Goal: Task Accomplishment & Management: Use online tool/utility

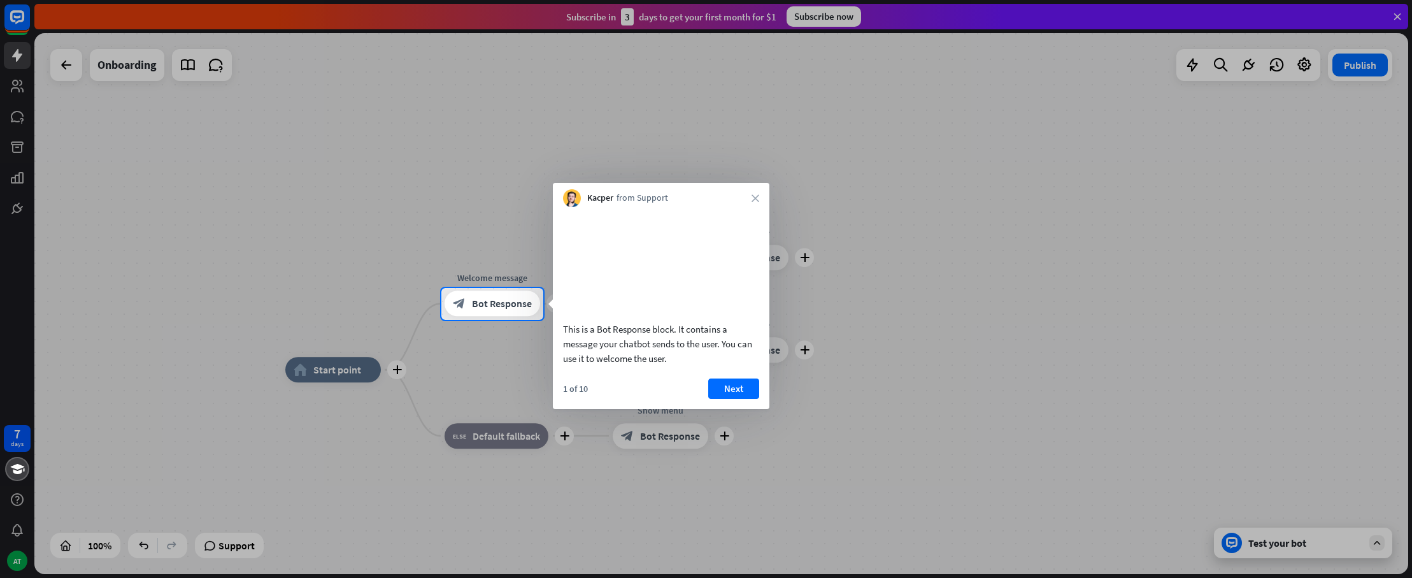
click at [742, 399] on button "Next" at bounding box center [733, 388] width 51 height 20
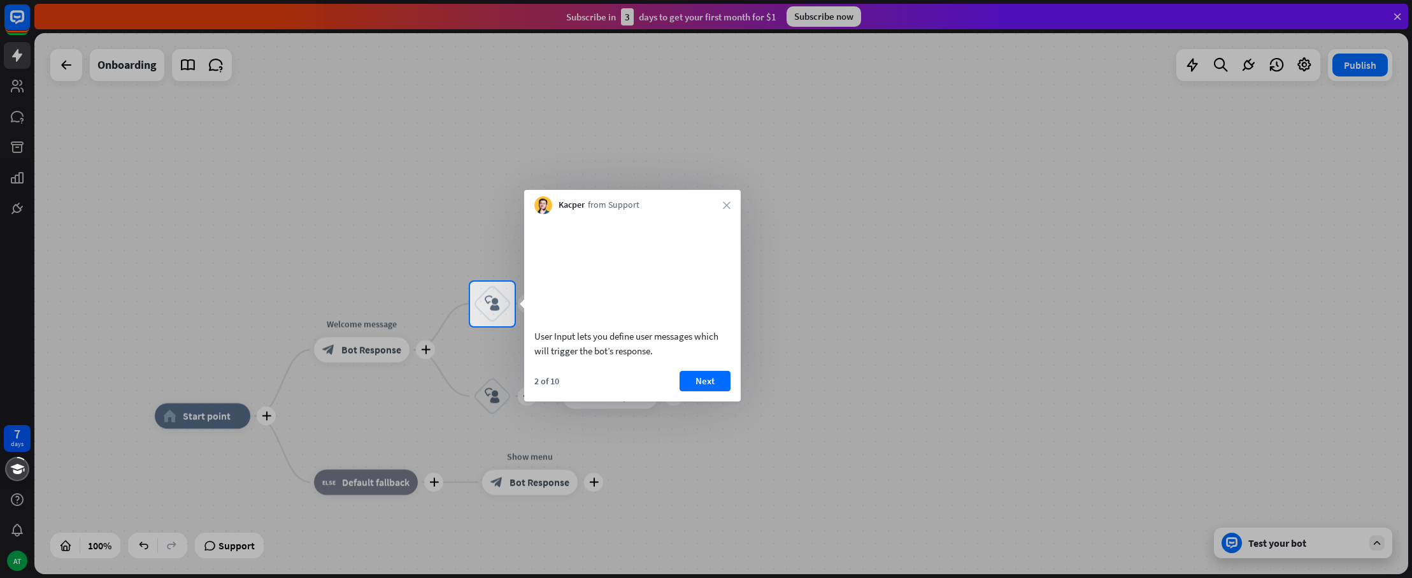
click at [706, 391] on button "Next" at bounding box center [705, 381] width 51 height 20
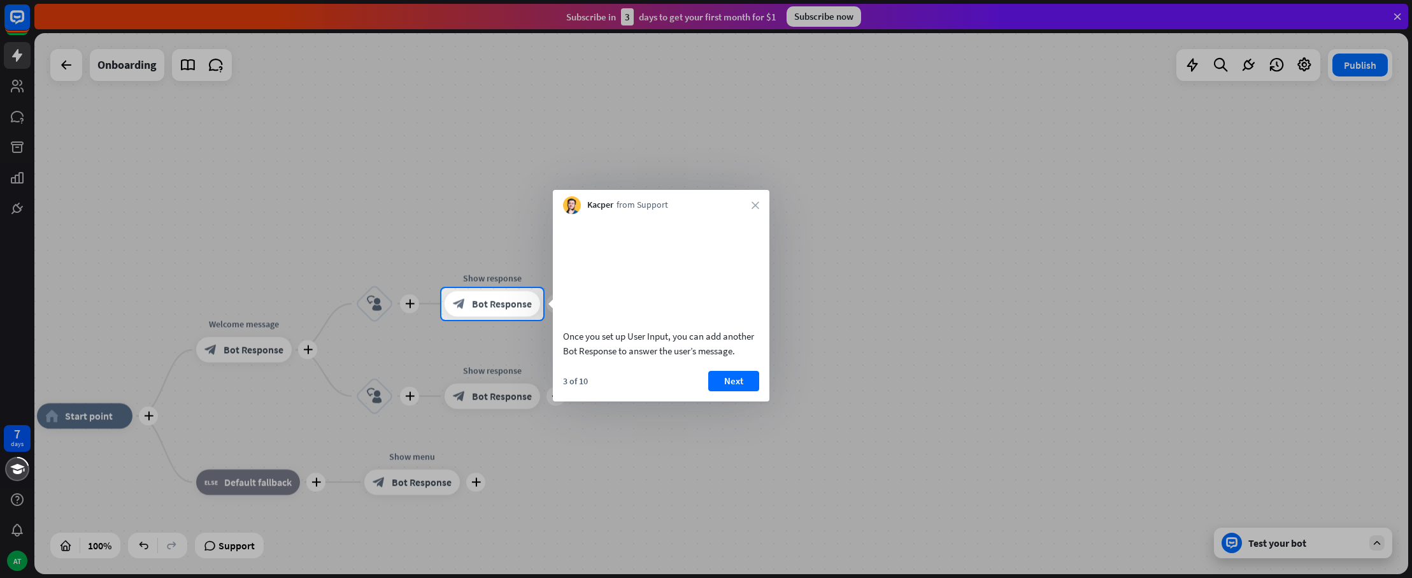
click at [715, 391] on button "Next" at bounding box center [733, 381] width 51 height 20
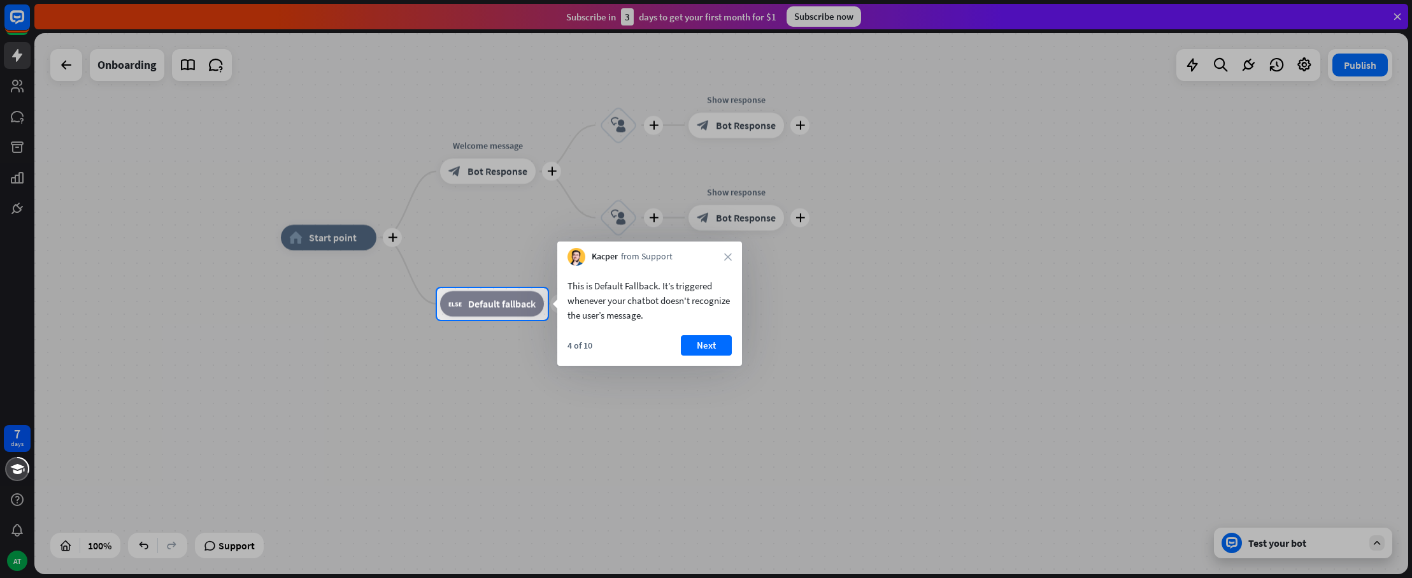
click at [713, 346] on button "Next" at bounding box center [706, 345] width 51 height 20
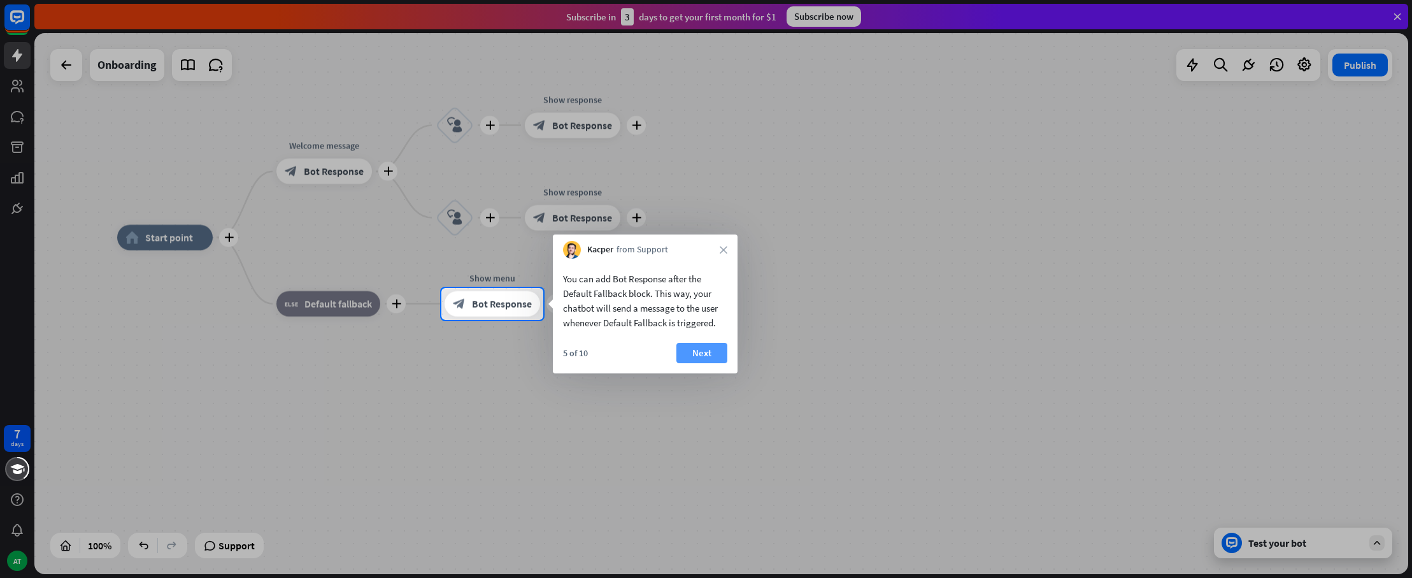
drag, startPoint x: 744, startPoint y: 347, endPoint x: 719, endPoint y: 348, distance: 25.6
click at [743, 347] on div at bounding box center [706, 449] width 1412 height 259
click at [716, 349] on button "Next" at bounding box center [702, 353] width 51 height 20
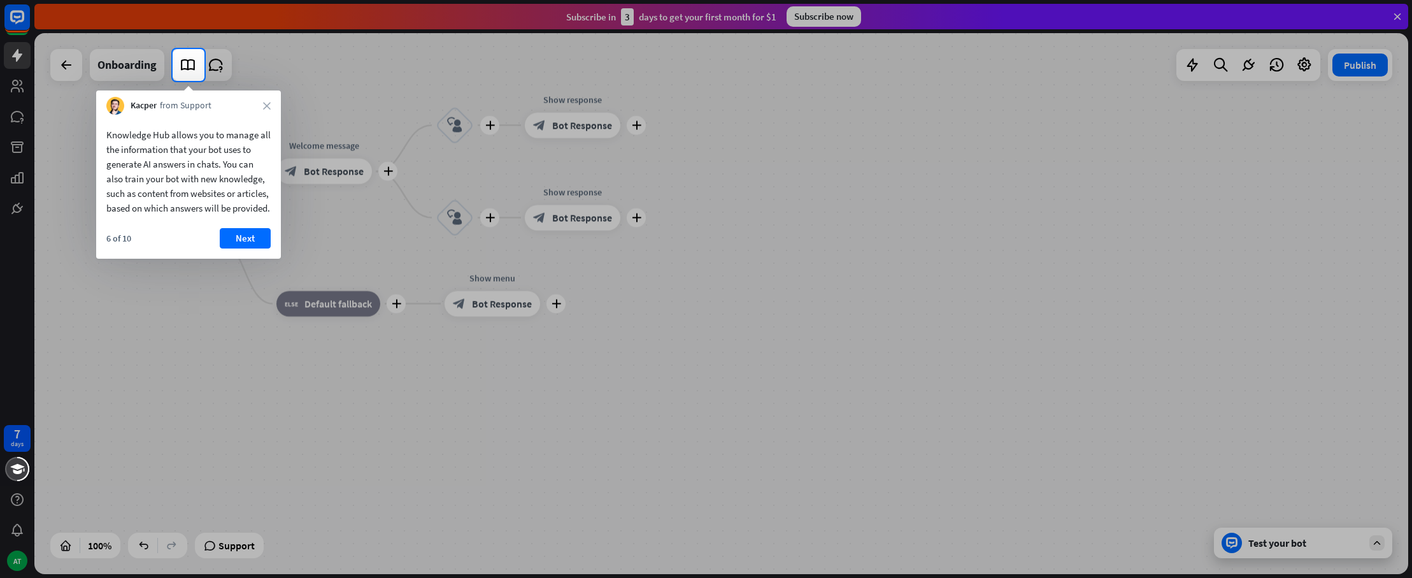
click at [270, 259] on div "6 of 10 Next" at bounding box center [188, 243] width 185 height 31
click at [259, 248] on button "Next" at bounding box center [245, 238] width 51 height 20
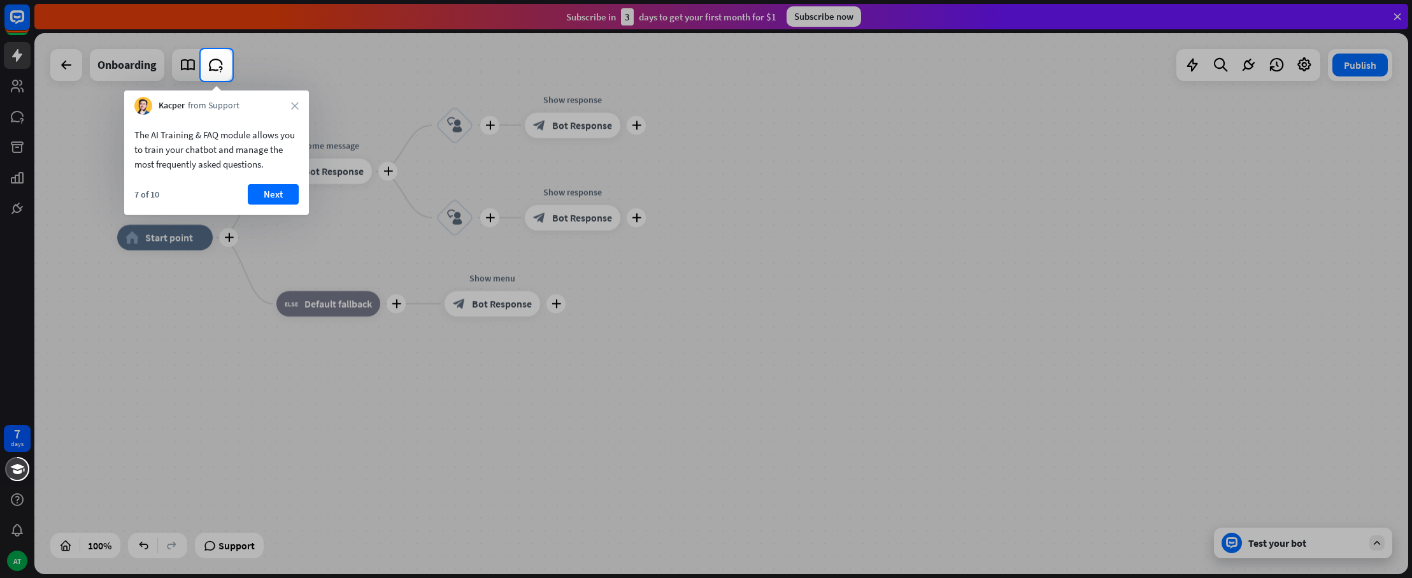
click at [288, 193] on button "Next" at bounding box center [273, 194] width 51 height 20
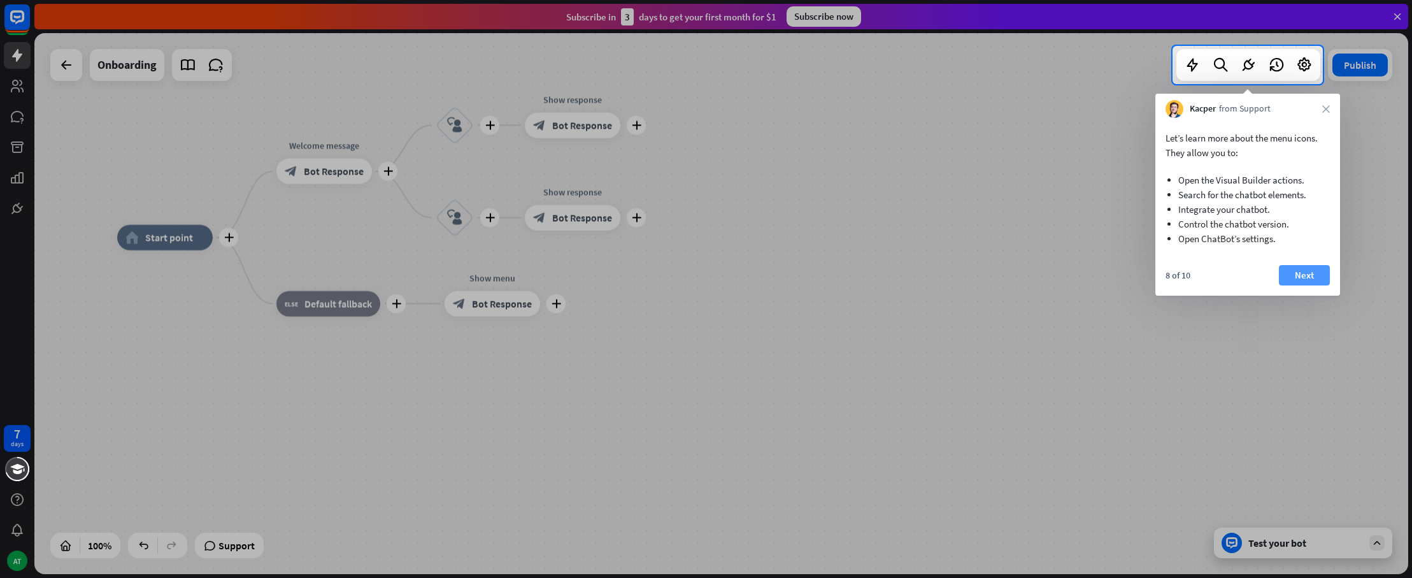
click at [1312, 279] on button "Next" at bounding box center [1304, 275] width 51 height 20
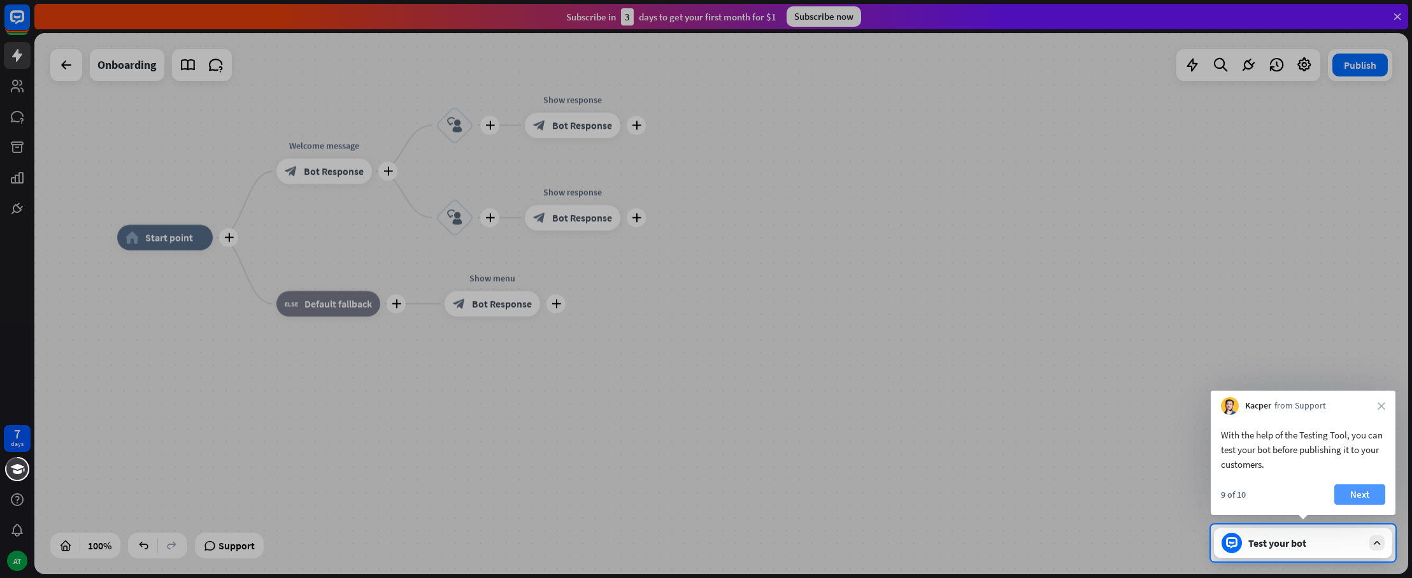
click at [1372, 493] on button "Next" at bounding box center [1360, 494] width 51 height 20
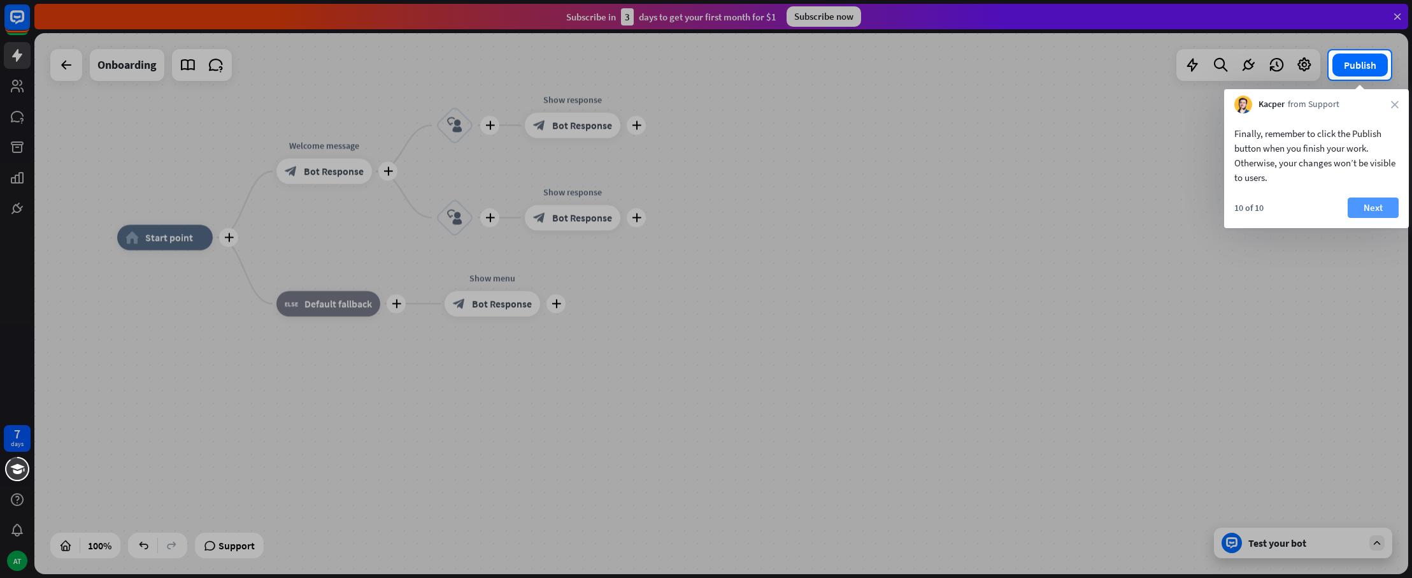
click at [1378, 210] on button "Next" at bounding box center [1373, 207] width 51 height 20
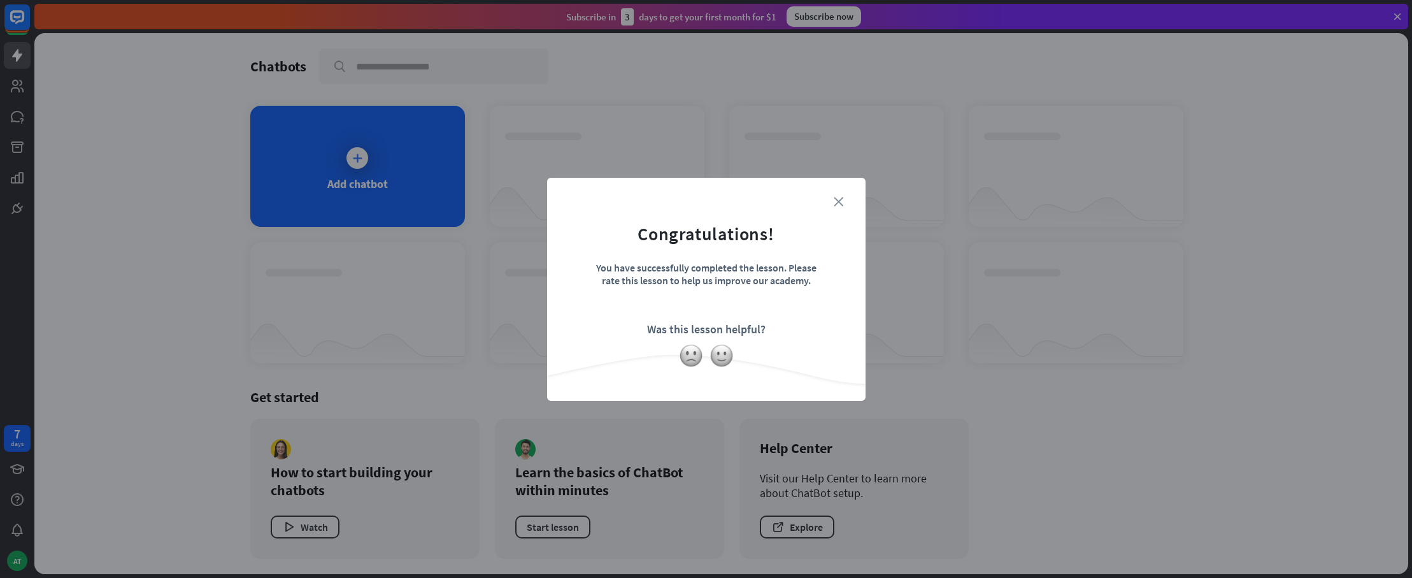
click at [839, 202] on icon "close" at bounding box center [839, 202] width 10 height 10
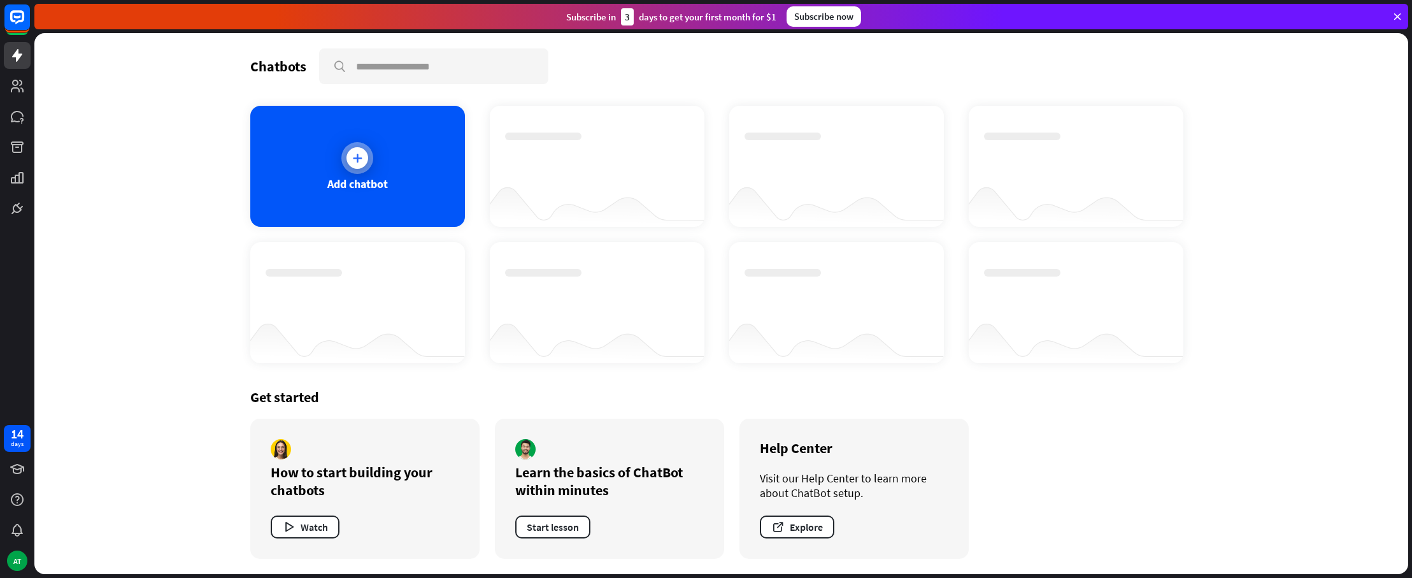
click at [350, 168] on div at bounding box center [357, 158] width 32 height 32
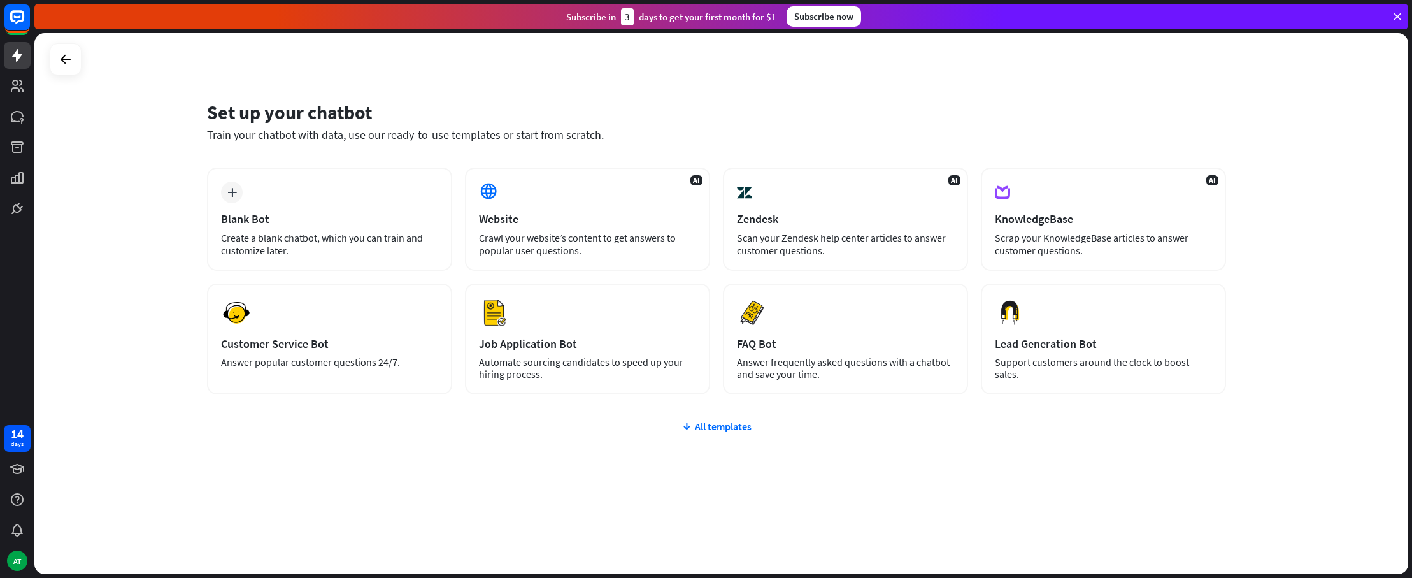
click at [726, 428] on div "All templates" at bounding box center [716, 426] width 1019 height 13
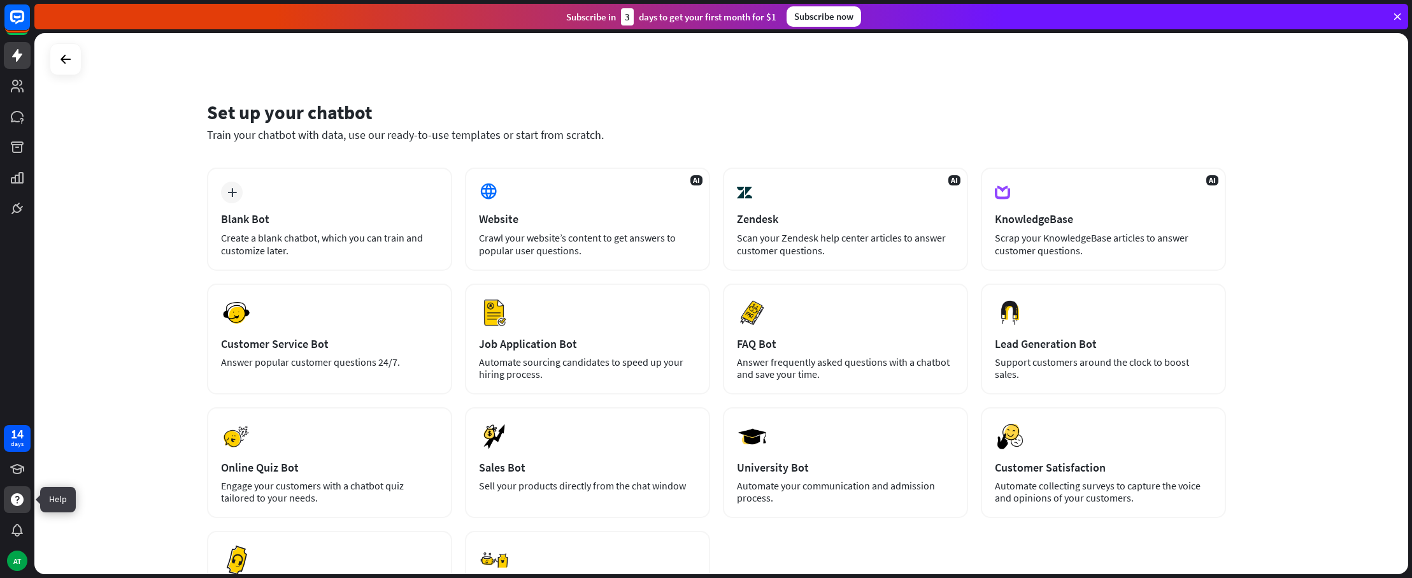
click at [19, 506] on icon at bounding box center [17, 499] width 15 height 15
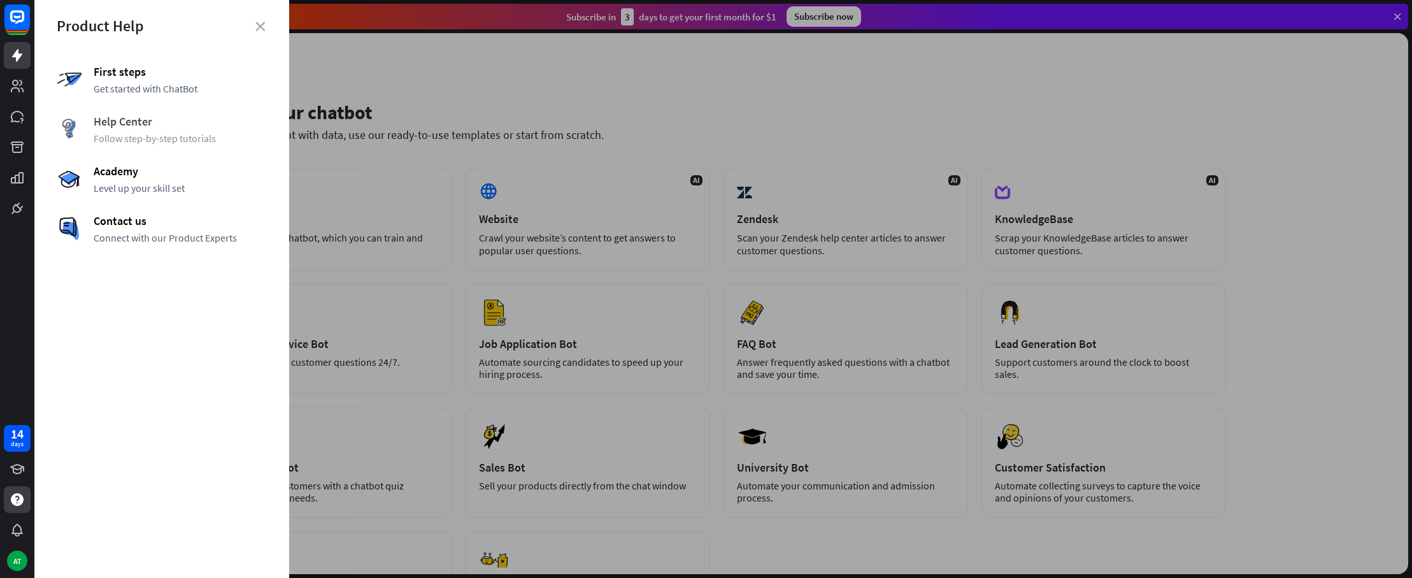
click at [137, 124] on span "Help Center" at bounding box center [180, 121] width 173 height 15
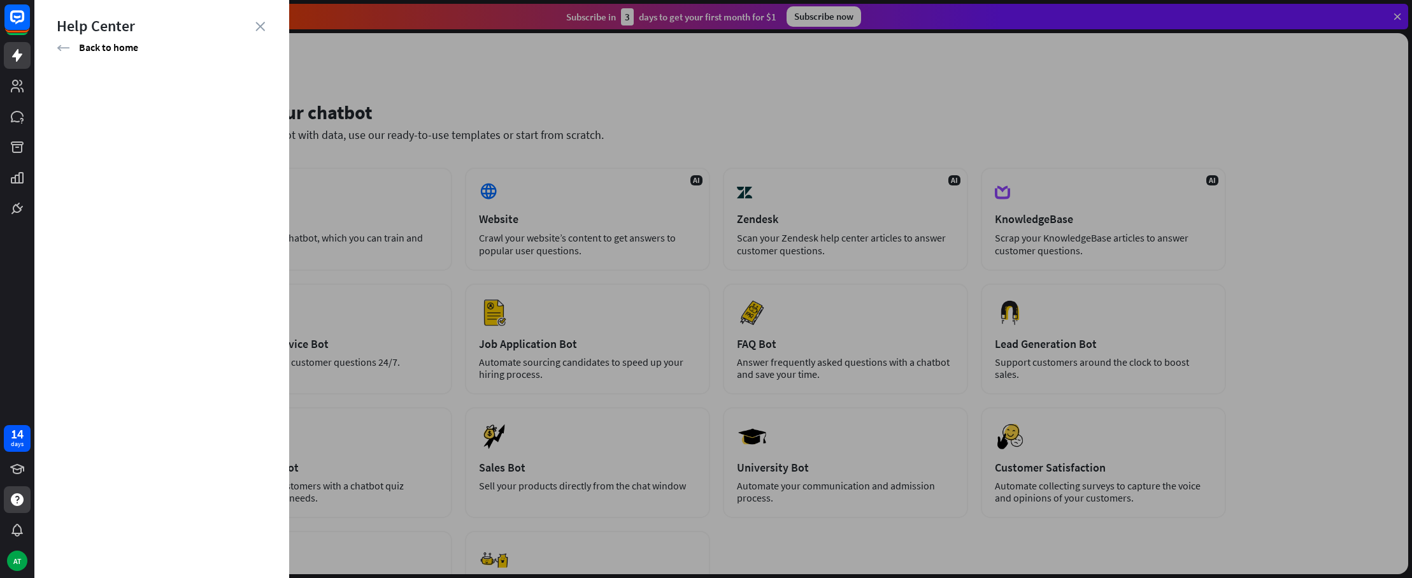
click at [572, 113] on div at bounding box center [723, 289] width 1378 height 578
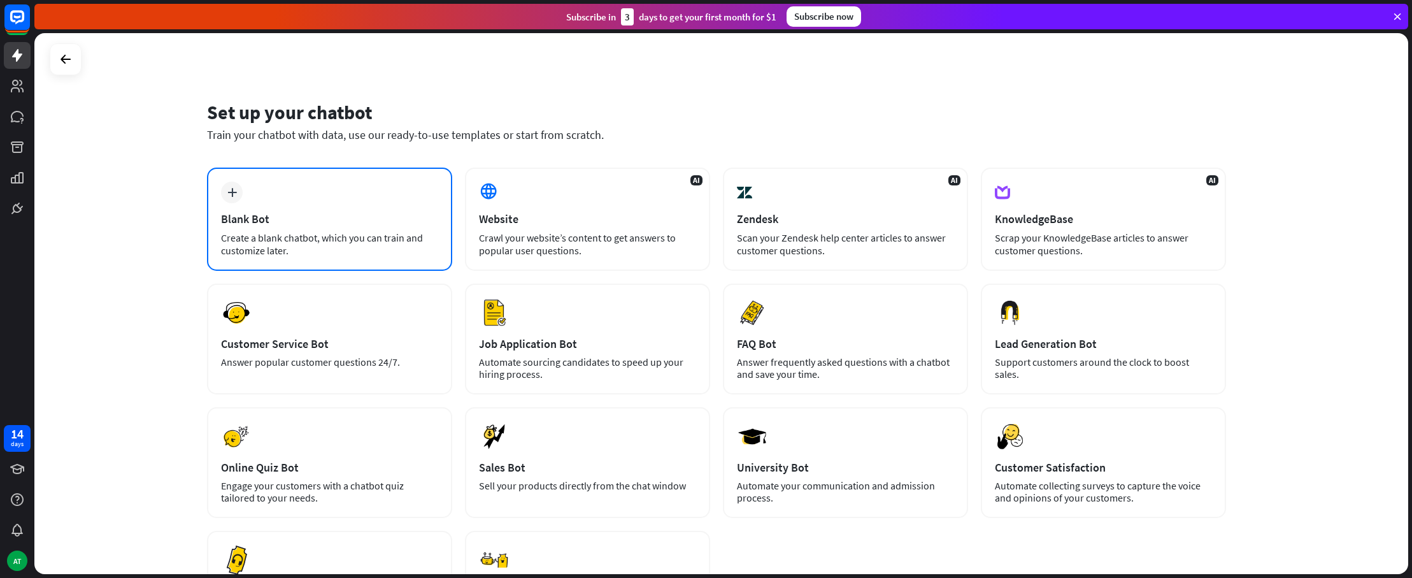
click at [375, 192] on div "plus Blank Bot Create a blank chatbot, which you can train and customize later." at bounding box center [329, 219] width 245 height 103
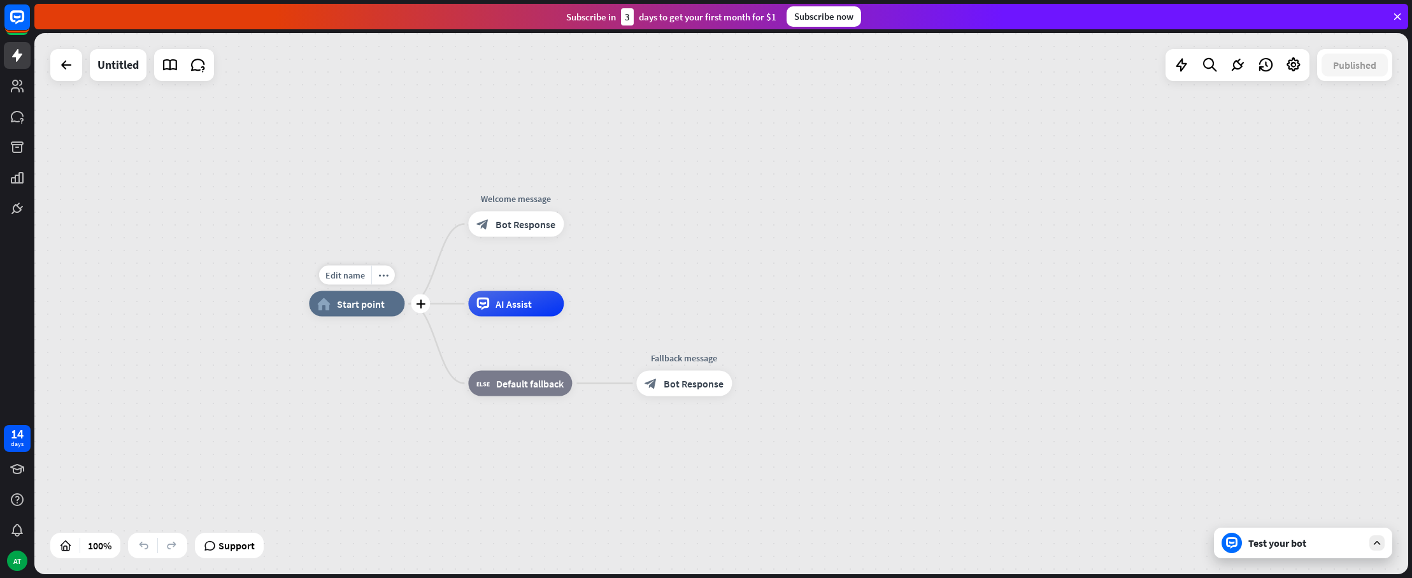
click at [374, 313] on div "home_2 Start point" at bounding box center [357, 303] width 96 height 25
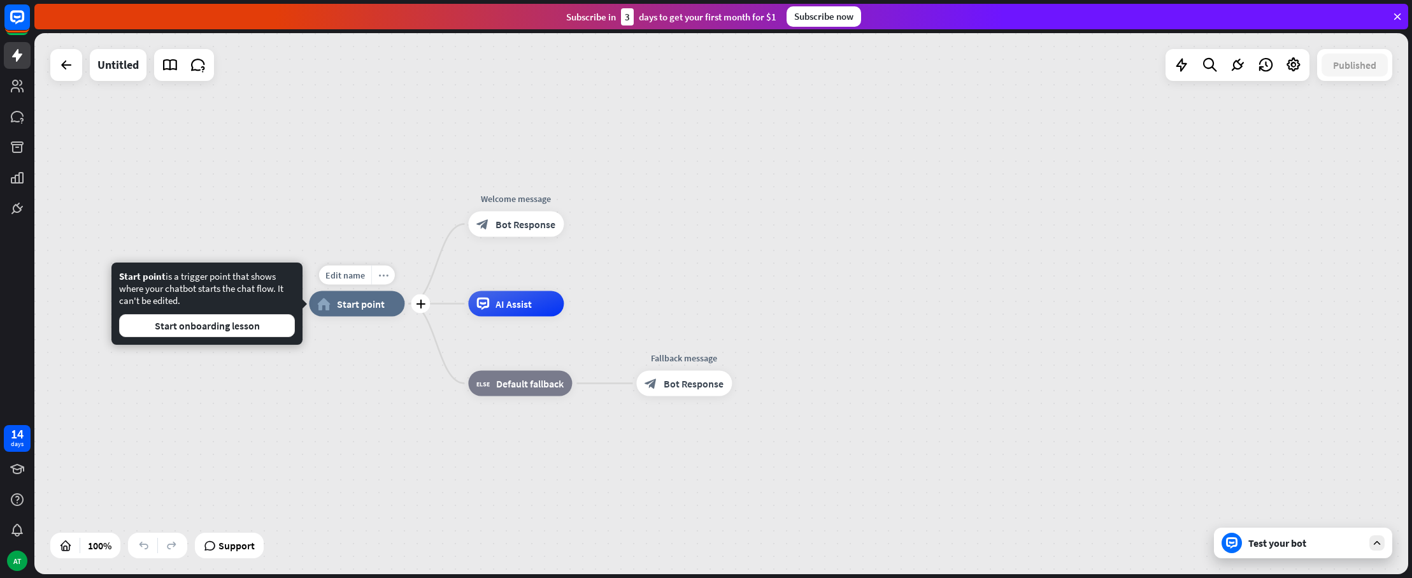
click at [385, 277] on icon "more_horiz" at bounding box center [383, 275] width 10 height 10
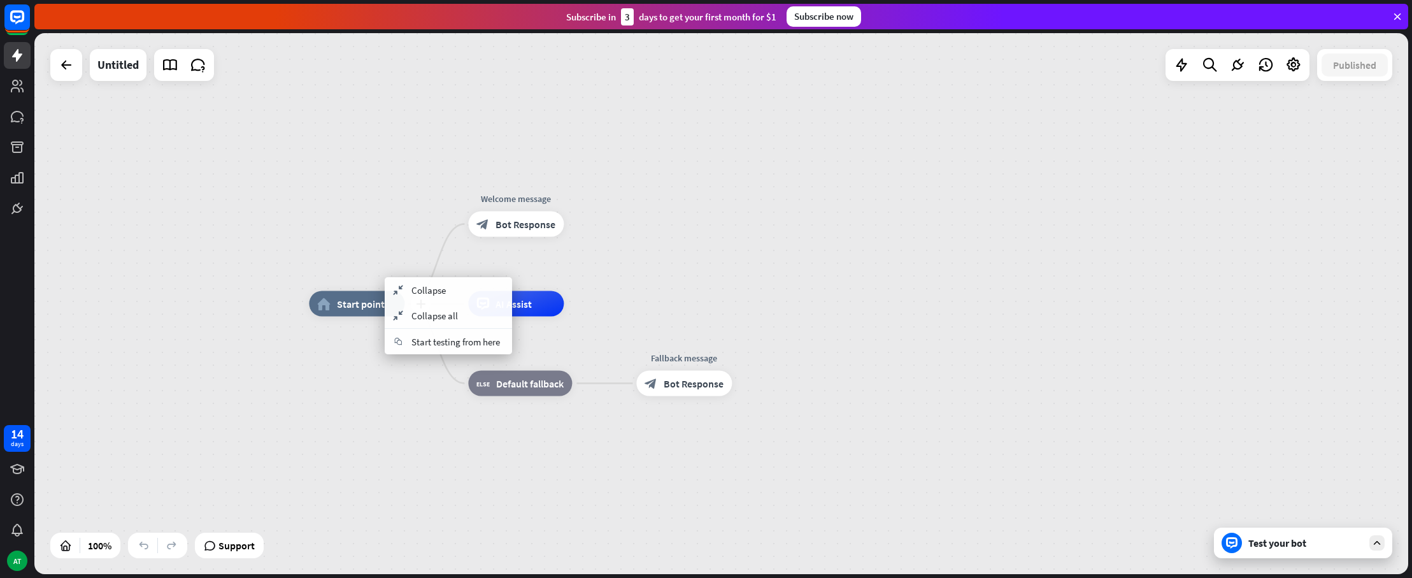
click at [334, 302] on div "home_2 Start point" at bounding box center [357, 303] width 96 height 25
click at [345, 304] on span "Start point" at bounding box center [361, 303] width 48 height 13
click at [350, 278] on span "Edit name" at bounding box center [345, 274] width 39 height 11
click at [1238, 67] on icon at bounding box center [1237, 65] width 17 height 17
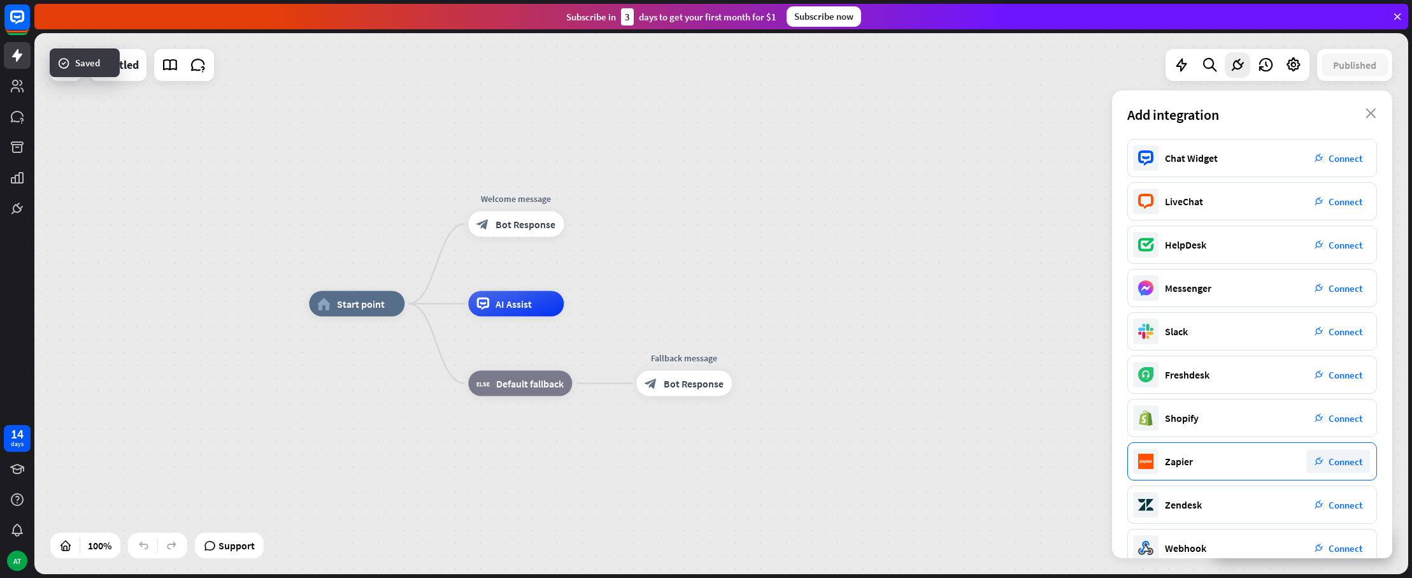
scroll to position [68, 0]
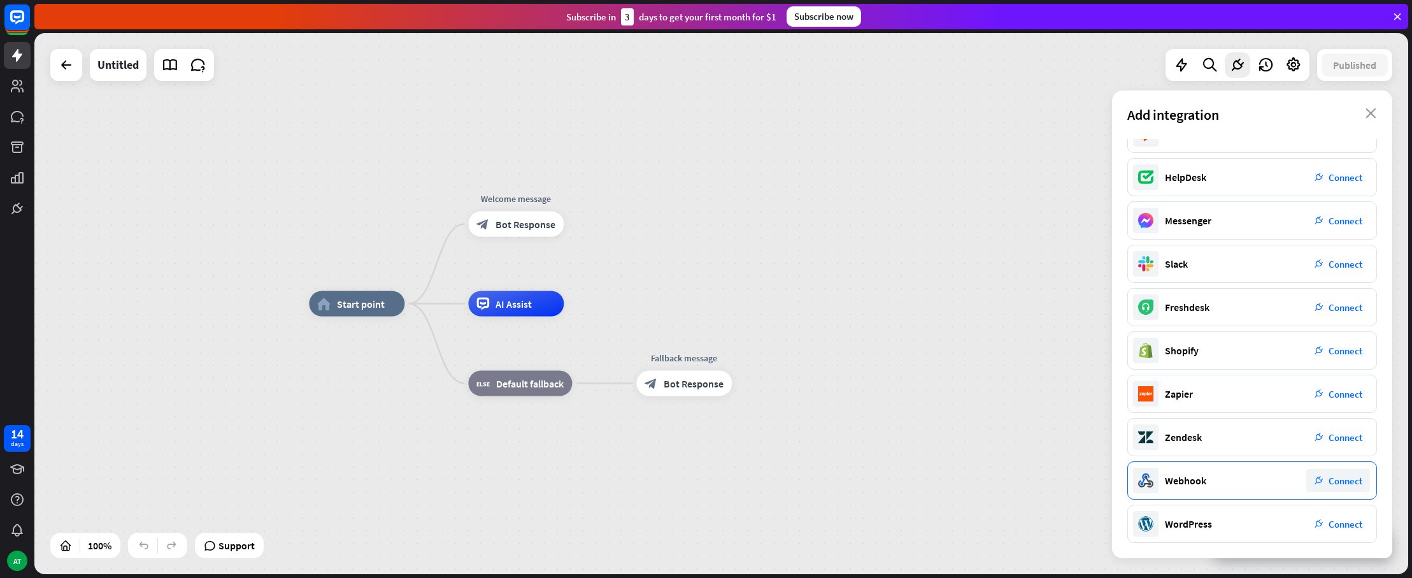
click at [1347, 480] on span "Connect" at bounding box center [1346, 481] width 34 height 12
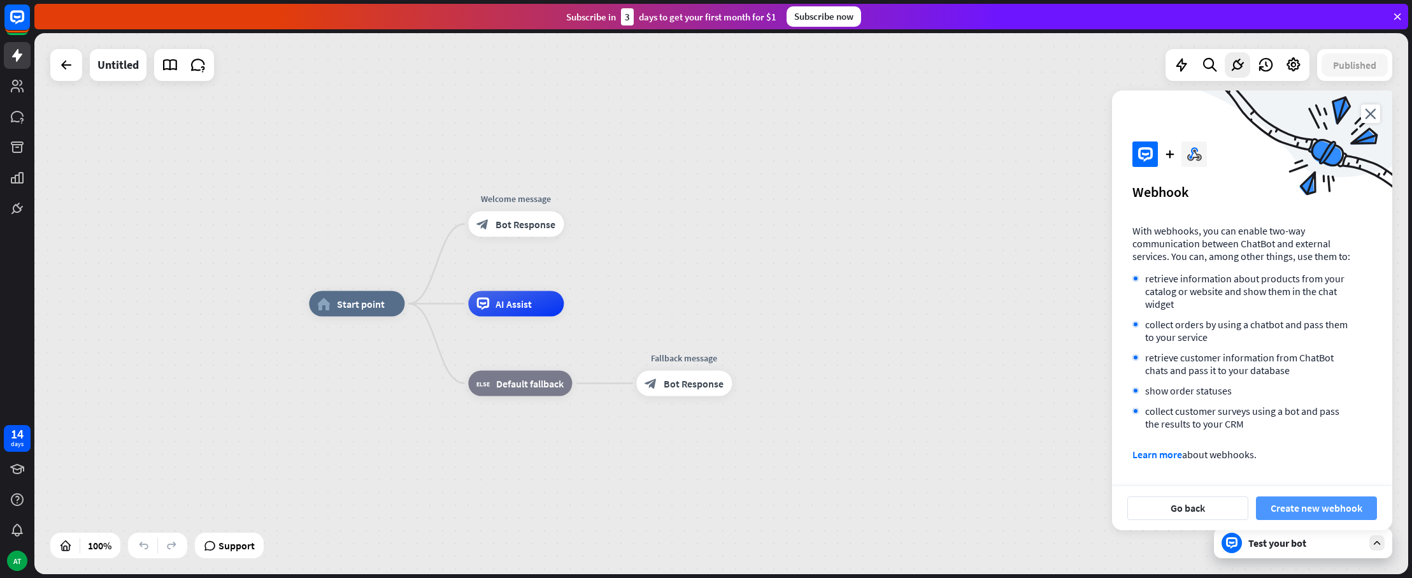
click at [1321, 510] on button "Create new webhook" at bounding box center [1316, 508] width 121 height 24
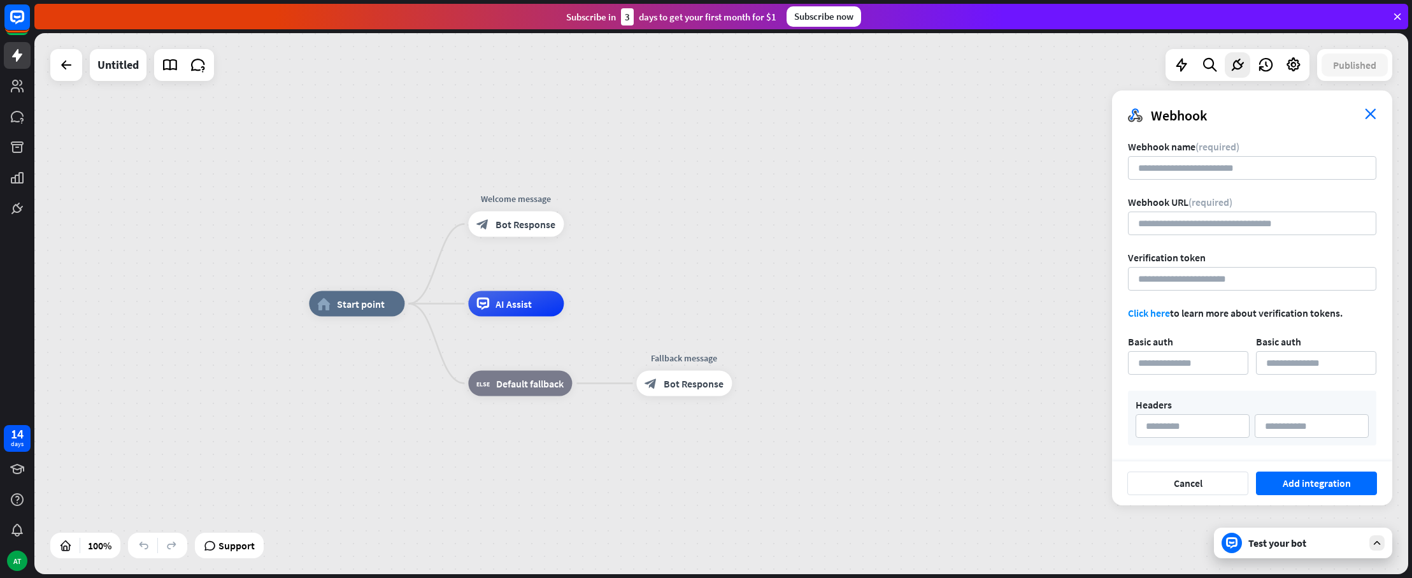
click at [1369, 117] on icon "close" at bounding box center [1370, 113] width 11 height 11
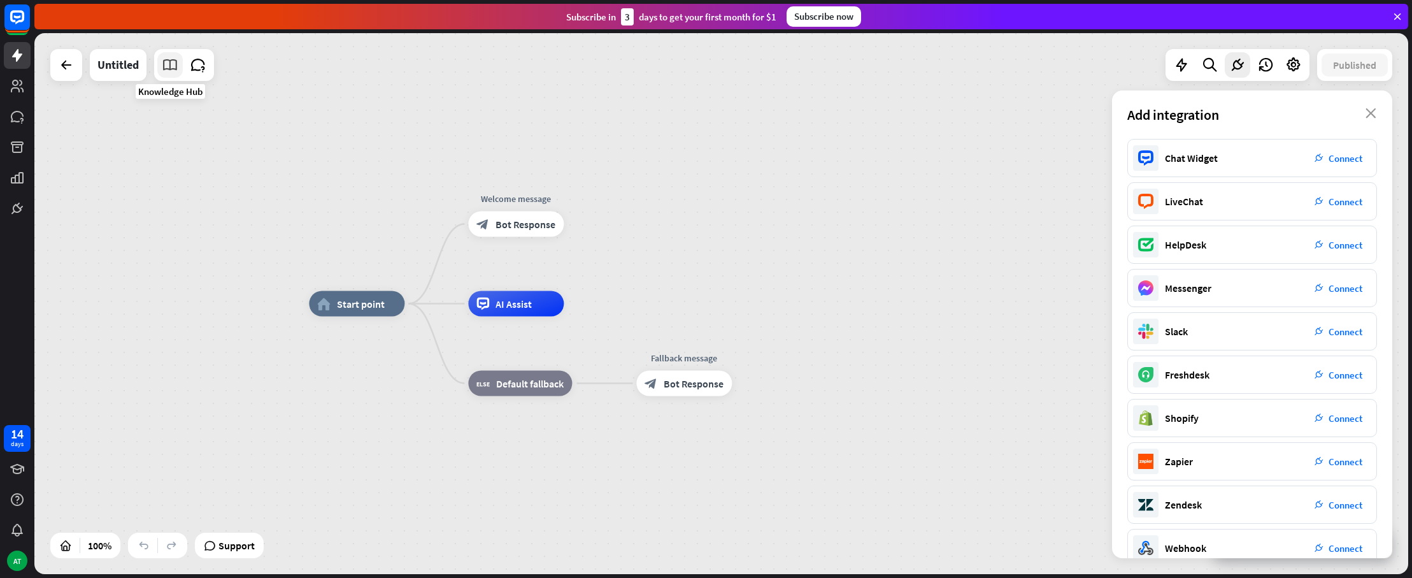
click at [173, 71] on icon at bounding box center [170, 65] width 17 height 17
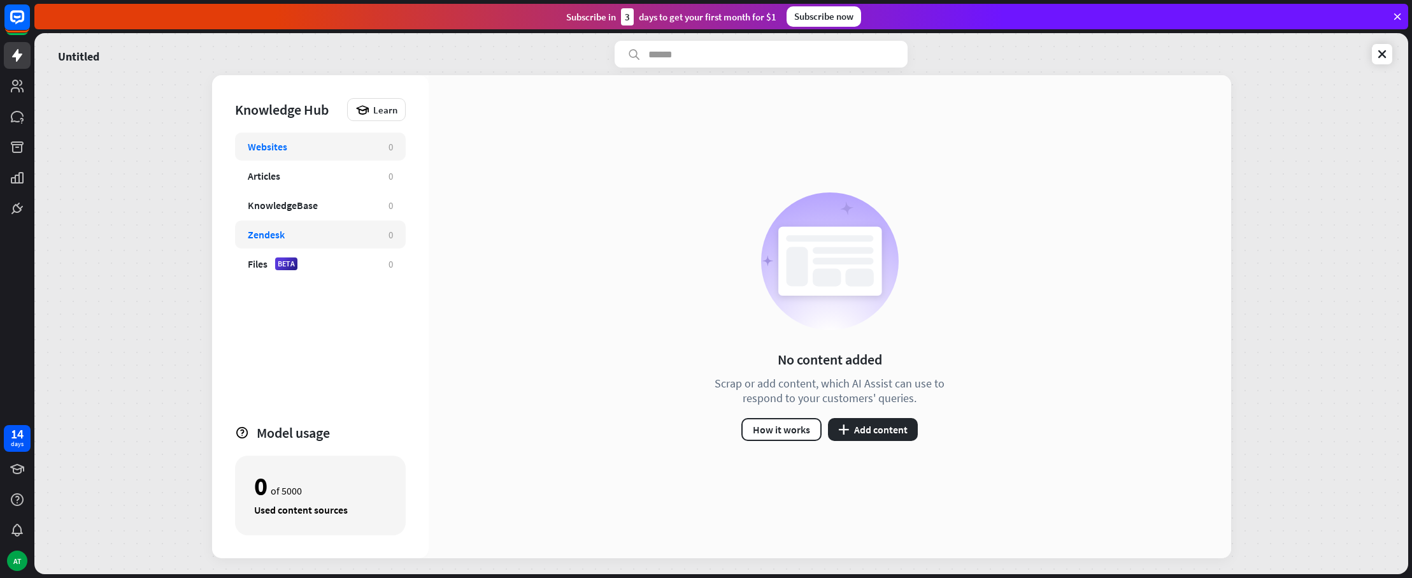
click at [332, 227] on div "Zendesk 0" at bounding box center [320, 234] width 171 height 28
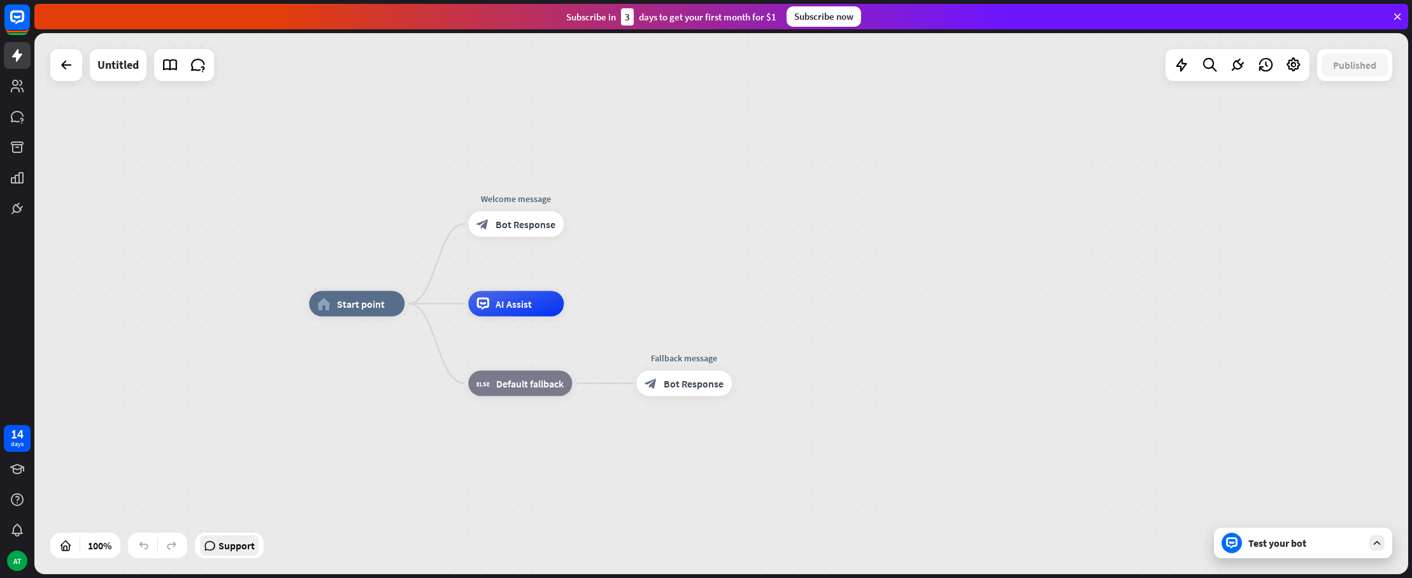
click at [221, 547] on span "Support" at bounding box center [236, 545] width 36 height 20
drag, startPoint x: 491, startPoint y: 225, endPoint x: 608, endPoint y: 222, distance: 117.9
click at [608, 222] on div "home_2 Start point Edit name more_horiz Welcome message block_bot_response Bot …" at bounding box center [721, 303] width 1374 height 541
click at [1192, 68] on div at bounding box center [1181, 64] width 25 height 25
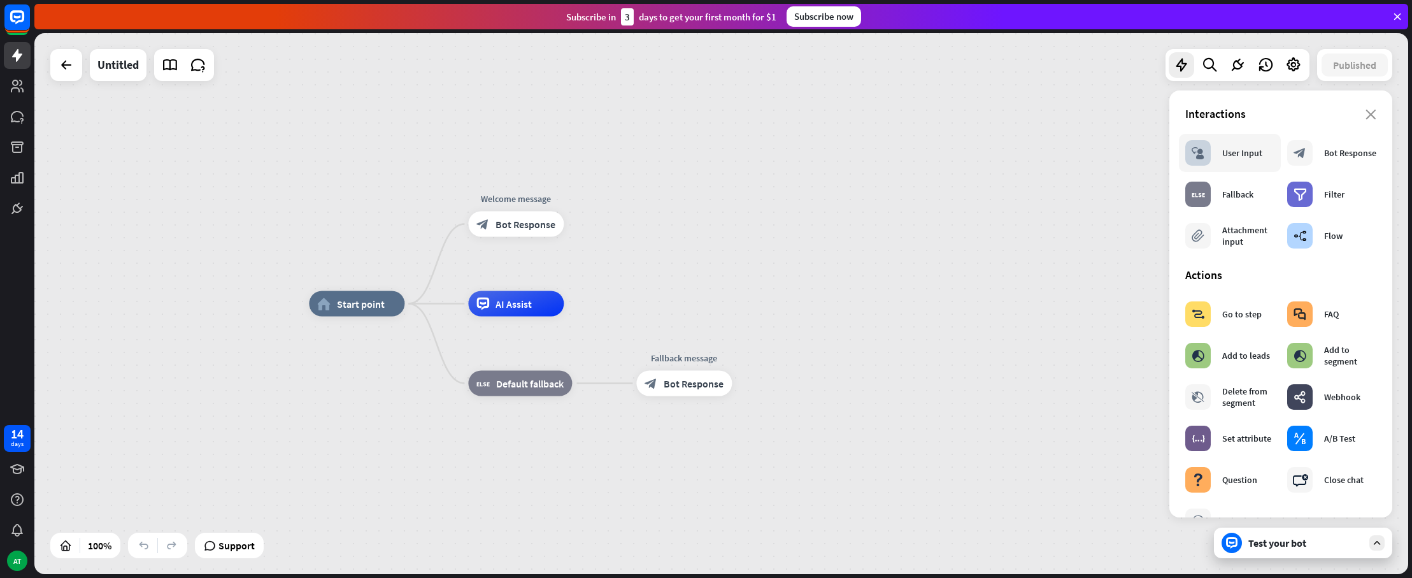
click at [1221, 154] on div "block_user_input User Input" at bounding box center [1223, 152] width 77 height 25
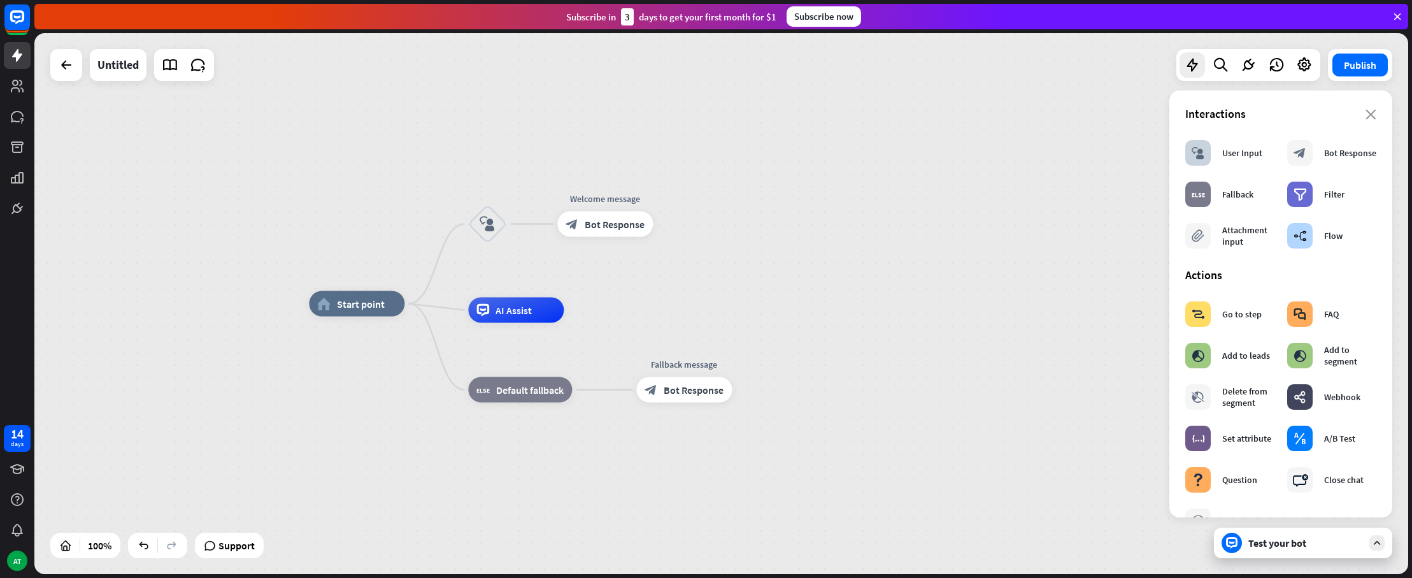
drag, startPoint x: 510, startPoint y: 307, endPoint x: 676, endPoint y: 297, distance: 165.9
click at [692, 304] on div "home_2 Start point block_user_input Welcome message block_bot_response Bot Resp…" at bounding box center [996, 574] width 1374 height 541
click at [483, 226] on icon "block_user_input" at bounding box center [487, 224] width 15 height 15
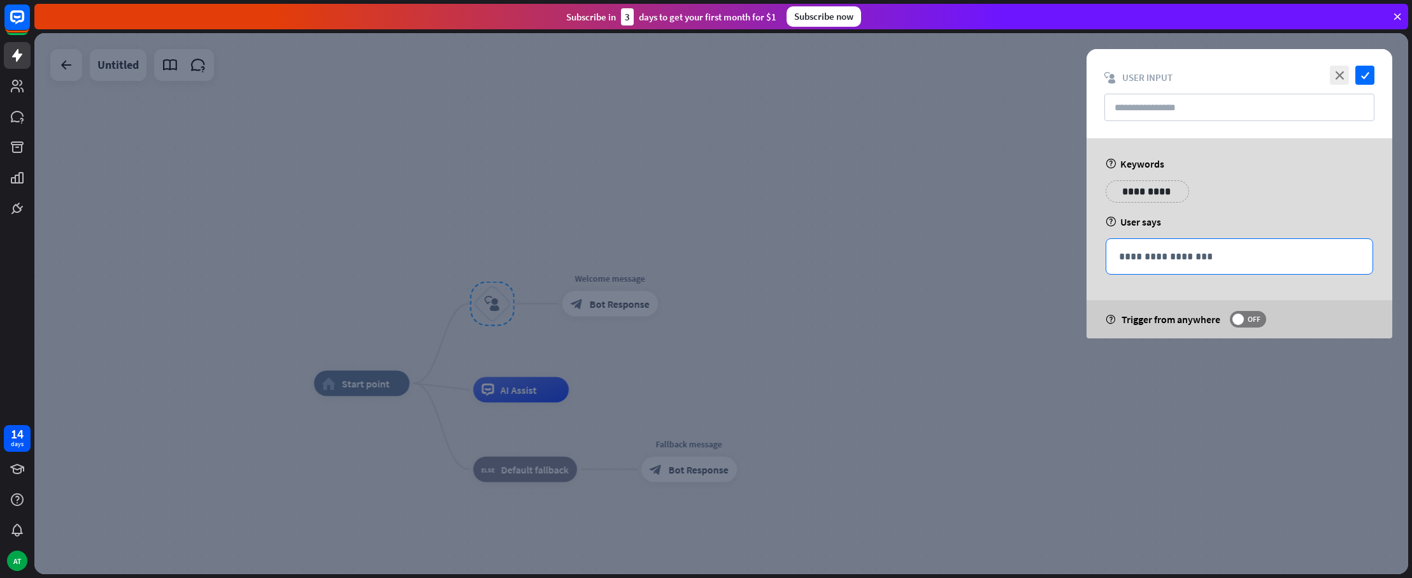
click at [1167, 254] on p "**********" at bounding box center [1239, 256] width 241 height 16
click at [1307, 274] on icon at bounding box center [1306, 275] width 13 height 13
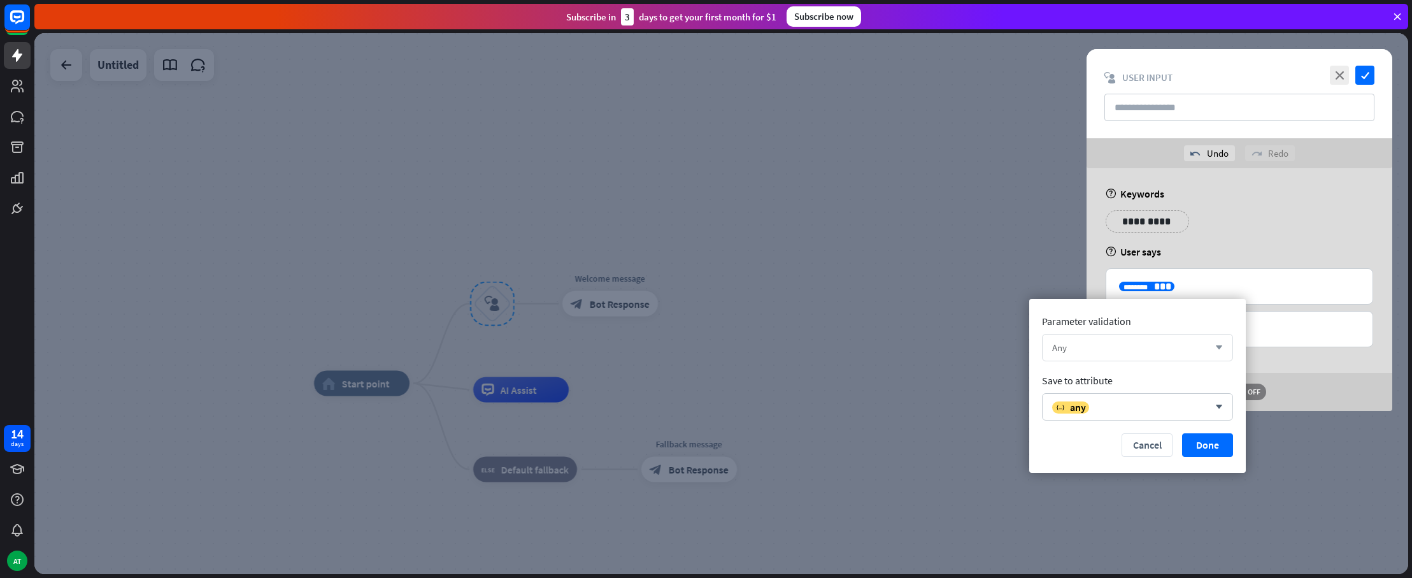
click at [1162, 348] on div "Any" at bounding box center [1130, 347] width 157 height 12
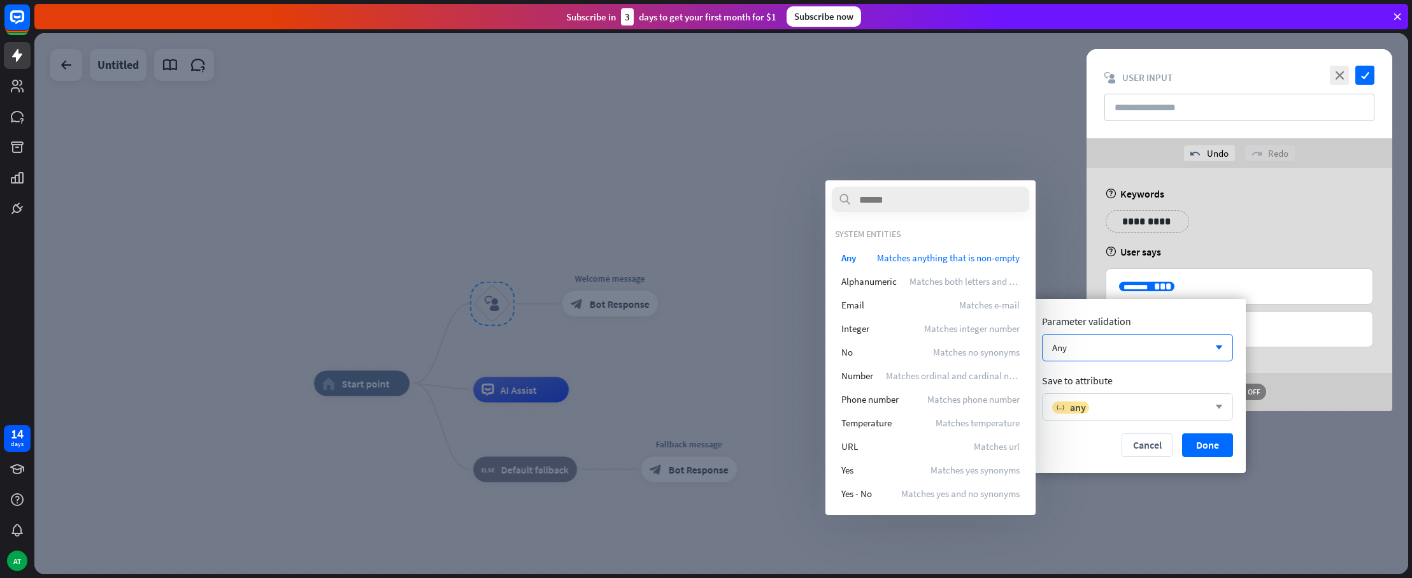
click at [1110, 410] on div "variable any" at bounding box center [1130, 407] width 157 height 13
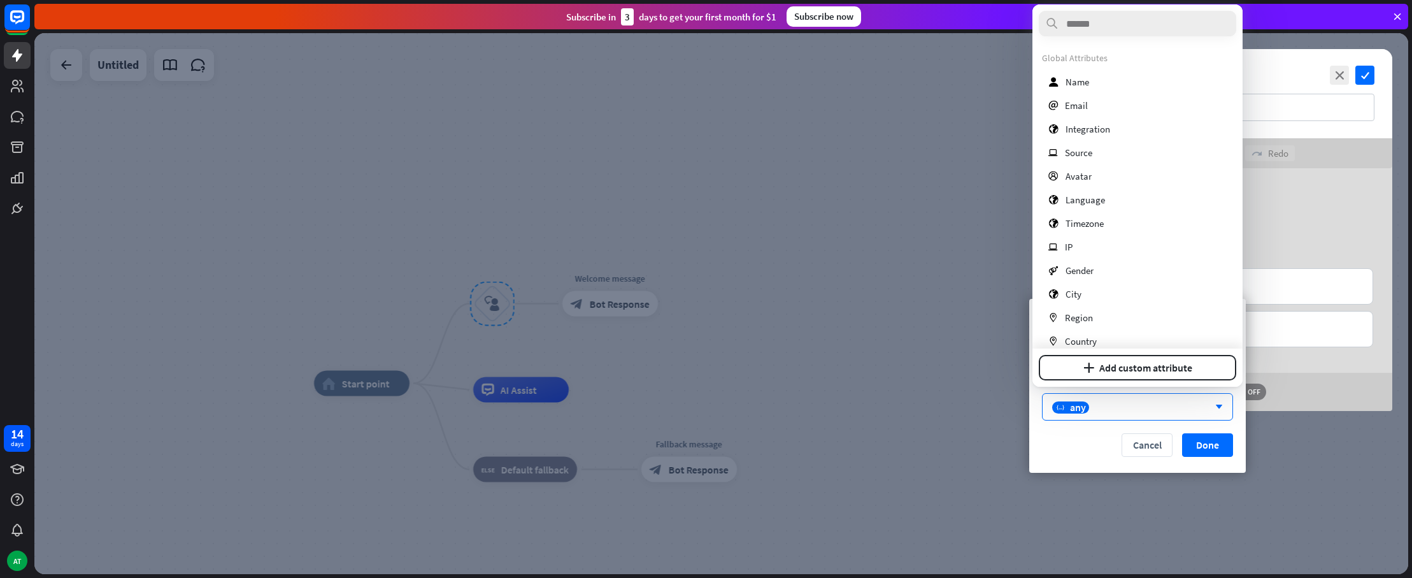
click at [1285, 210] on div "**********" at bounding box center [1239, 226] width 275 height 32
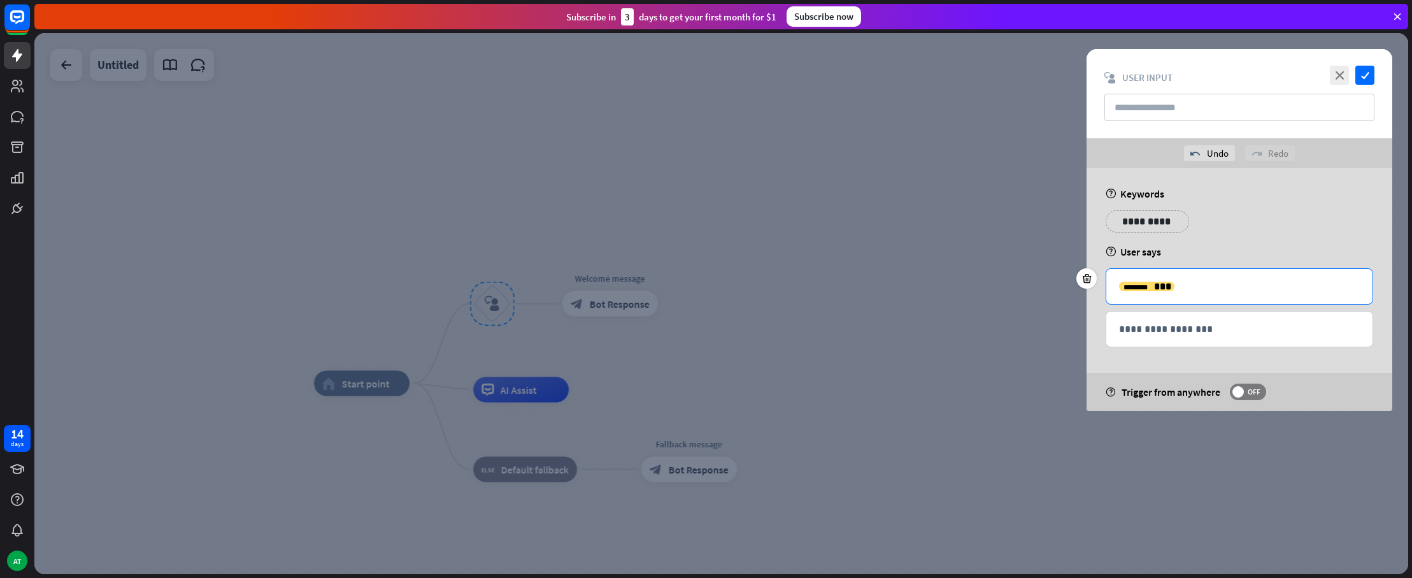
click at [1180, 287] on p "**********" at bounding box center [1239, 286] width 241 height 16
click at [1312, 303] on div at bounding box center [1306, 306] width 18 height 18
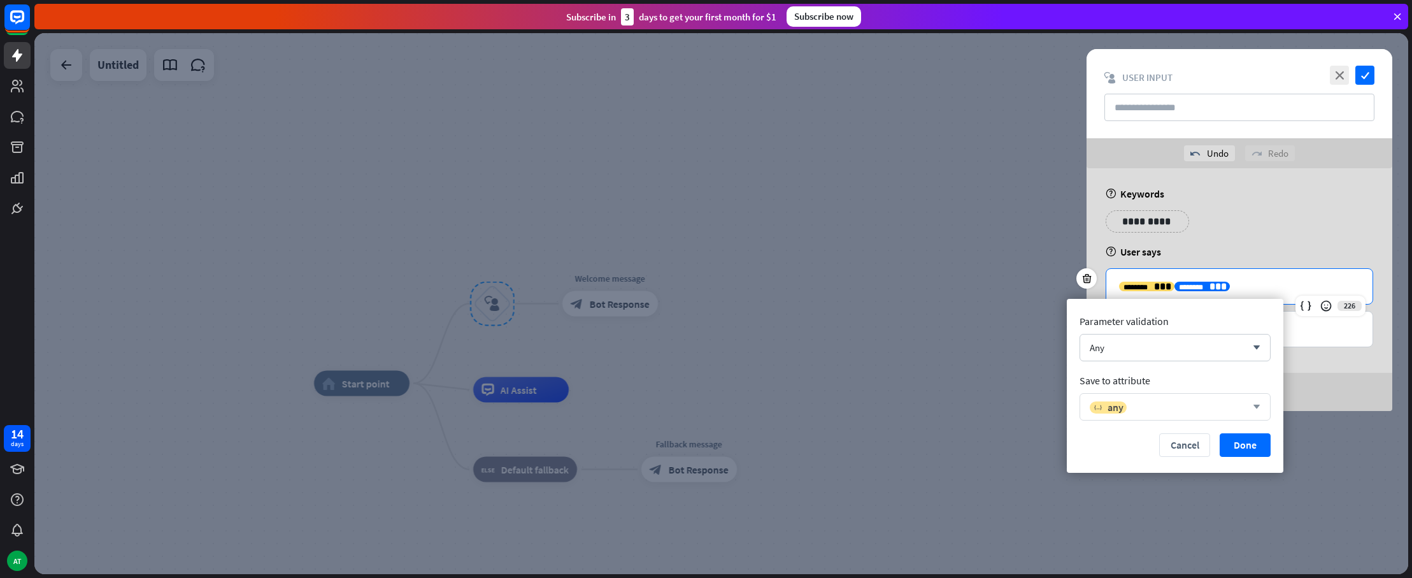
click at [1189, 404] on div "variable any" at bounding box center [1168, 407] width 157 height 13
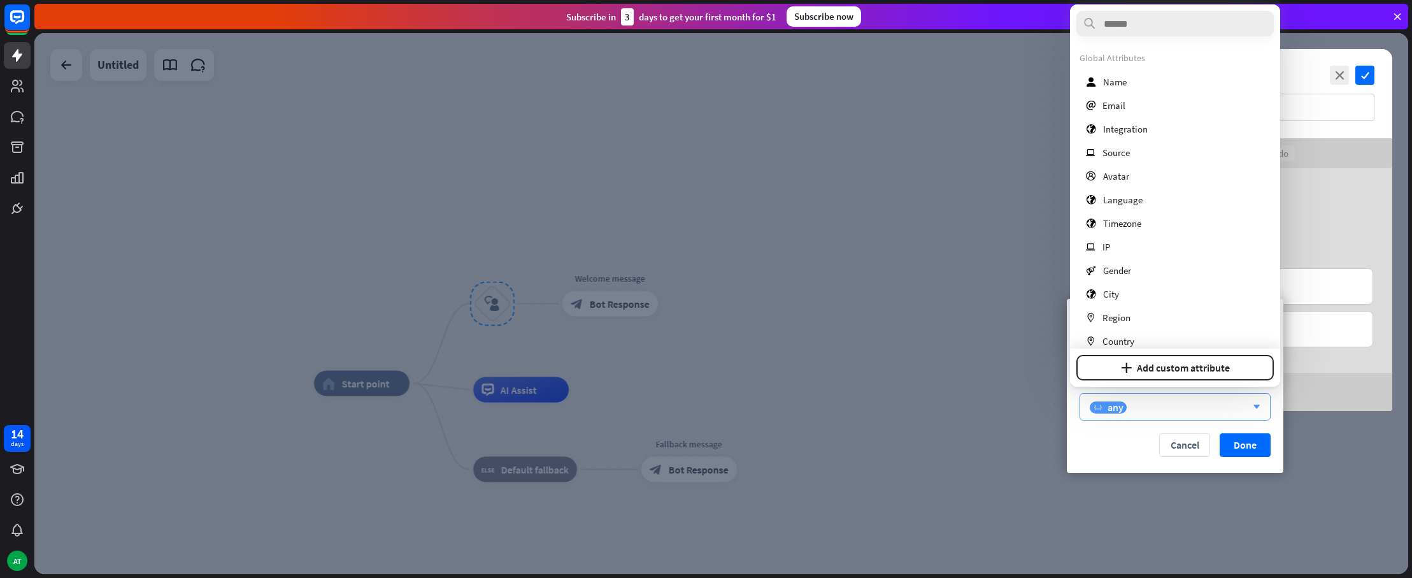
click at [1185, 410] on div "variable any" at bounding box center [1168, 407] width 157 height 13
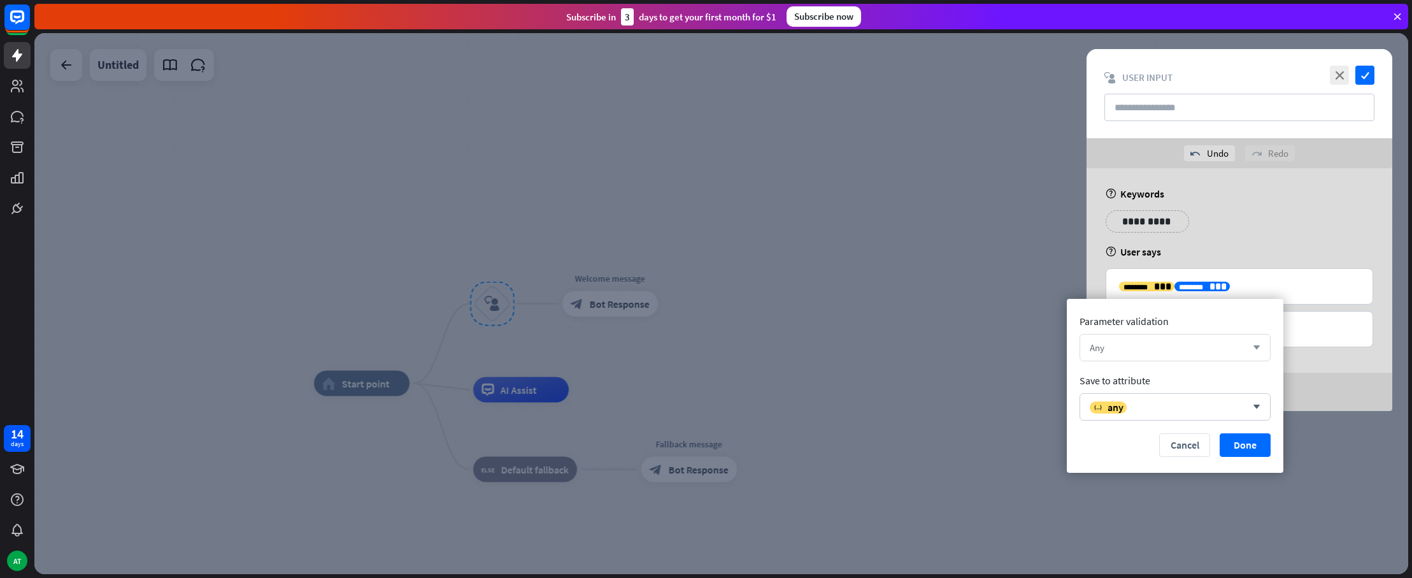
click at [1180, 353] on div "Any" at bounding box center [1168, 347] width 157 height 12
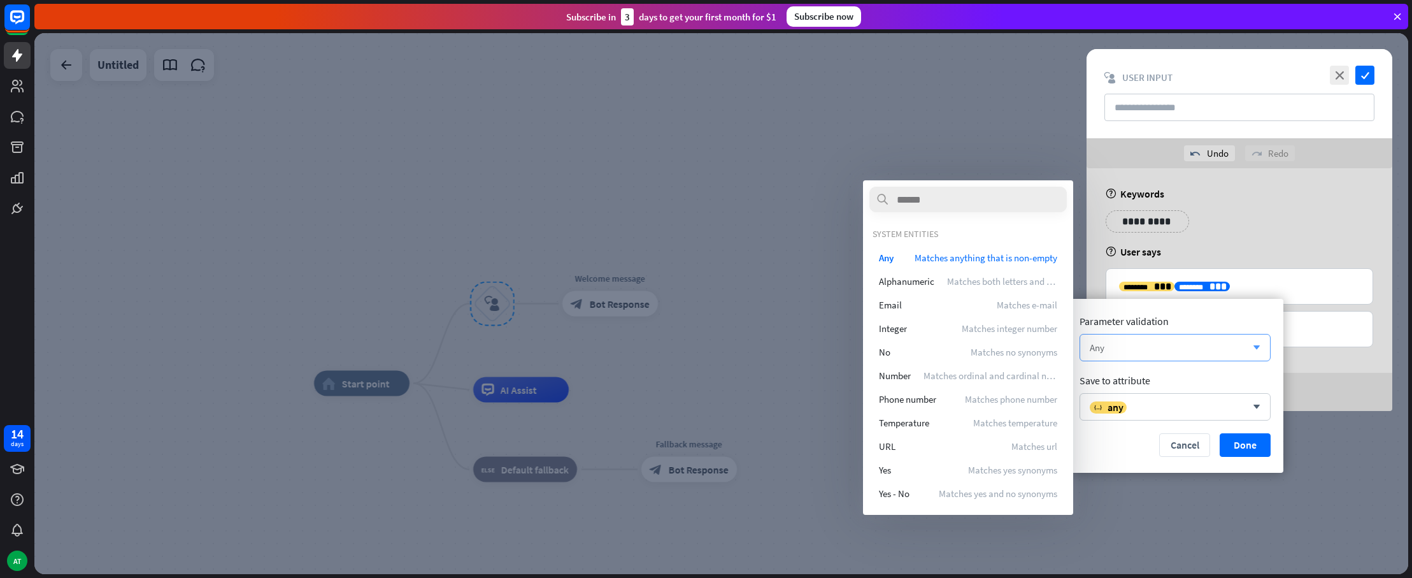
click at [1180, 352] on div "Any" at bounding box center [1168, 347] width 157 height 12
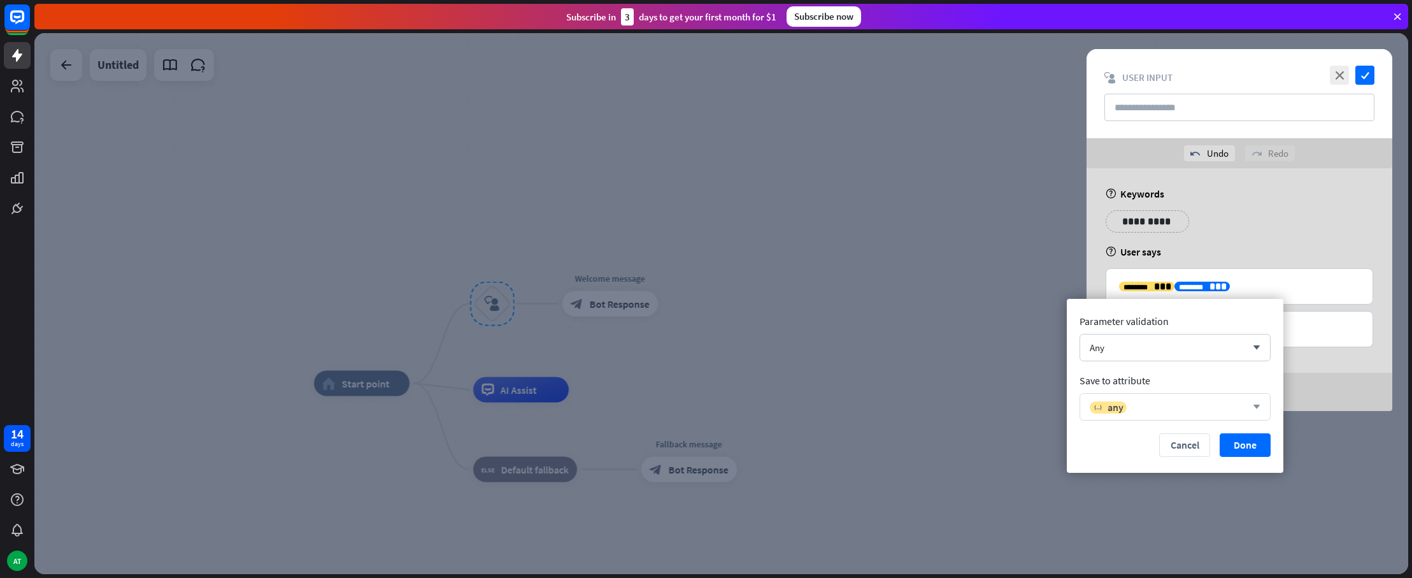
drag, startPoint x: 1177, startPoint y: 385, endPoint x: 1180, endPoint y: 401, distance: 16.1
click at [1177, 387] on div "Parameter validation Any arrow_down Save to attribute variable any arrow_down C…" at bounding box center [1175, 386] width 217 height 174
click at [1180, 401] on div "variable any" at bounding box center [1168, 407] width 157 height 13
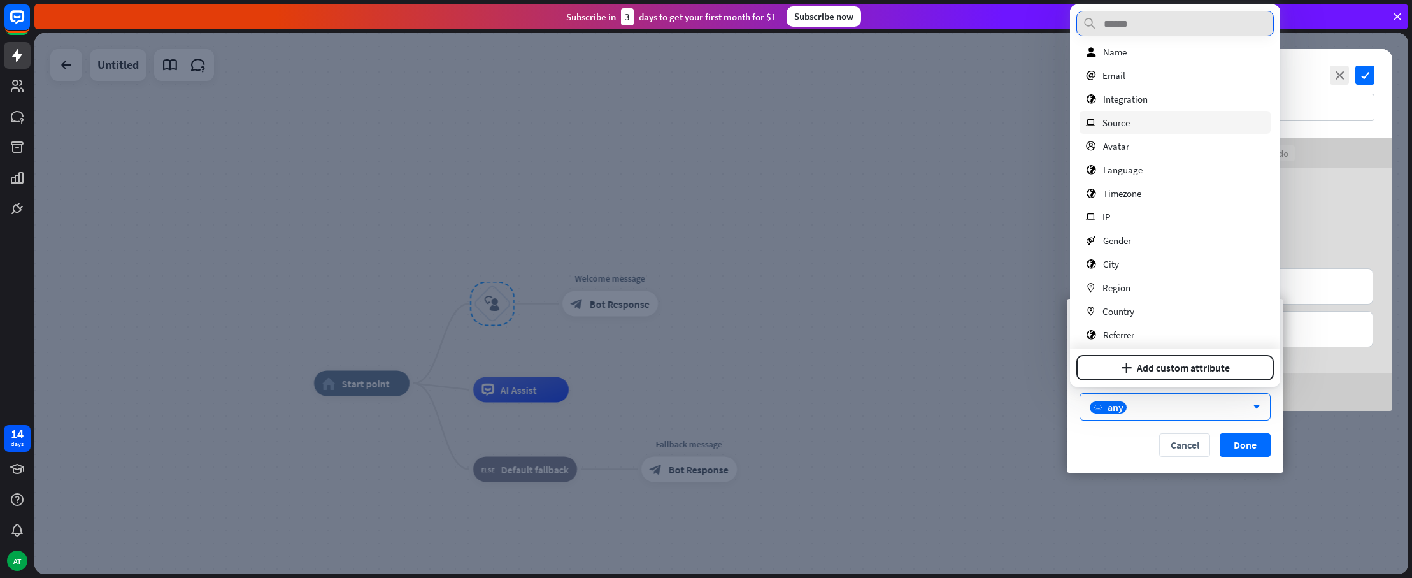
scroll to position [40, 0]
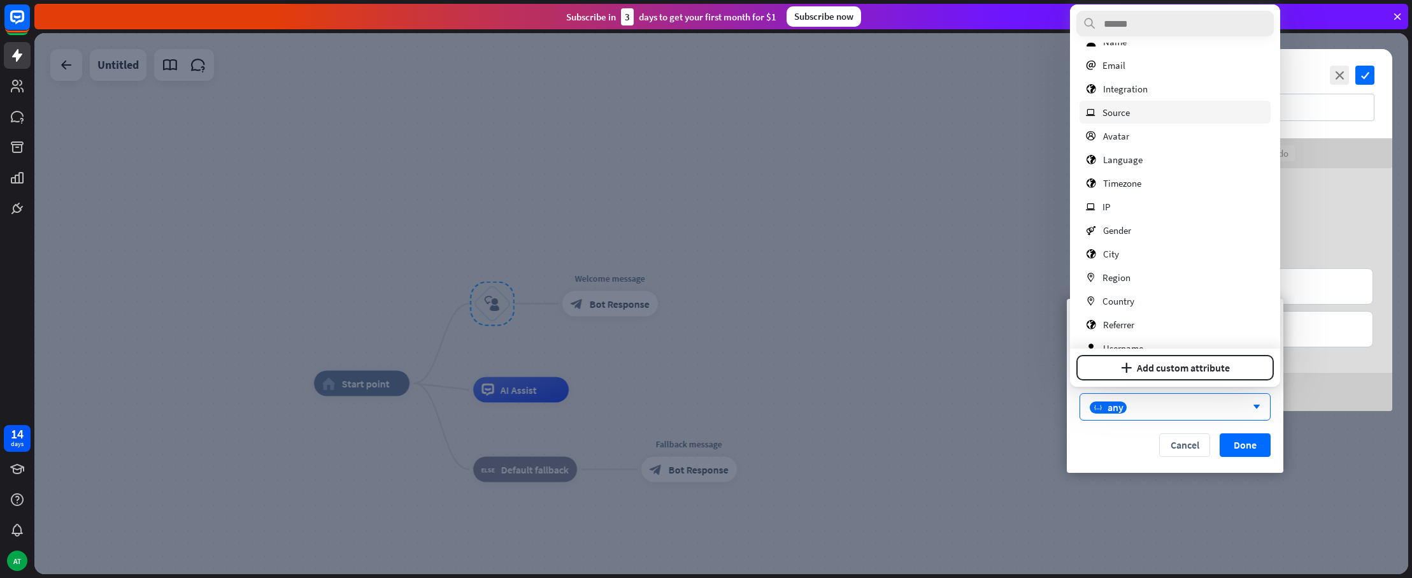
click at [1159, 118] on div "ip Source" at bounding box center [1175, 112] width 191 height 23
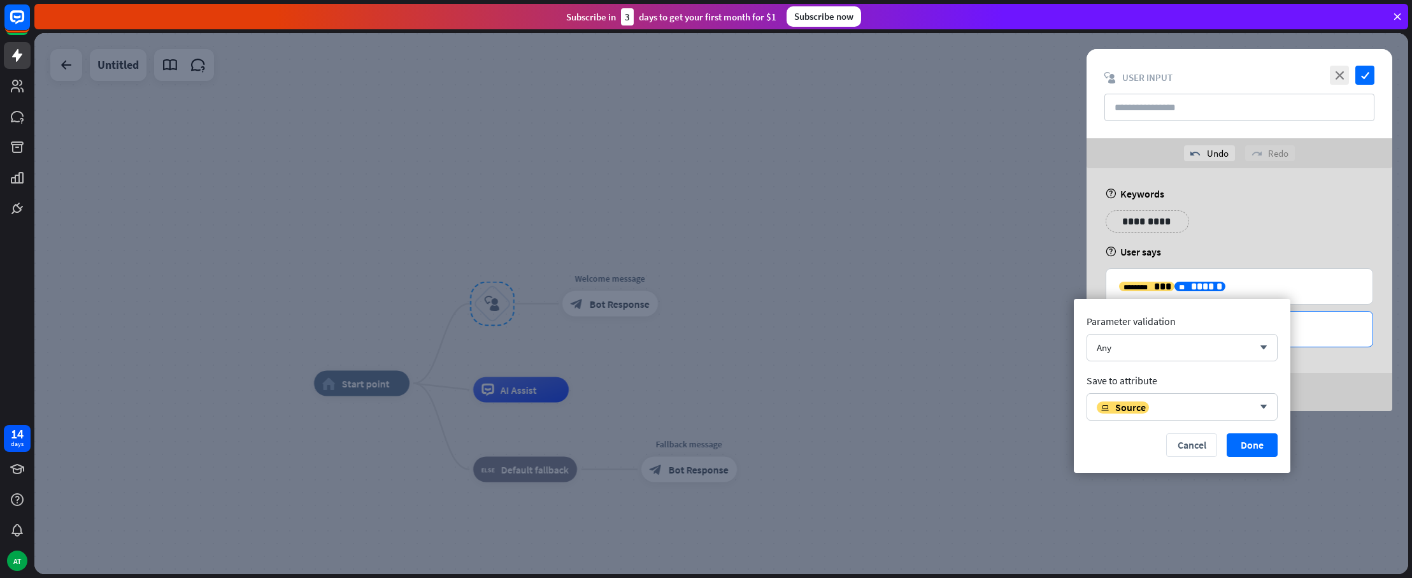
drag, startPoint x: 1315, startPoint y: 357, endPoint x: 1286, endPoint y: 319, distance: 48.3
click at [1315, 357] on div "**********" at bounding box center [1240, 289] width 306 height 243
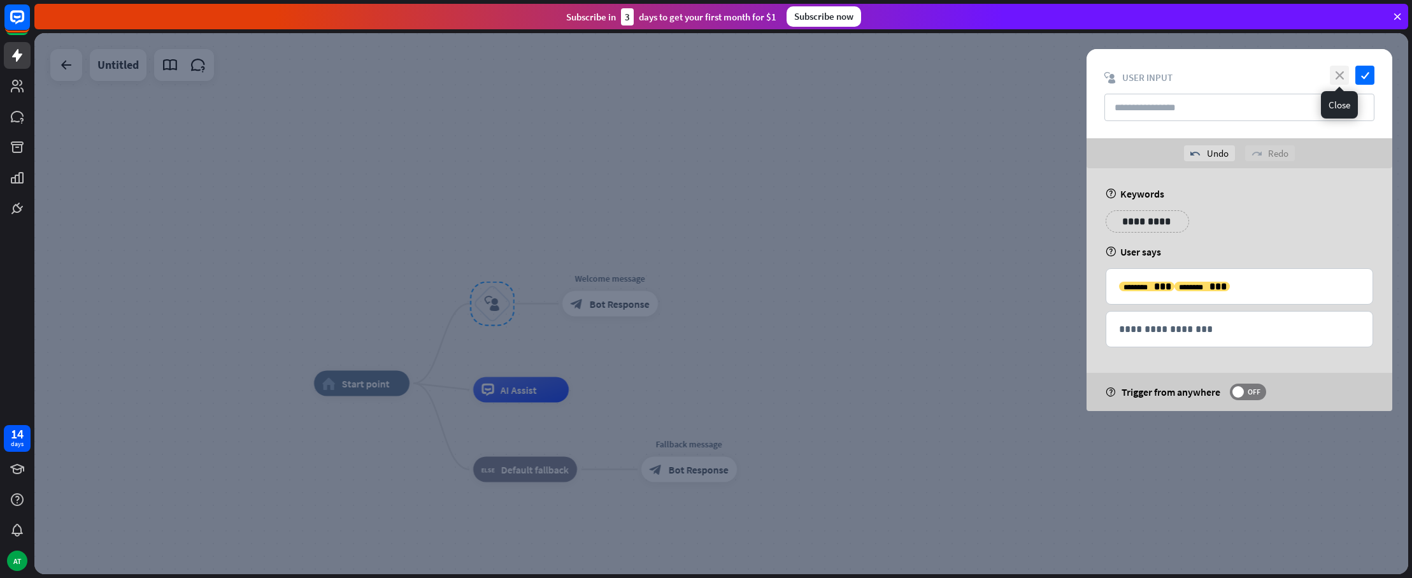
click at [1345, 76] on icon "close" at bounding box center [1339, 75] width 19 height 19
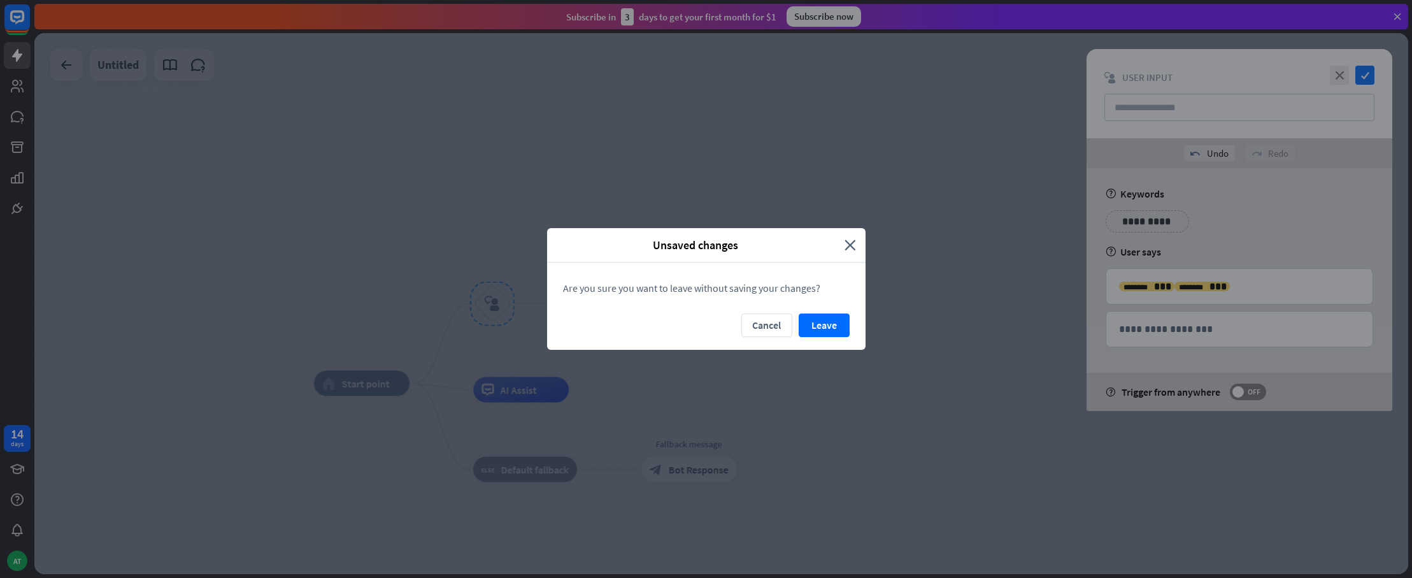
click at [820, 329] on button "Leave" at bounding box center [824, 325] width 51 height 24
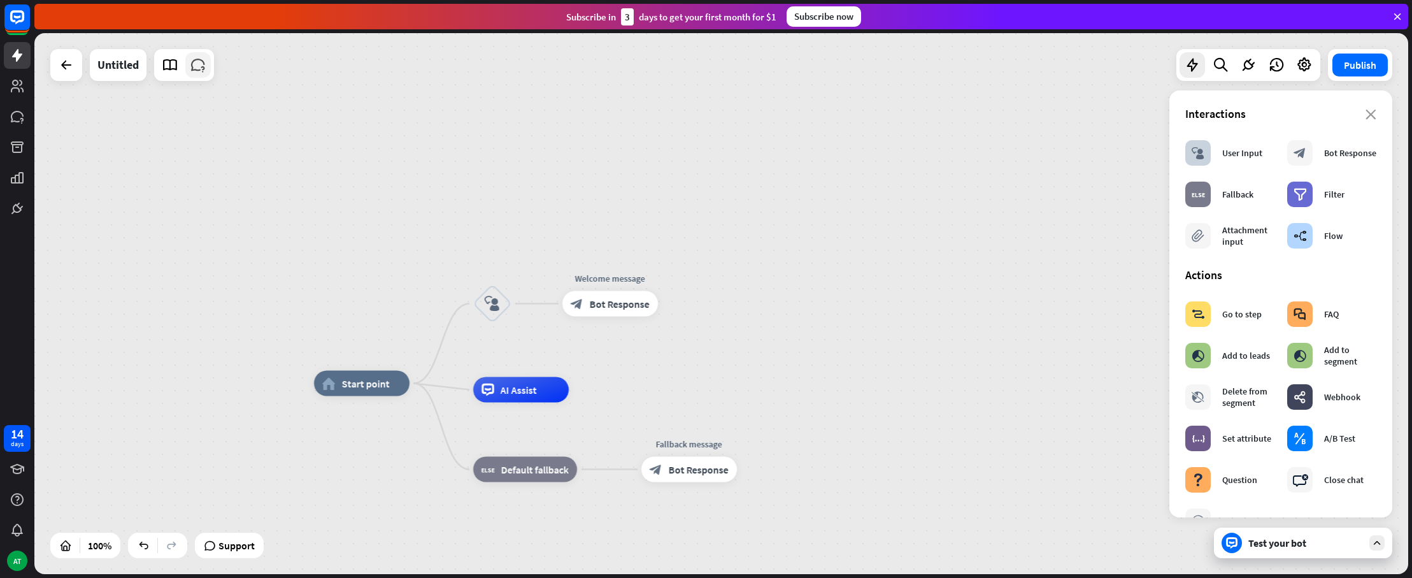
click at [198, 64] on icon at bounding box center [198, 65] width 17 height 17
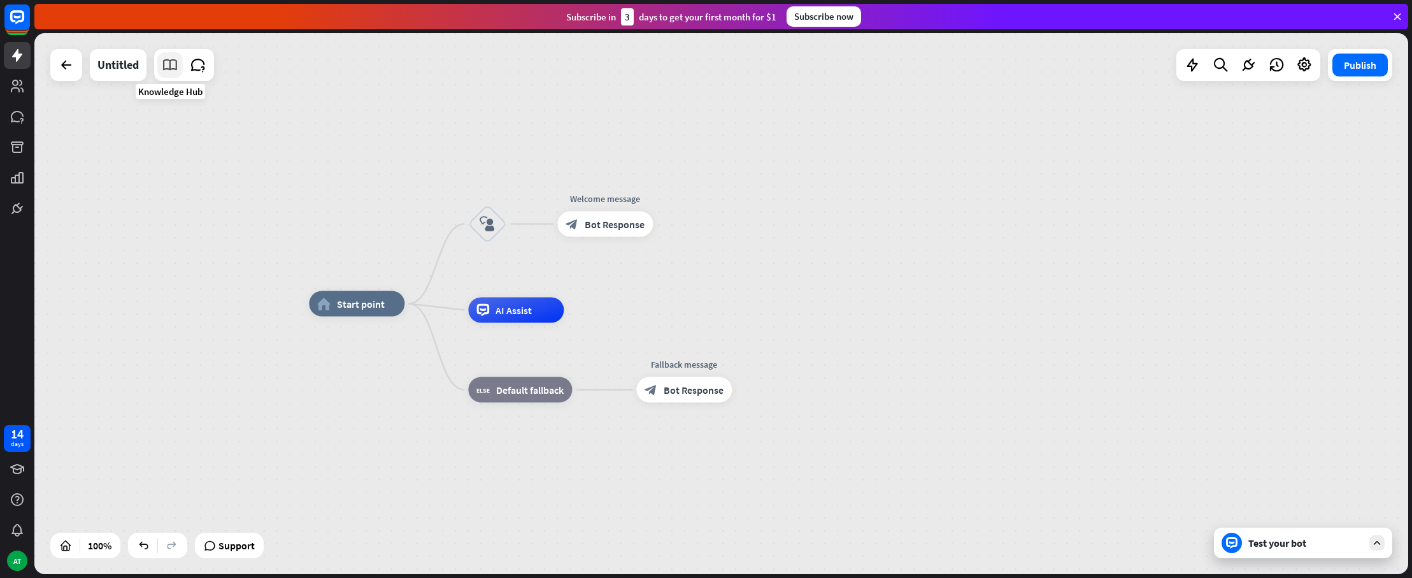
click at [175, 67] on icon at bounding box center [170, 65] width 17 height 17
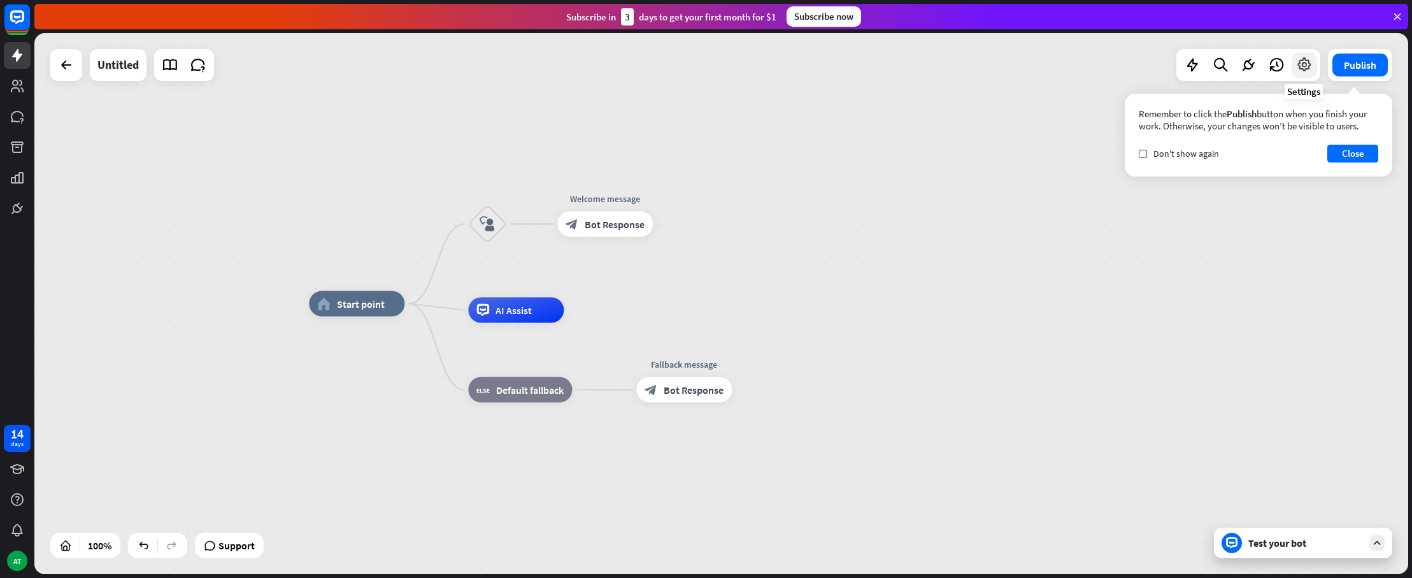
click at [1305, 66] on icon at bounding box center [1304, 65] width 17 height 17
click at [1343, 148] on button "Close" at bounding box center [1353, 154] width 51 height 18
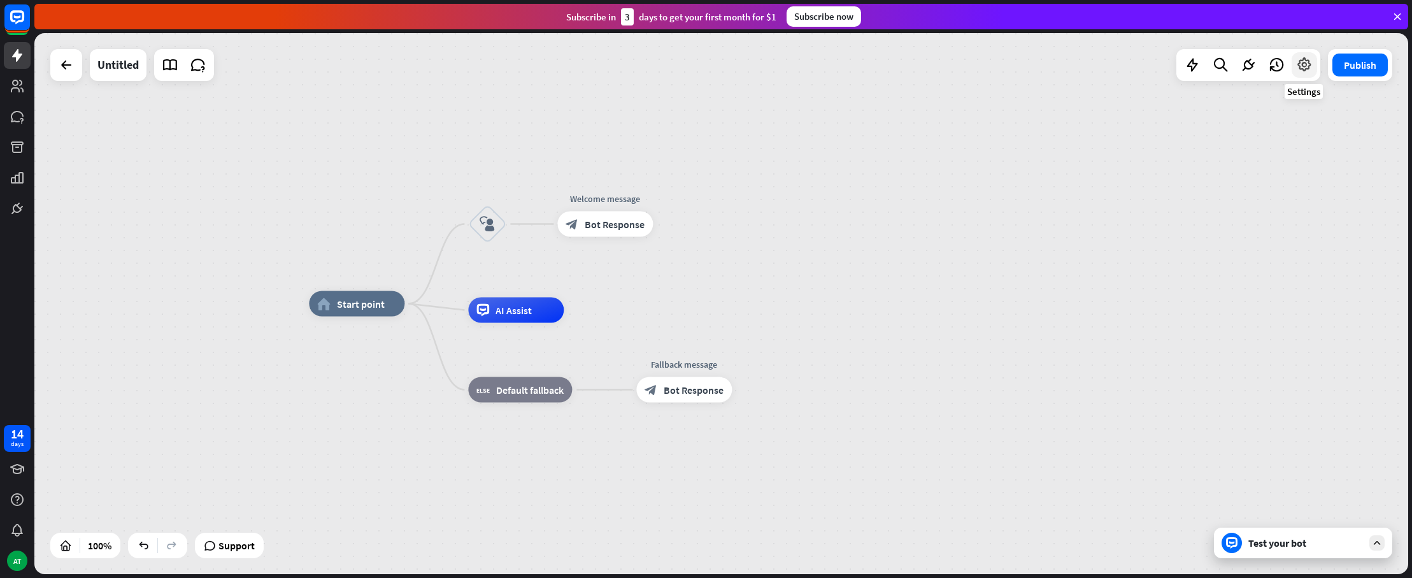
click at [1306, 75] on div at bounding box center [1304, 64] width 25 height 25
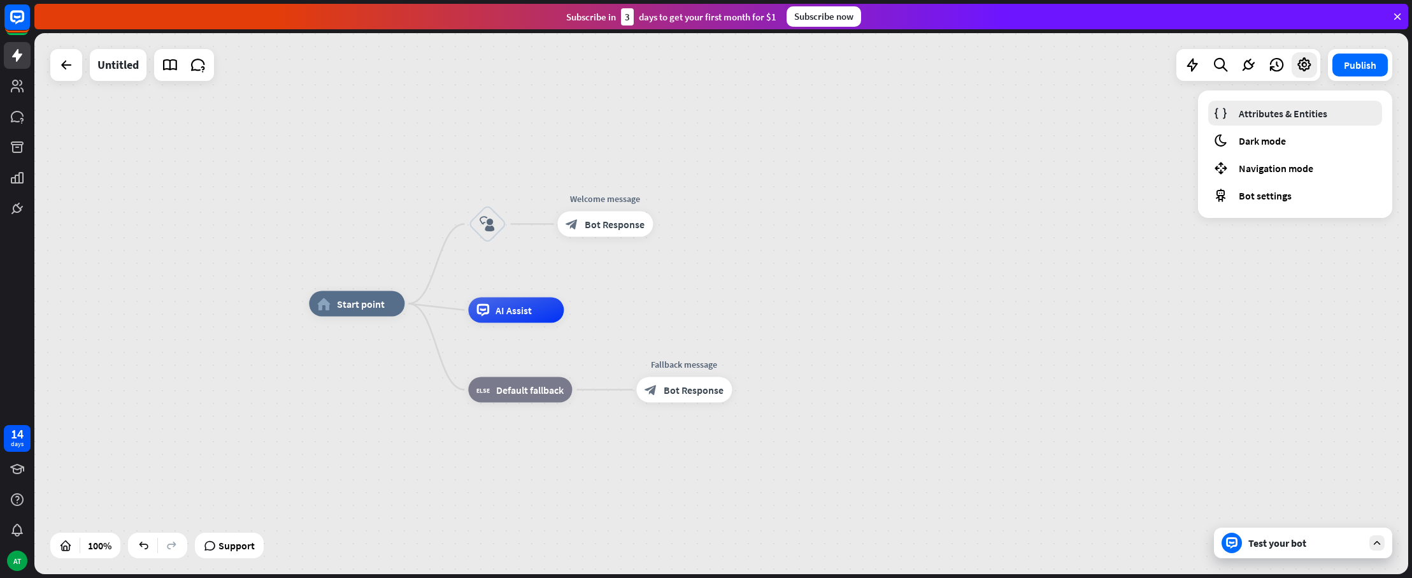
click at [1314, 115] on span "Attributes & Entities" at bounding box center [1283, 113] width 89 height 13
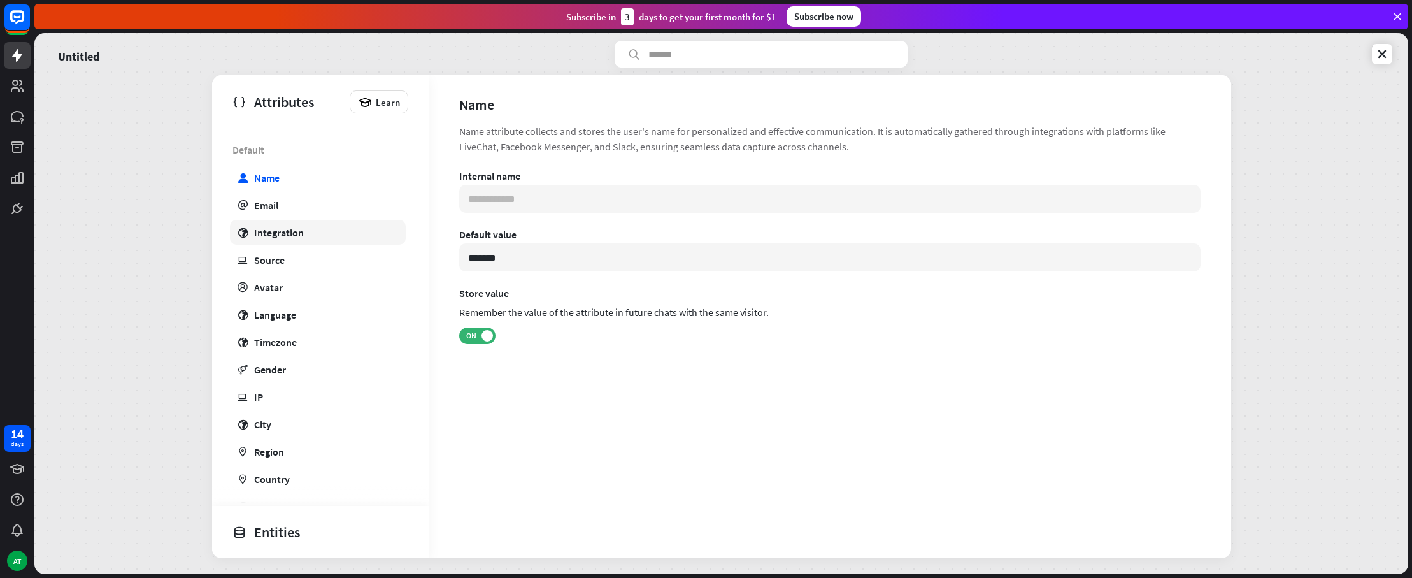
scroll to position [61, 0]
click at [301, 234] on div "Integration" at bounding box center [279, 232] width 50 height 13
type input "**********"
type input "***"
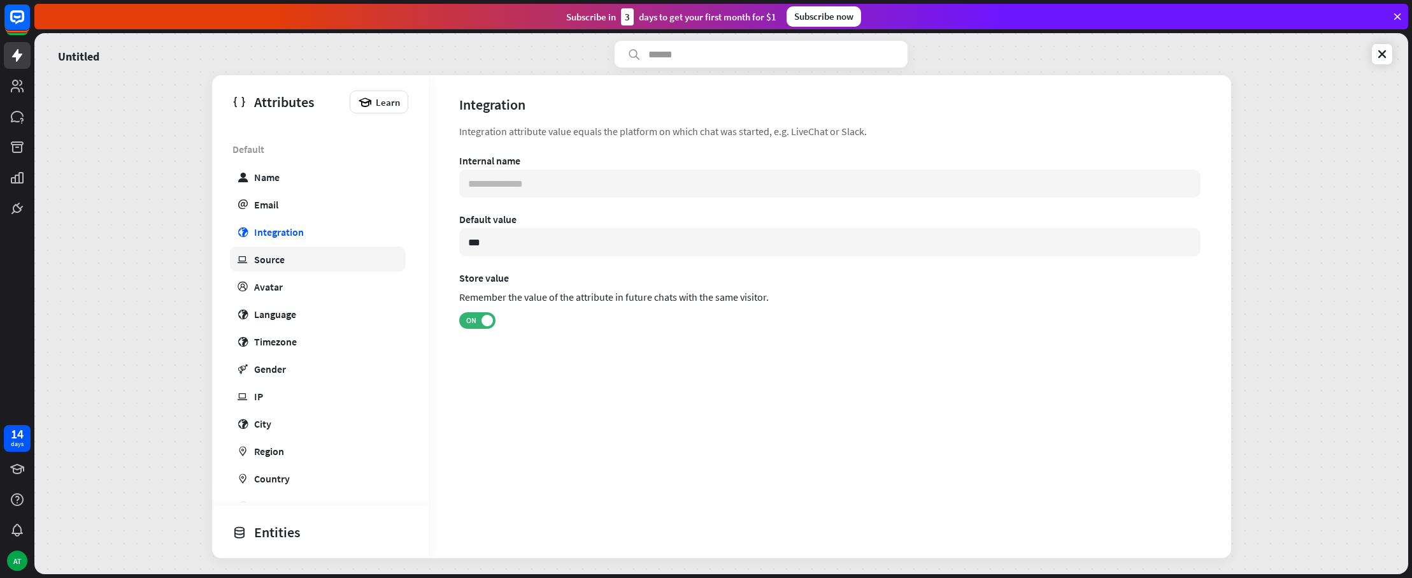
click at [296, 261] on link "ip Source" at bounding box center [318, 259] width 176 height 25
type input "**********"
click at [296, 282] on link "profile Avatar" at bounding box center [318, 286] width 176 height 25
type input "**********"
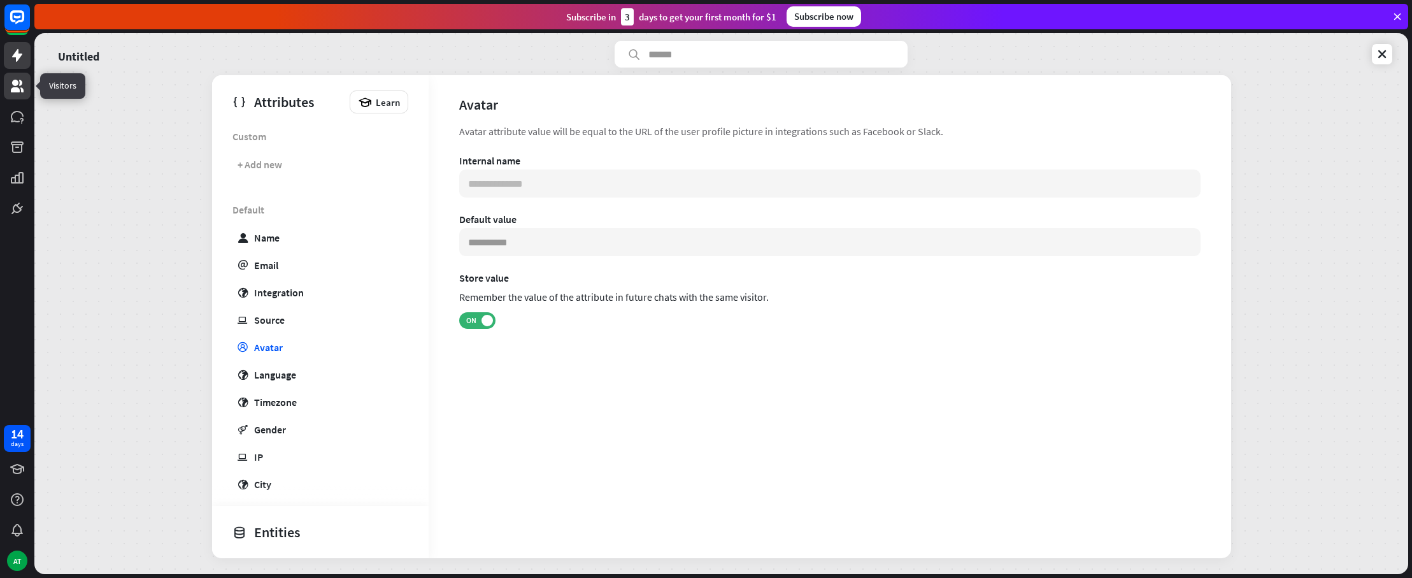
click at [17, 85] on icon at bounding box center [17, 85] width 15 height 15
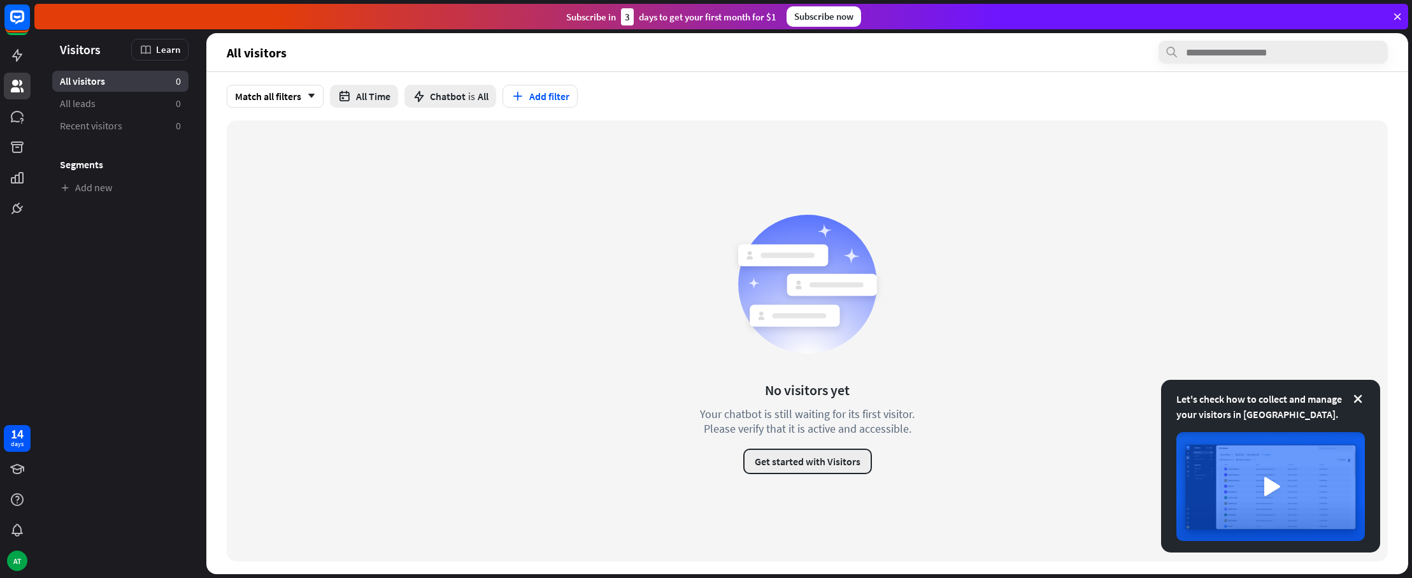
click at [786, 473] on button "Get started with Visitors" at bounding box center [807, 460] width 129 height 25
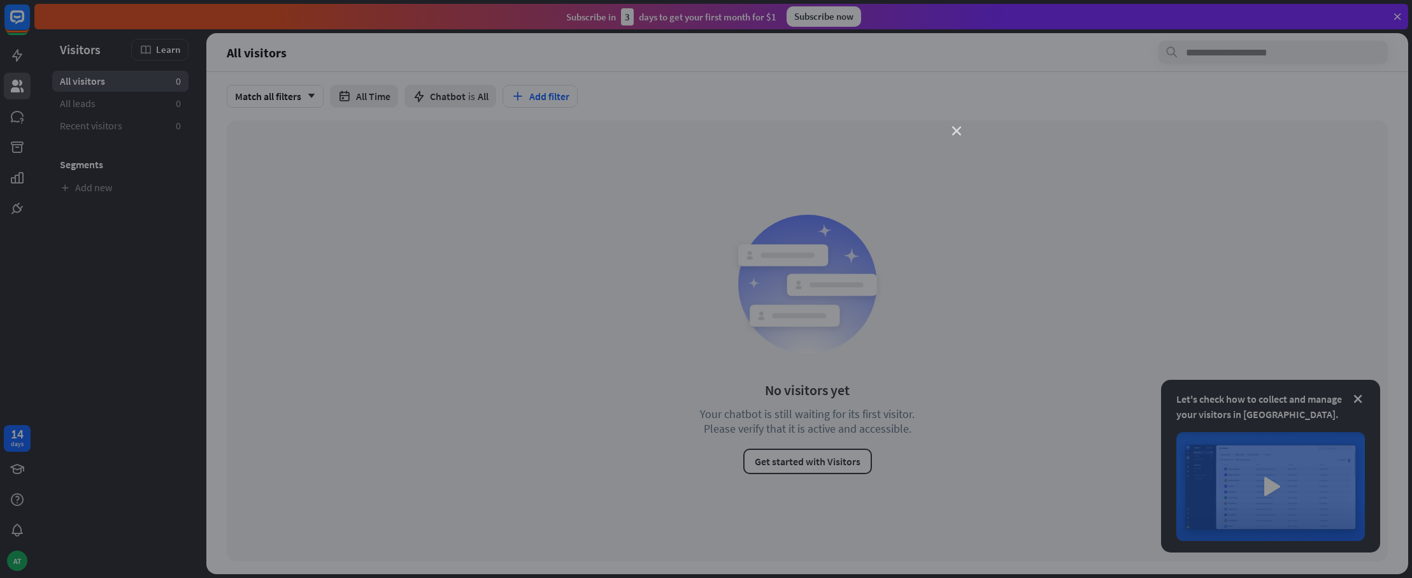
click at [954, 134] on icon "close" at bounding box center [956, 131] width 9 height 9
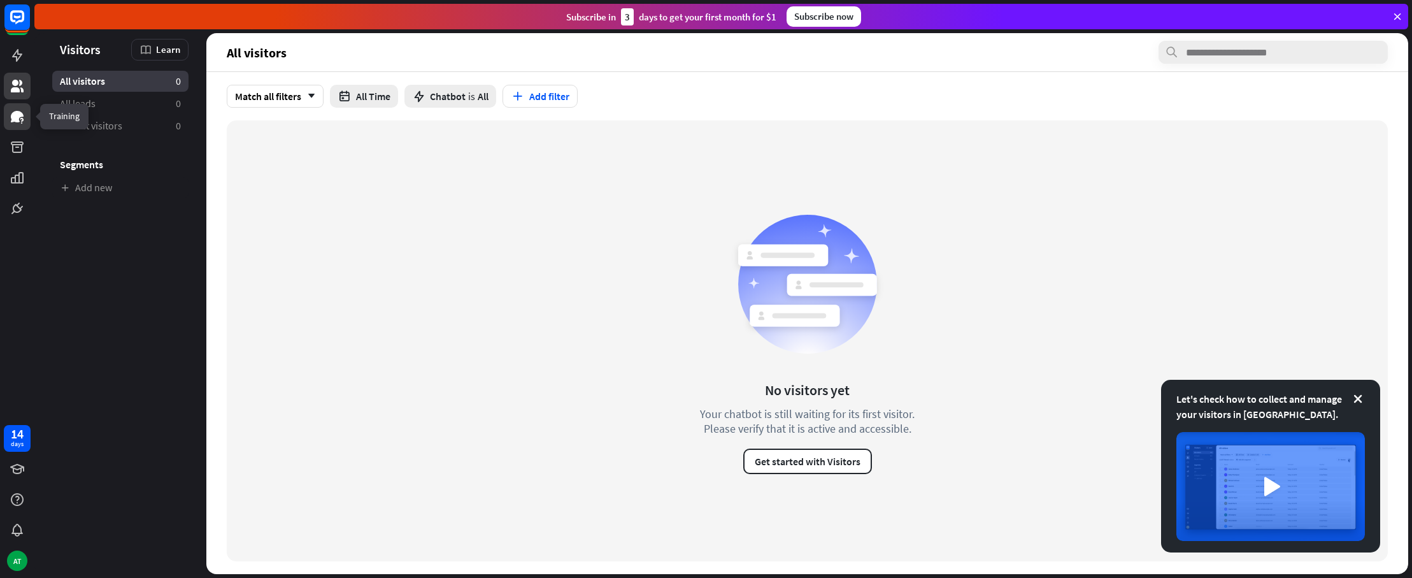
click at [14, 113] on icon at bounding box center [17, 116] width 13 height 11
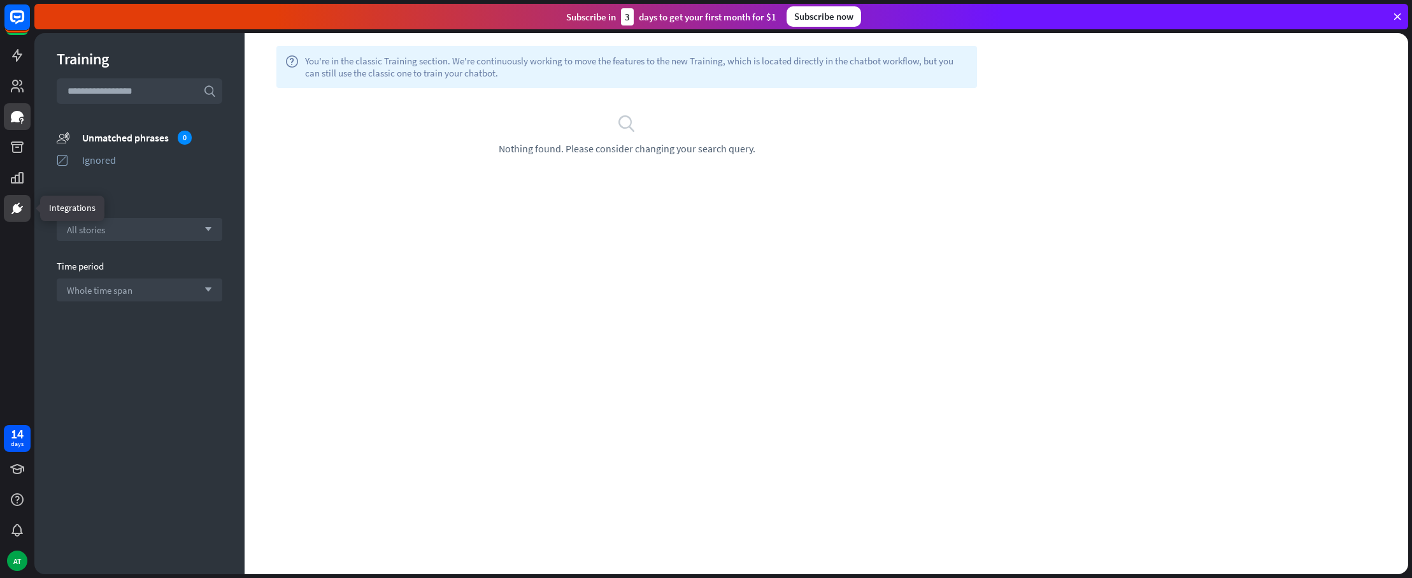
click at [21, 205] on icon at bounding box center [17, 208] width 15 height 15
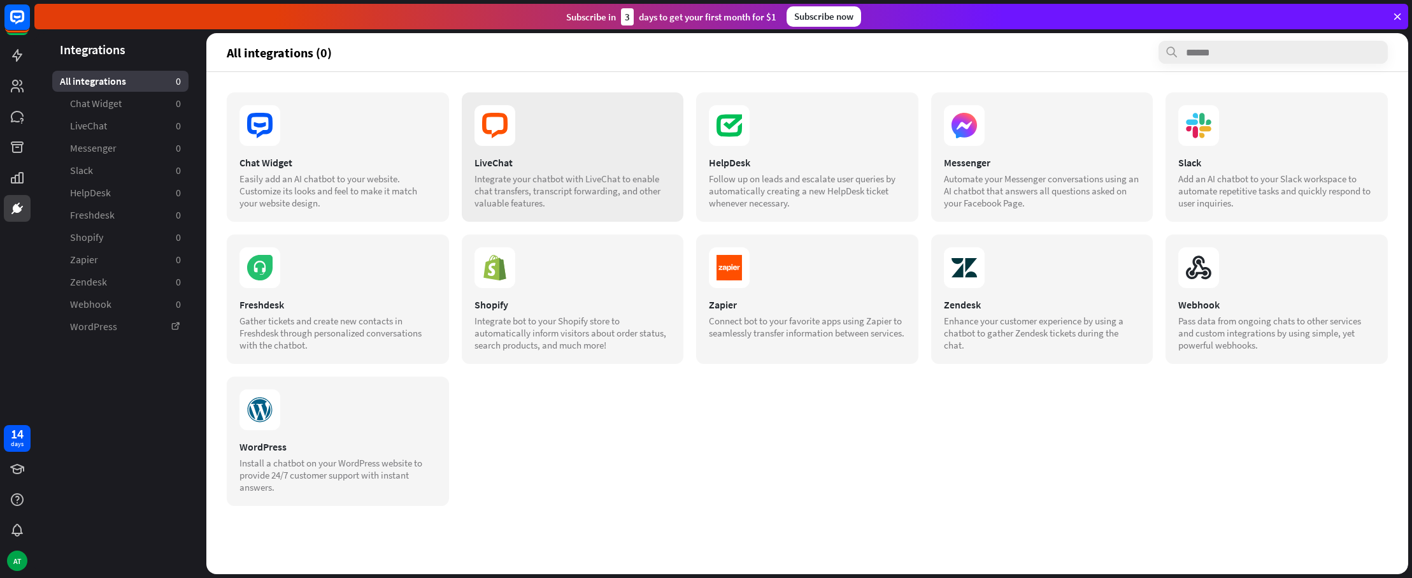
click at [609, 167] on div "LiveChat" at bounding box center [573, 162] width 197 height 13
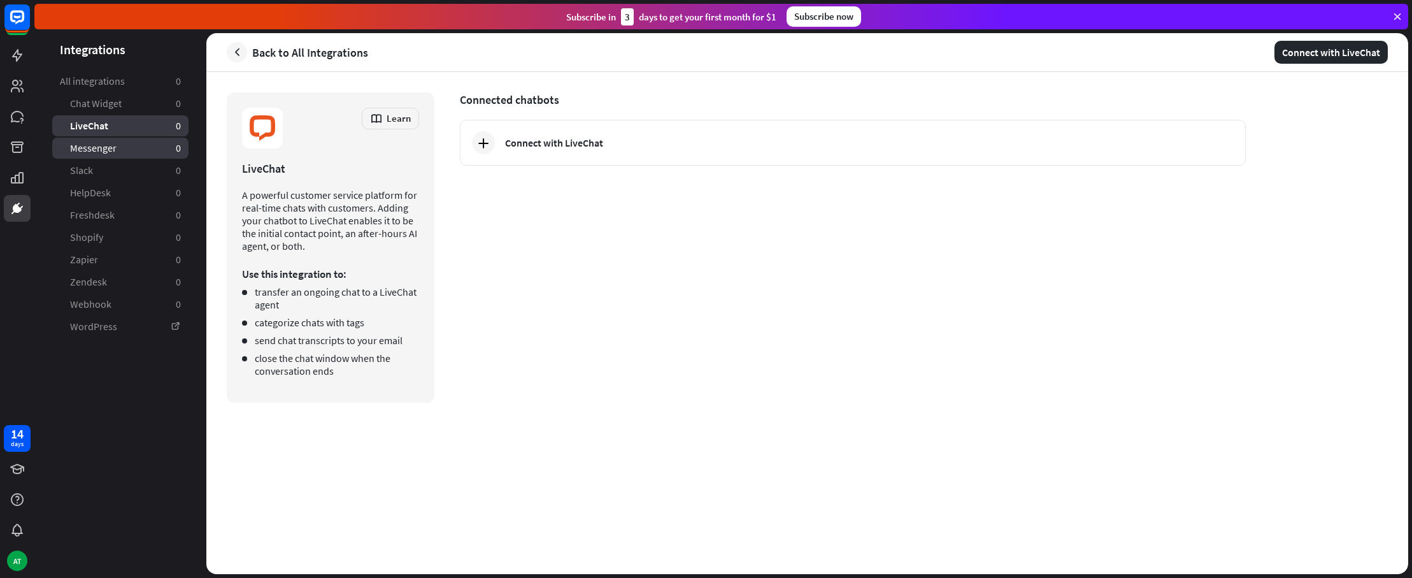
click at [130, 147] on link "Messenger 0" at bounding box center [120, 148] width 136 height 21
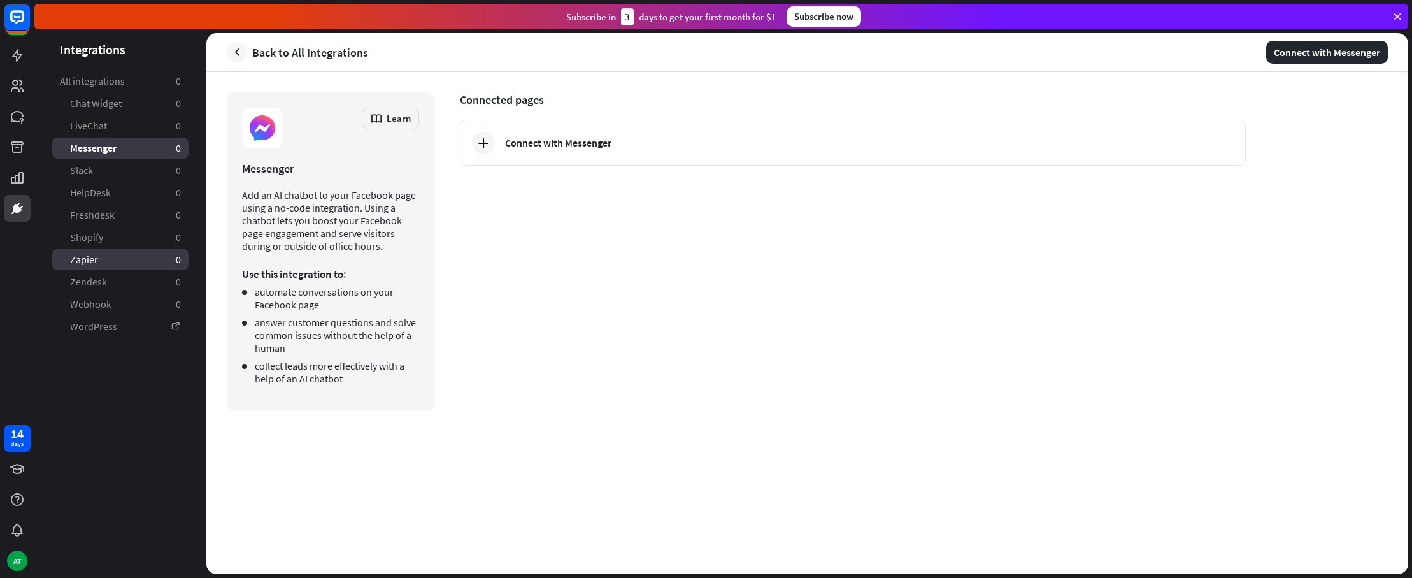
click at [126, 263] on link "Zapier 0" at bounding box center [120, 259] width 136 height 21
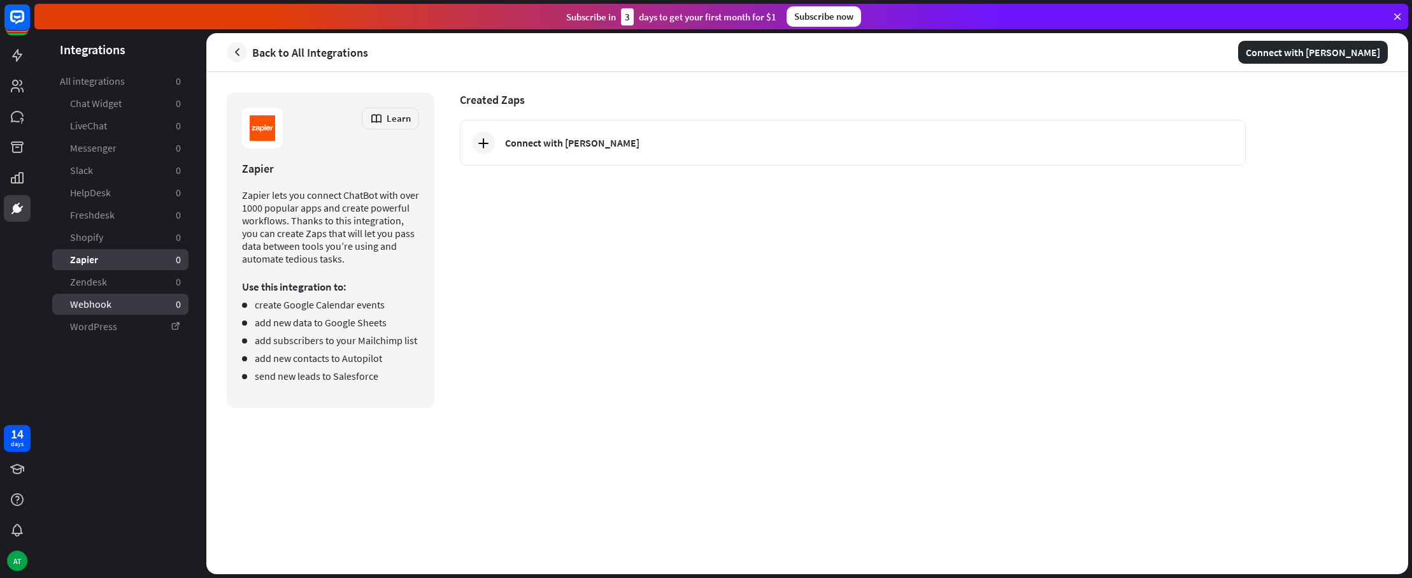
click at [118, 301] on link "Webhook 0" at bounding box center [120, 304] width 136 height 21
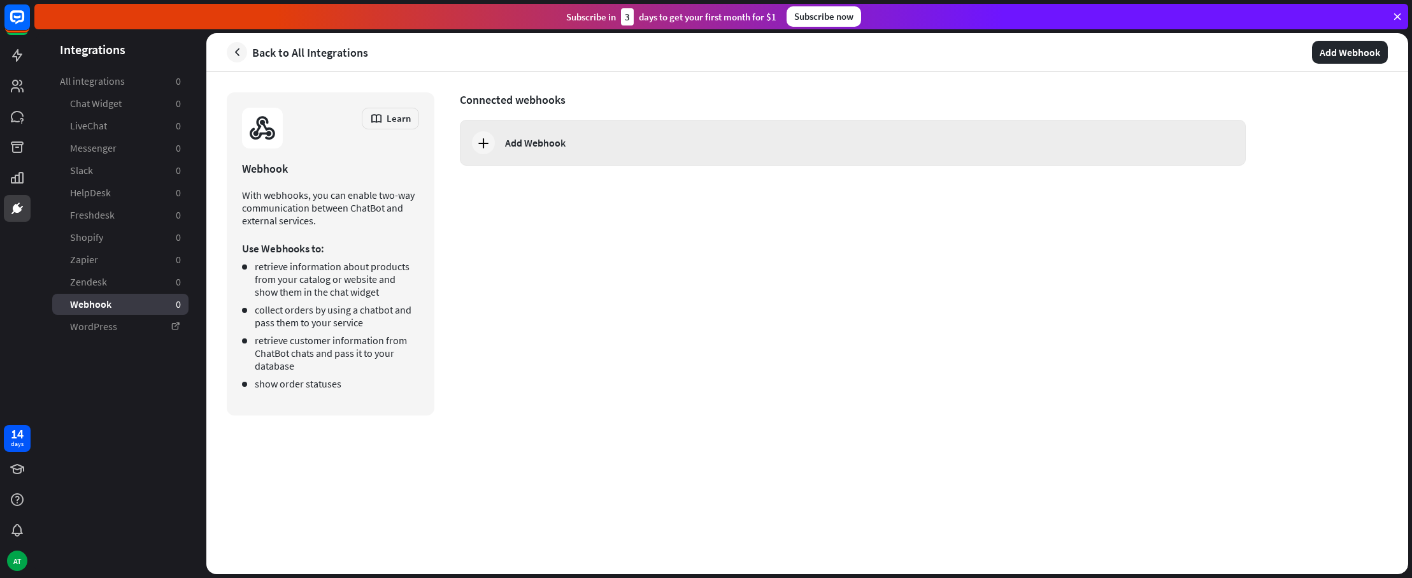
click at [491, 147] on div at bounding box center [483, 142] width 23 height 23
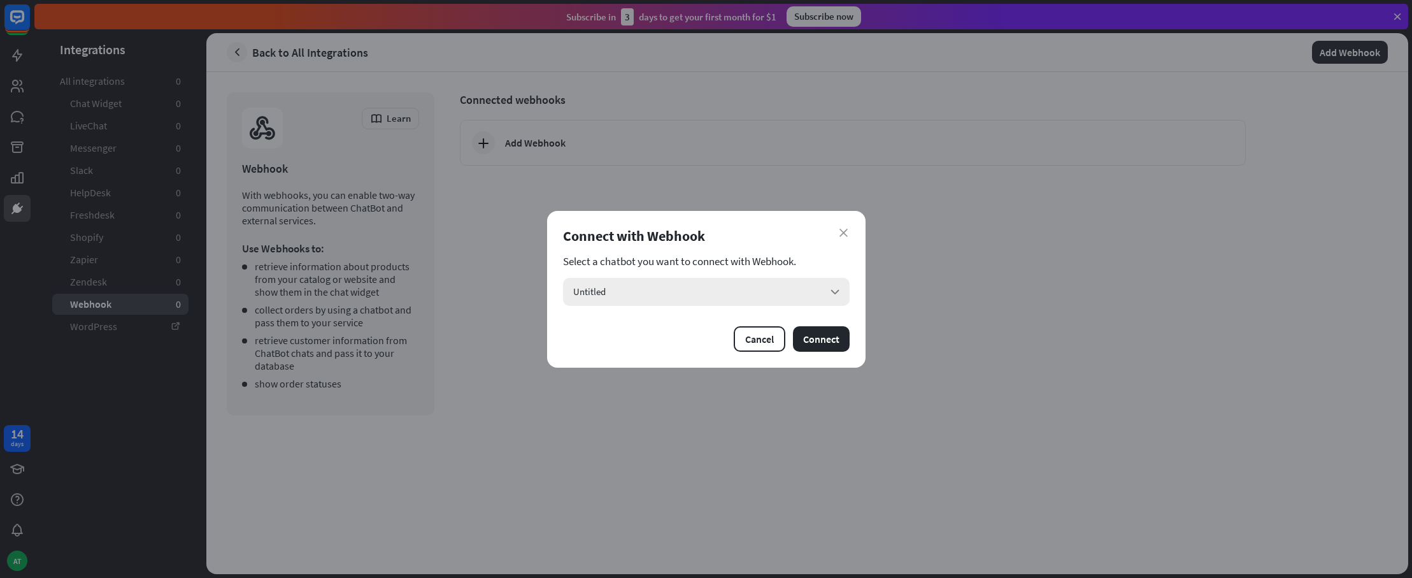
click at [766, 292] on div "Untitled arrow_down" at bounding box center [706, 292] width 287 height 28
click at [715, 322] on div "Untitled checked" at bounding box center [706, 326] width 276 height 25
click at [821, 341] on button "Connect" at bounding box center [821, 338] width 57 height 25
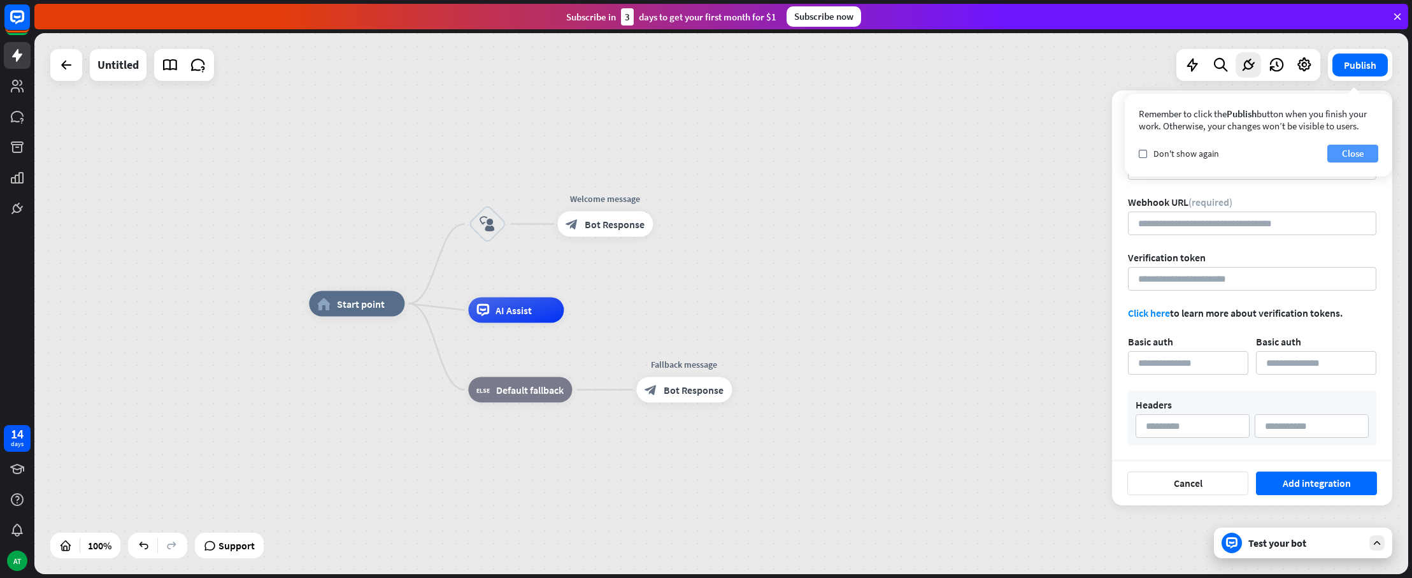
click at [1338, 154] on button "Close" at bounding box center [1353, 154] width 51 height 18
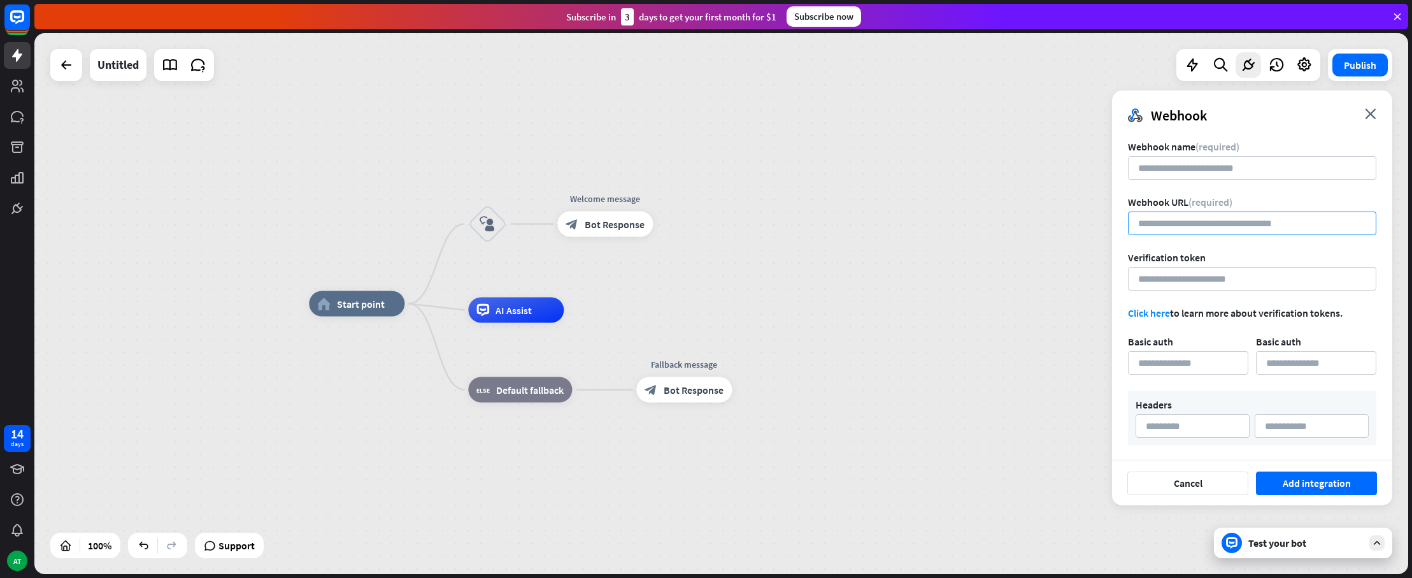
click at [1229, 226] on input "url" at bounding box center [1252, 223] width 248 height 24
click at [378, 312] on div "home_2 Start point" at bounding box center [357, 303] width 96 height 25
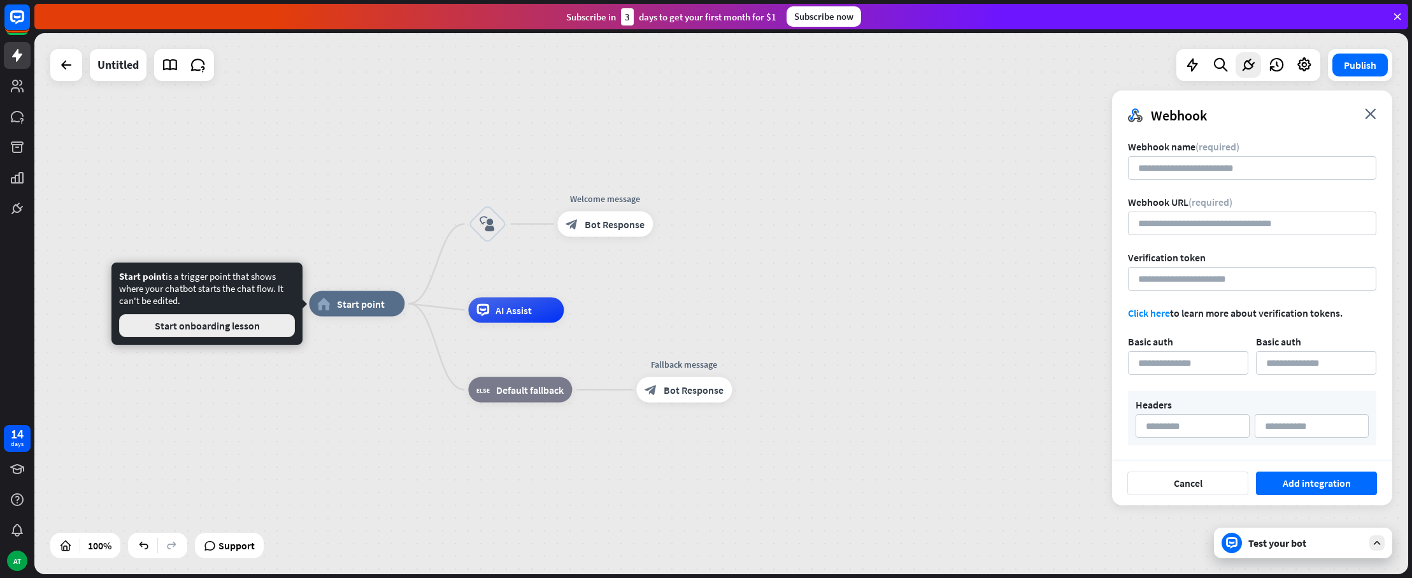
click at [204, 326] on button "Start onboarding lesson" at bounding box center [207, 325] width 176 height 23
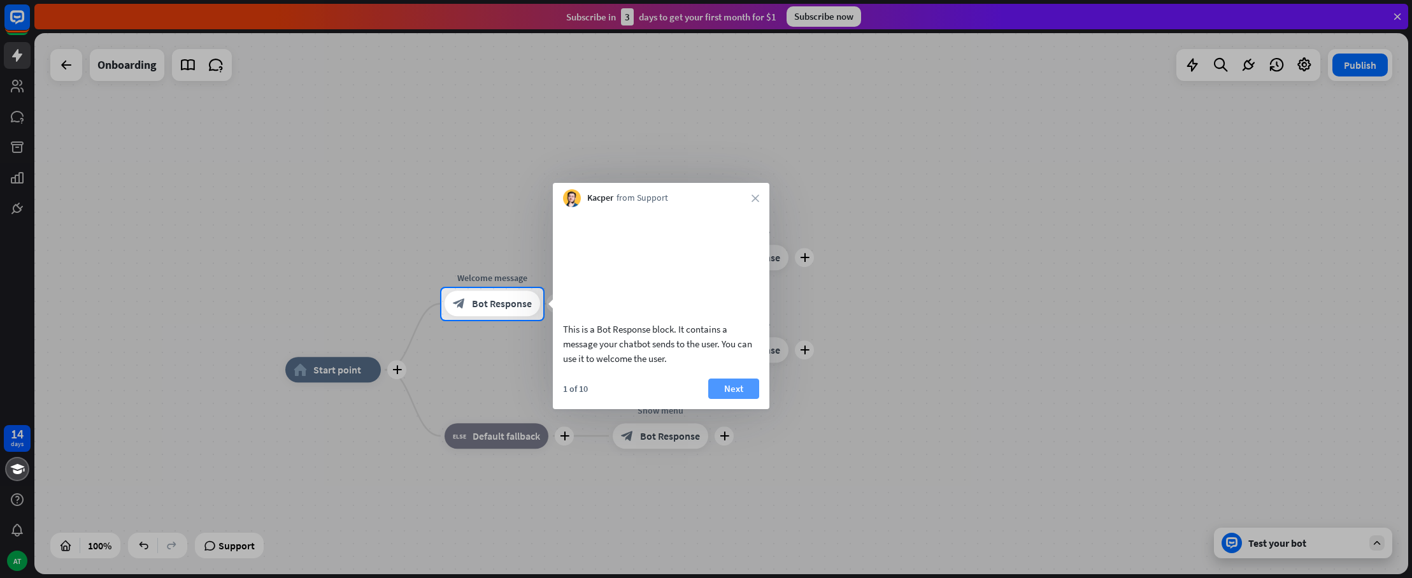
click at [738, 398] on button "Next" at bounding box center [733, 388] width 51 height 20
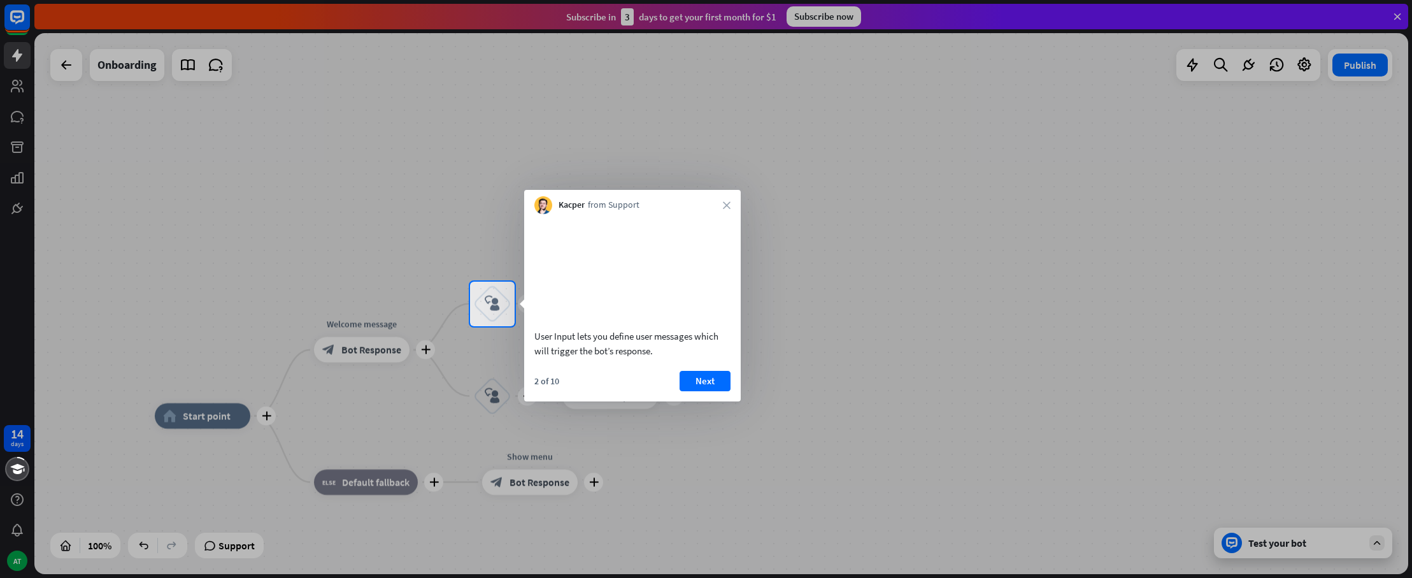
click at [733, 401] on div "2 of 10 Next" at bounding box center [632, 386] width 217 height 31
click at [712, 391] on button "Next" at bounding box center [705, 381] width 51 height 20
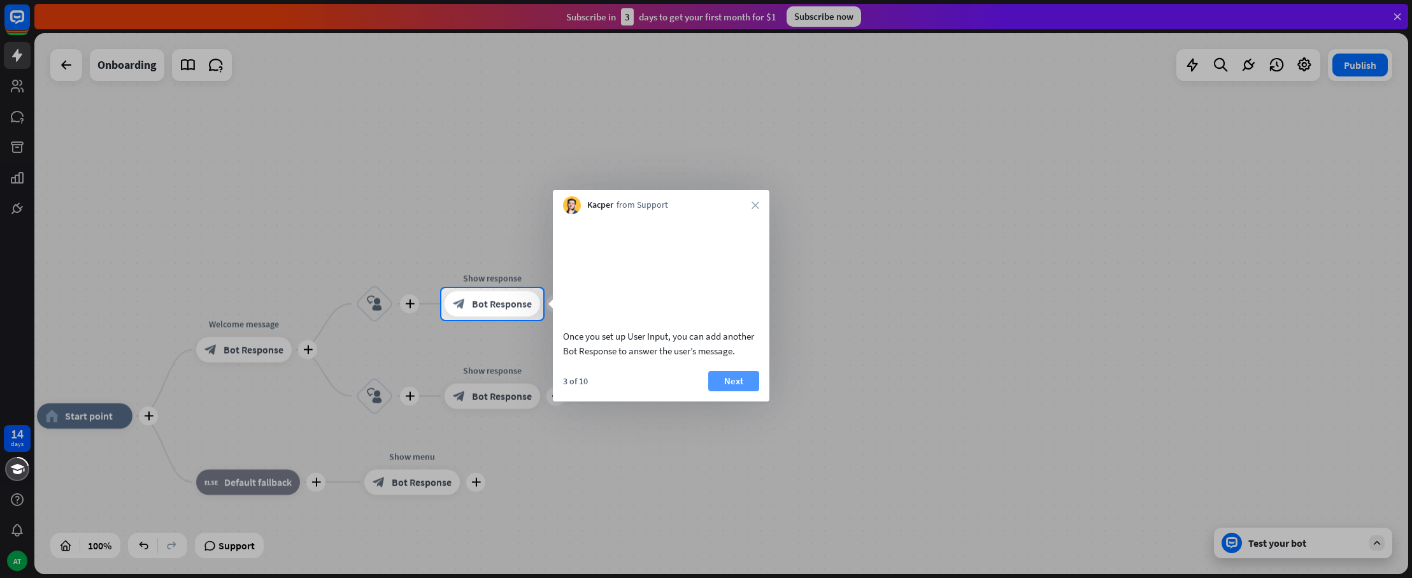
click at [715, 391] on button "Next" at bounding box center [733, 381] width 51 height 20
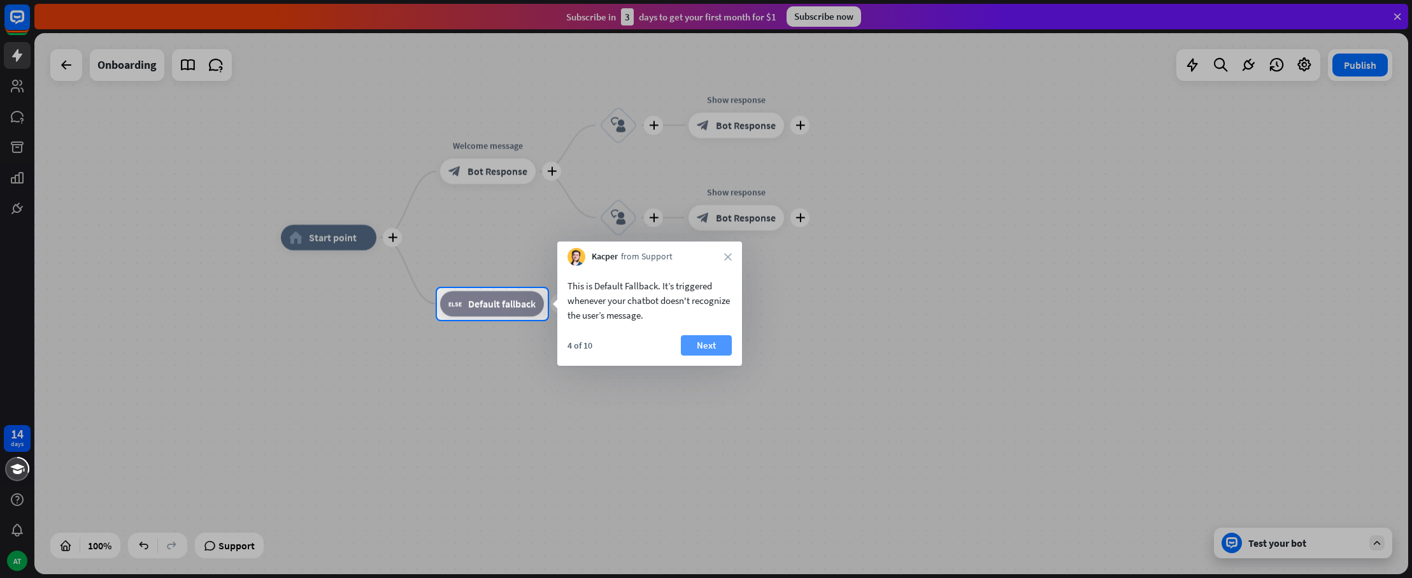
click at [713, 350] on button "Next" at bounding box center [706, 345] width 51 height 20
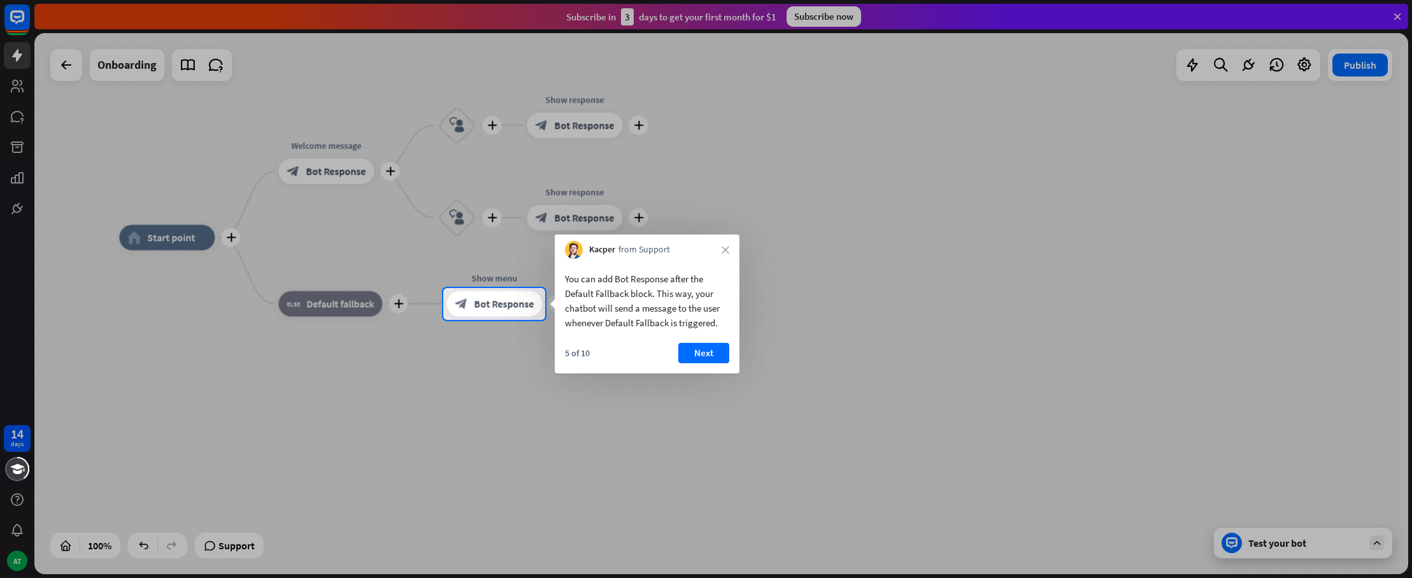
click at [713, 350] on button "Next" at bounding box center [703, 353] width 51 height 20
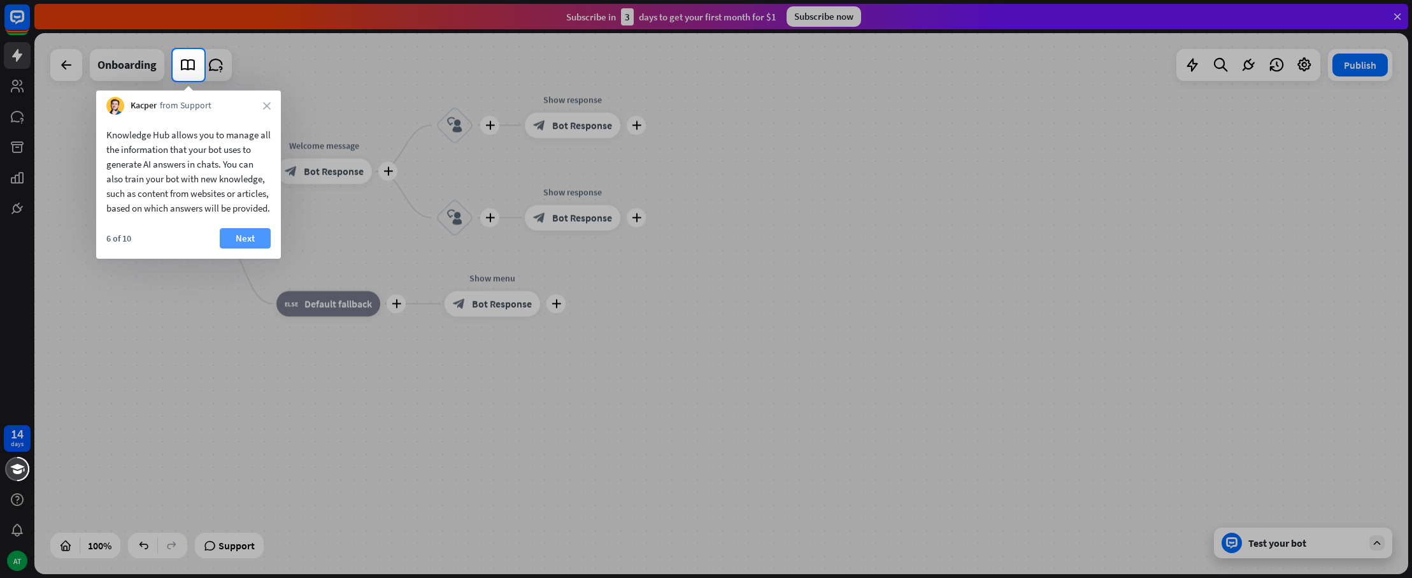
click at [252, 248] on button "Next" at bounding box center [245, 238] width 51 height 20
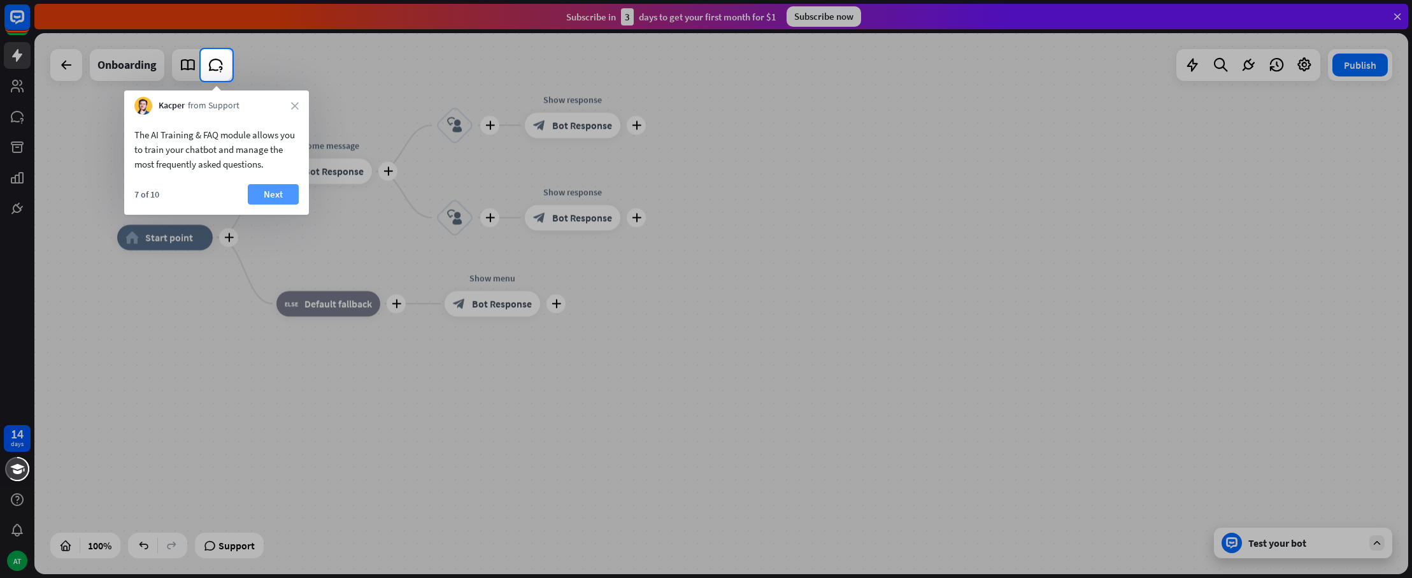
click at [273, 197] on button "Next" at bounding box center [273, 194] width 51 height 20
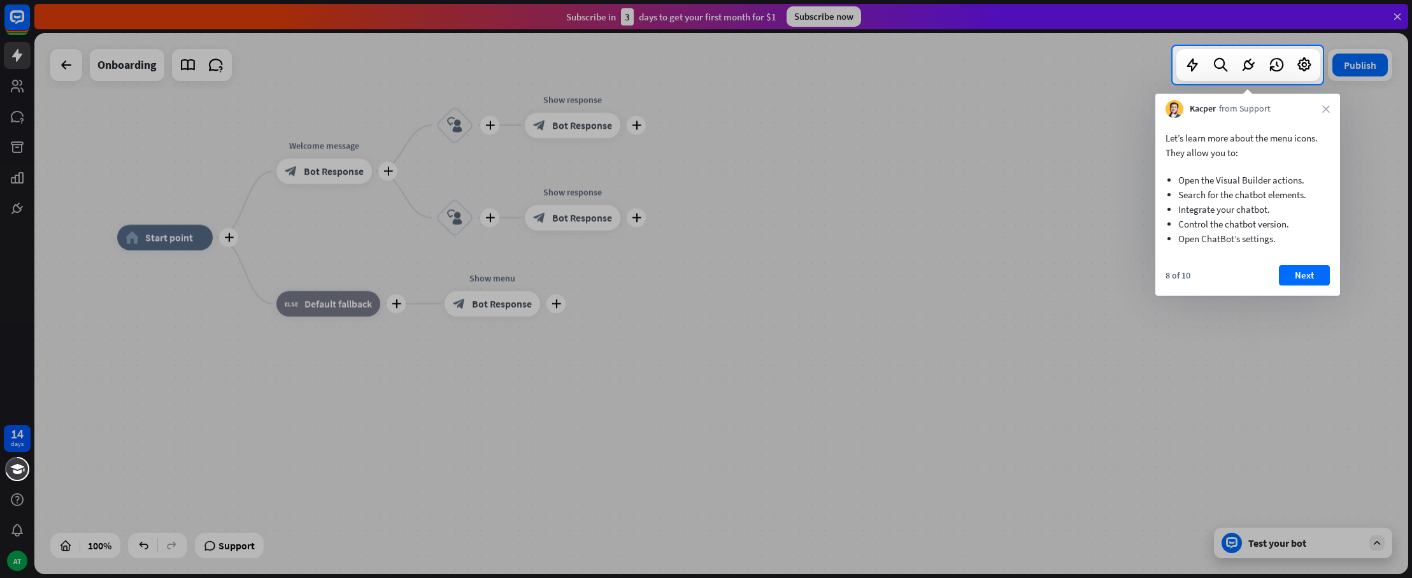
click at [1305, 277] on button "Next" at bounding box center [1304, 275] width 51 height 20
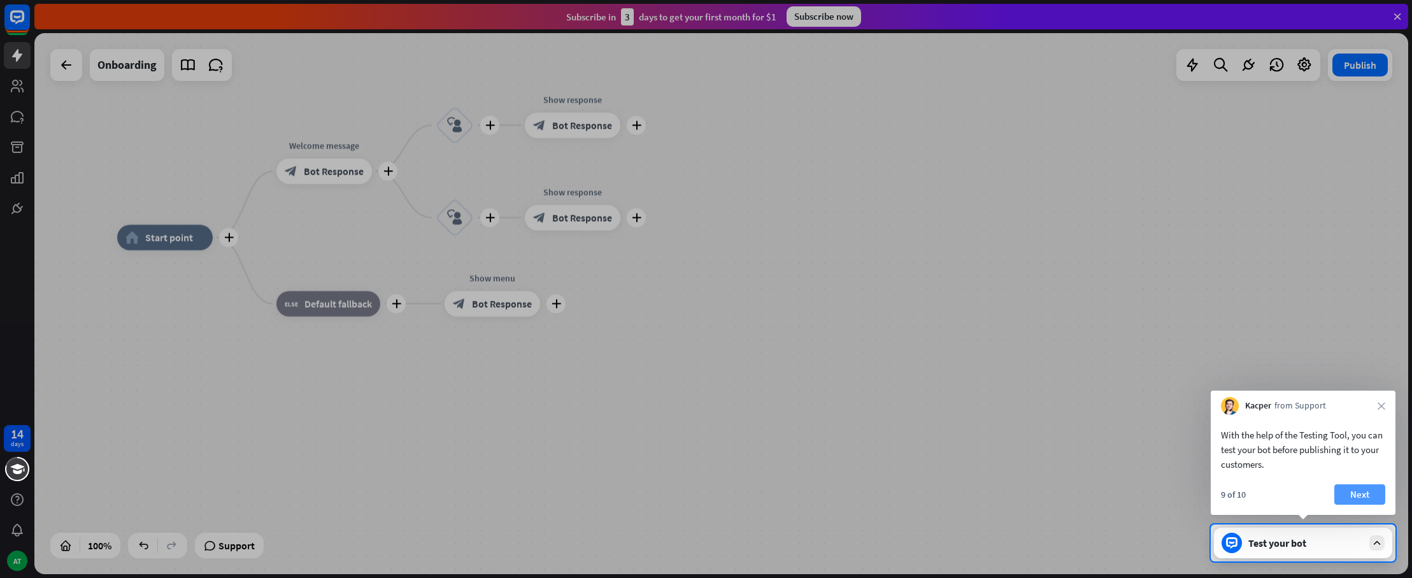
click at [1357, 492] on button "Next" at bounding box center [1360, 494] width 51 height 20
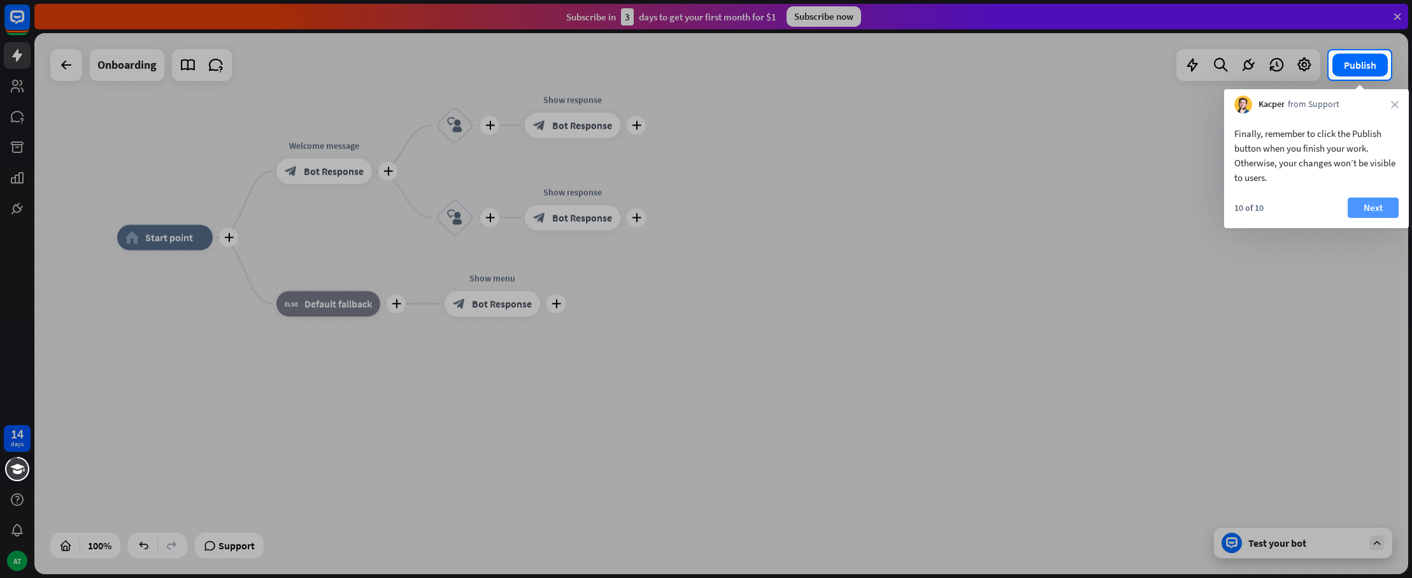
click at [1368, 211] on button "Next" at bounding box center [1373, 207] width 51 height 20
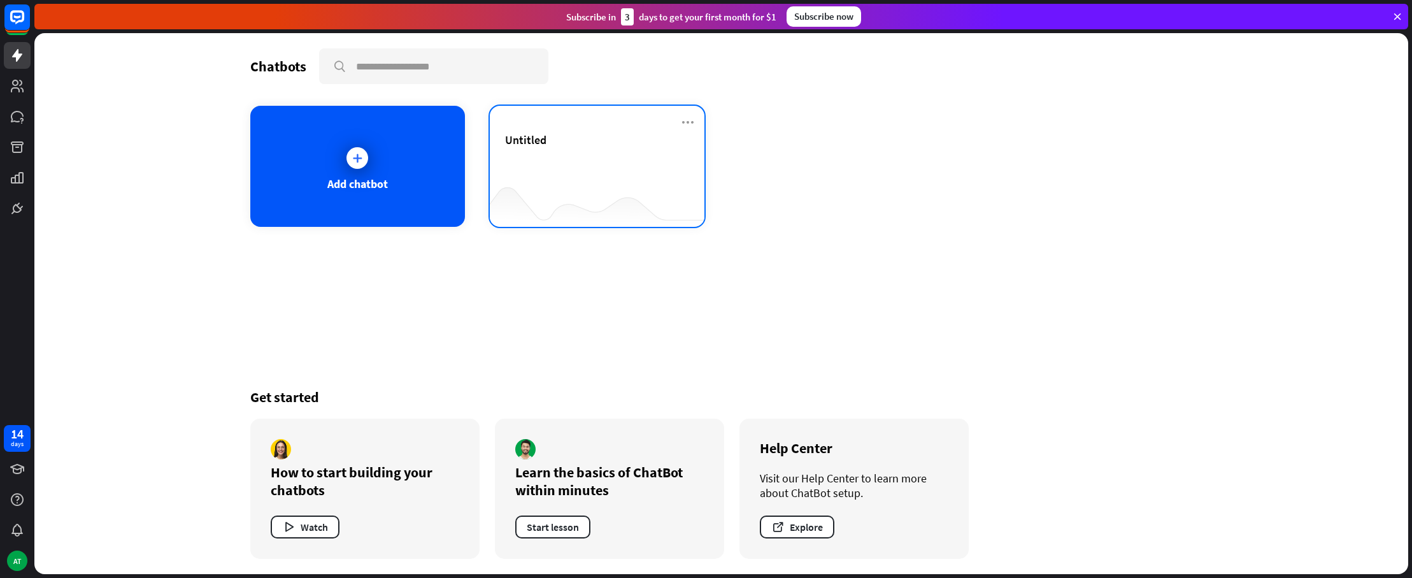
click at [555, 164] on div "Untitled" at bounding box center [597, 154] width 184 height 45
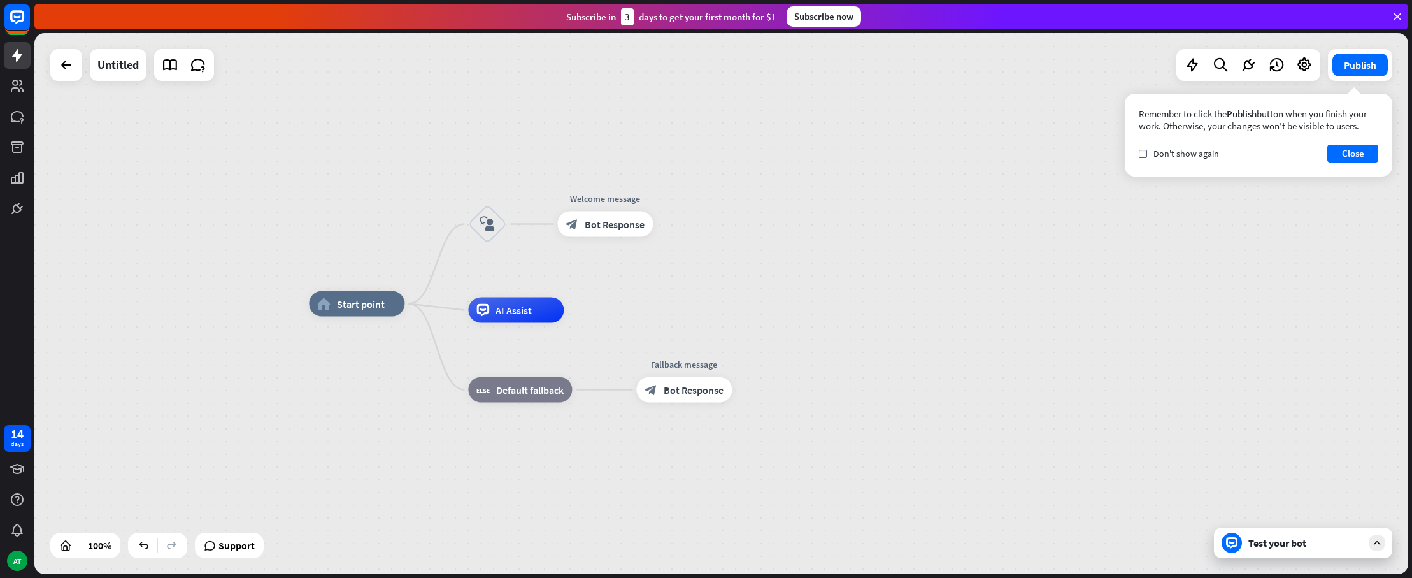
drag, startPoint x: 534, startPoint y: 317, endPoint x: 622, endPoint y: 290, distance: 91.1
click at [622, 290] on div "home_2 Start point block_user_input Welcome message block_bot_response Bot Resp…" at bounding box center [721, 303] width 1374 height 541
click at [236, 543] on span "Support" at bounding box center [236, 545] width 36 height 20
drag, startPoint x: 540, startPoint y: 319, endPoint x: 600, endPoint y: 308, distance: 60.7
click at [598, 309] on div "home_2 Start point block_user_input Welcome message block_bot_response Bot Resp…" at bounding box center [996, 573] width 1374 height 541
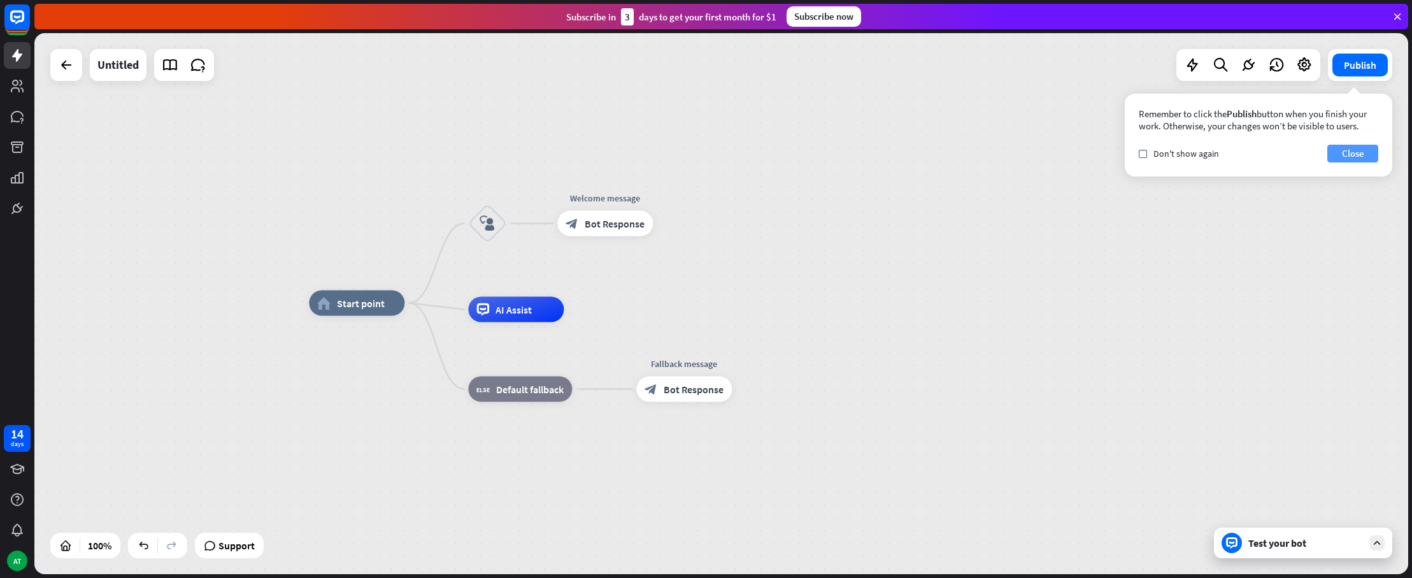
click at [1355, 159] on button "Close" at bounding box center [1353, 154] width 51 height 18
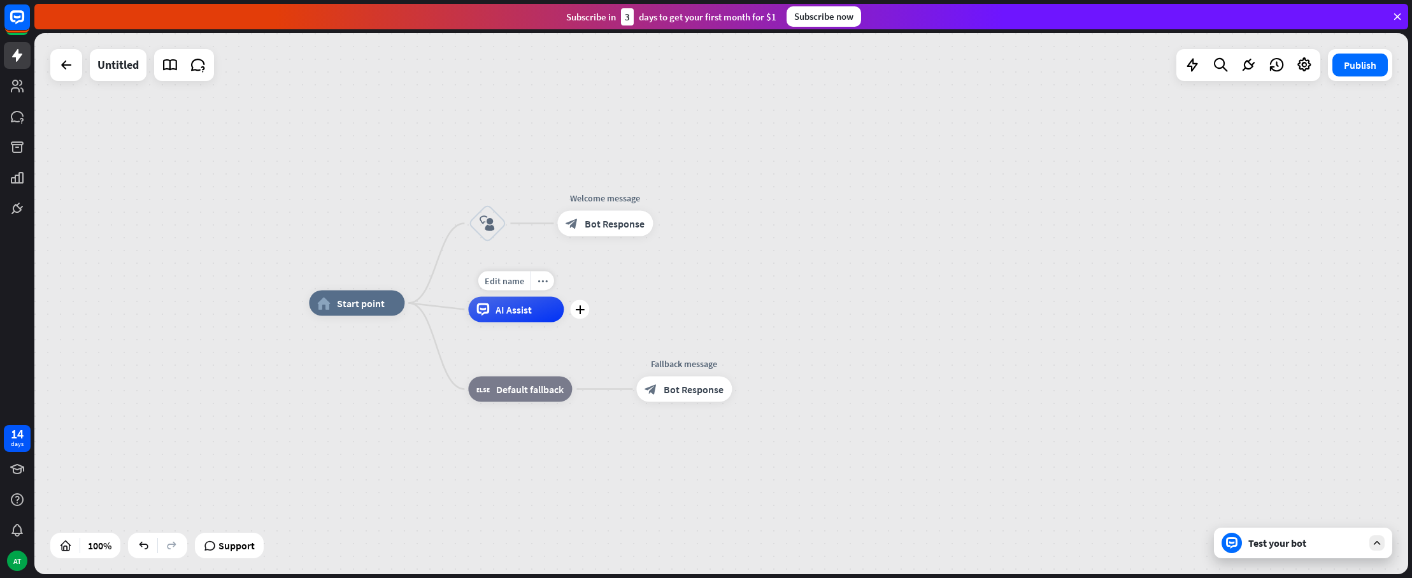
click at [527, 315] on span "AI Assist" at bounding box center [514, 309] width 36 height 13
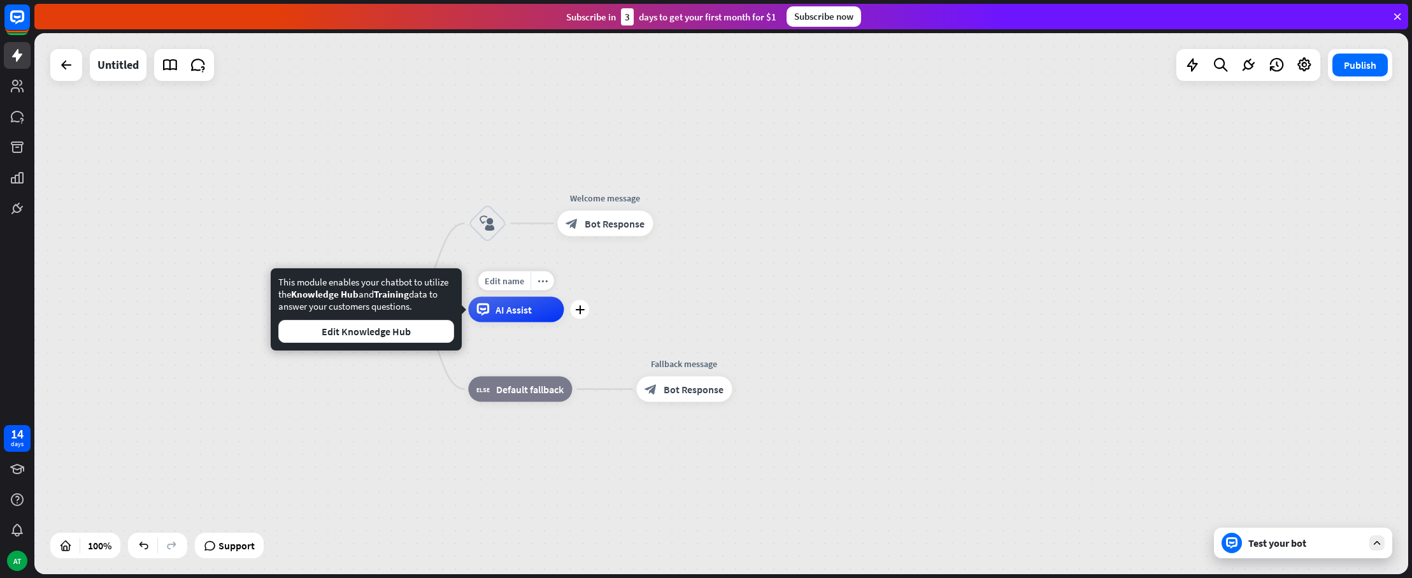
drag, startPoint x: 506, startPoint y: 315, endPoint x: 574, endPoint y: 300, distance: 69.7
click at [564, 299] on div "Edit name more_horiz plus AI Assist" at bounding box center [516, 309] width 96 height 25
click at [643, 287] on div "home_2 Start point block_user_input Welcome message block_bot_response Bot Resp…" at bounding box center [721, 303] width 1374 height 541
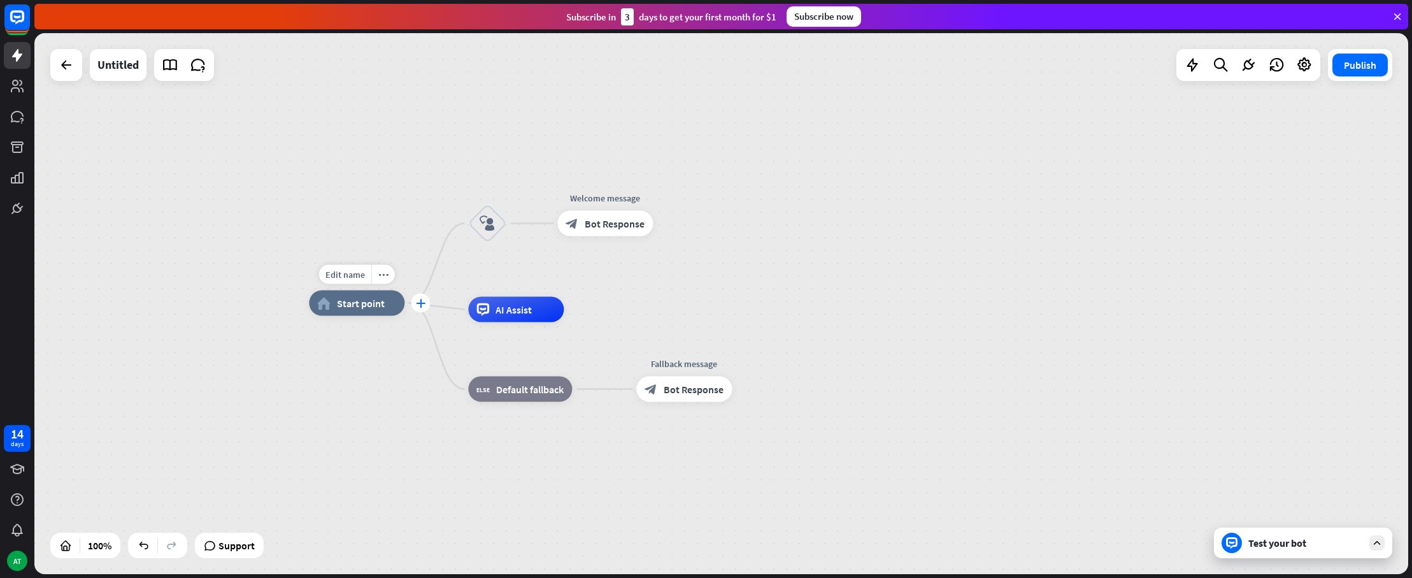
click at [426, 304] on div "plus" at bounding box center [420, 303] width 19 height 19
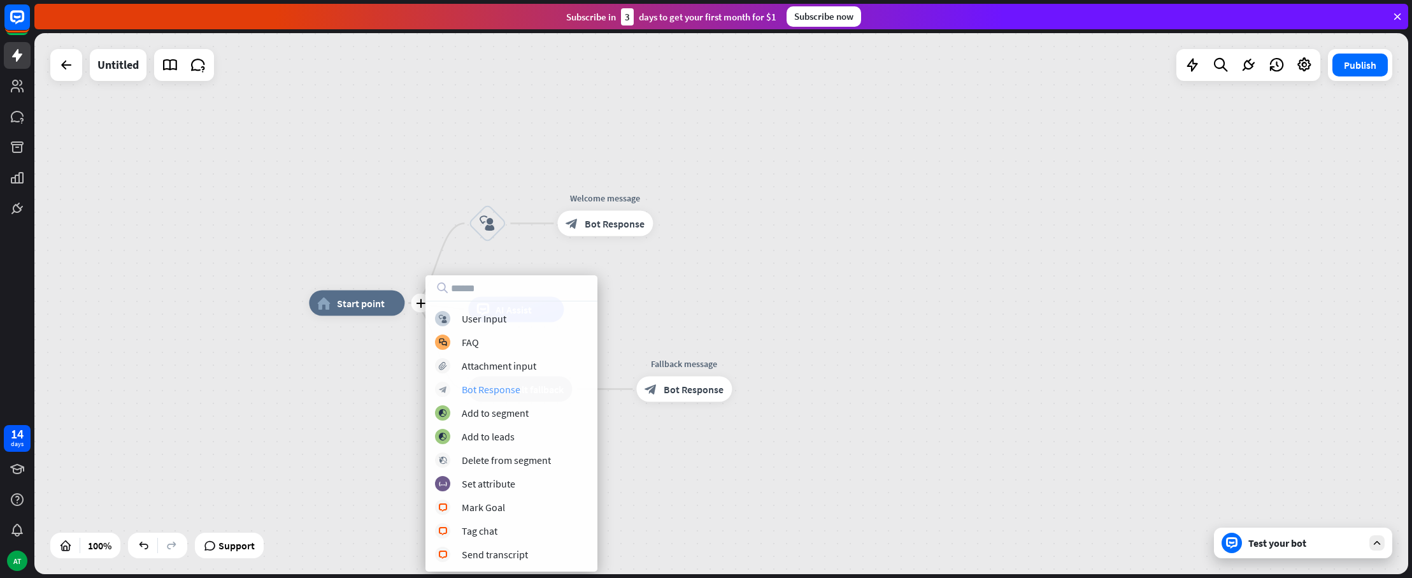
click at [511, 389] on div "Bot Response" at bounding box center [491, 389] width 59 height 13
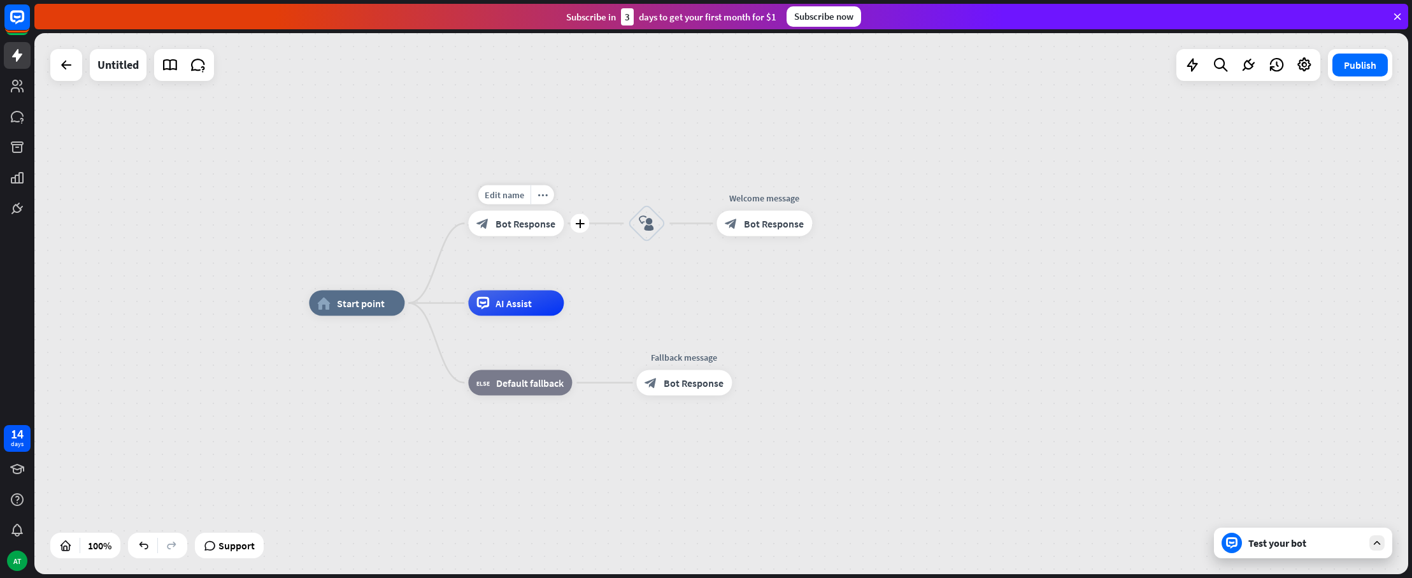
click at [524, 225] on span "Bot Response" at bounding box center [526, 223] width 60 height 13
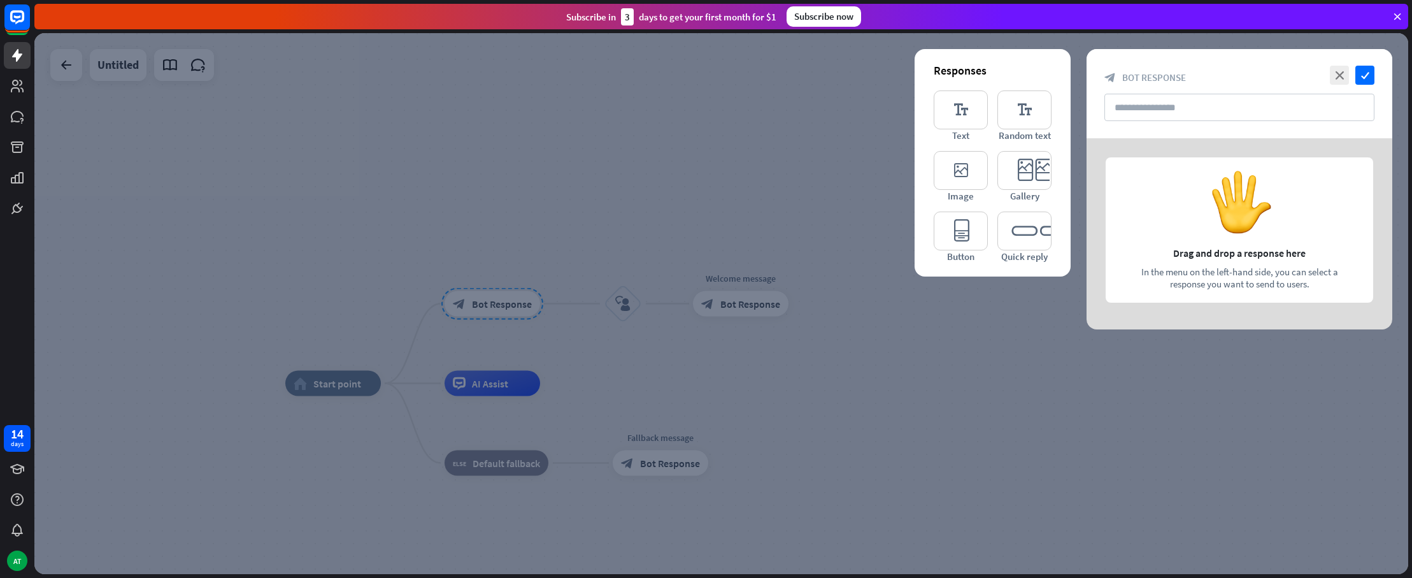
drag, startPoint x: 672, startPoint y: 371, endPoint x: 664, endPoint y: 373, distance: 7.7
click at [671, 371] on div at bounding box center [721, 303] width 1374 height 541
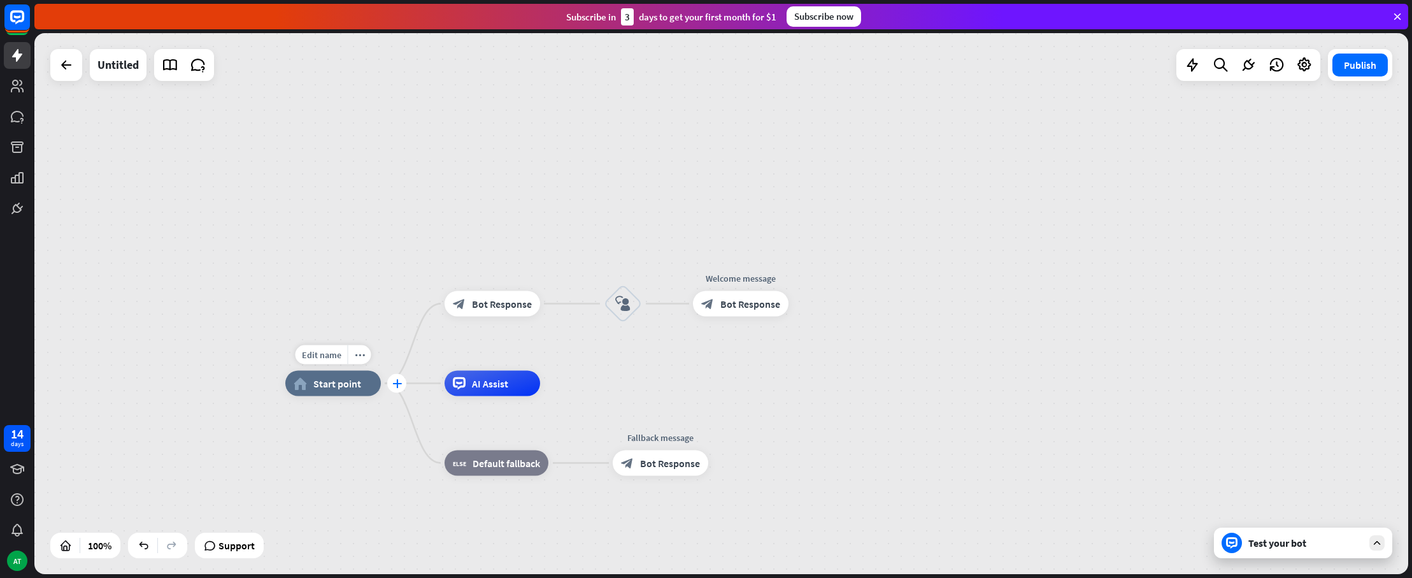
click at [396, 382] on icon "plus" at bounding box center [397, 383] width 10 height 9
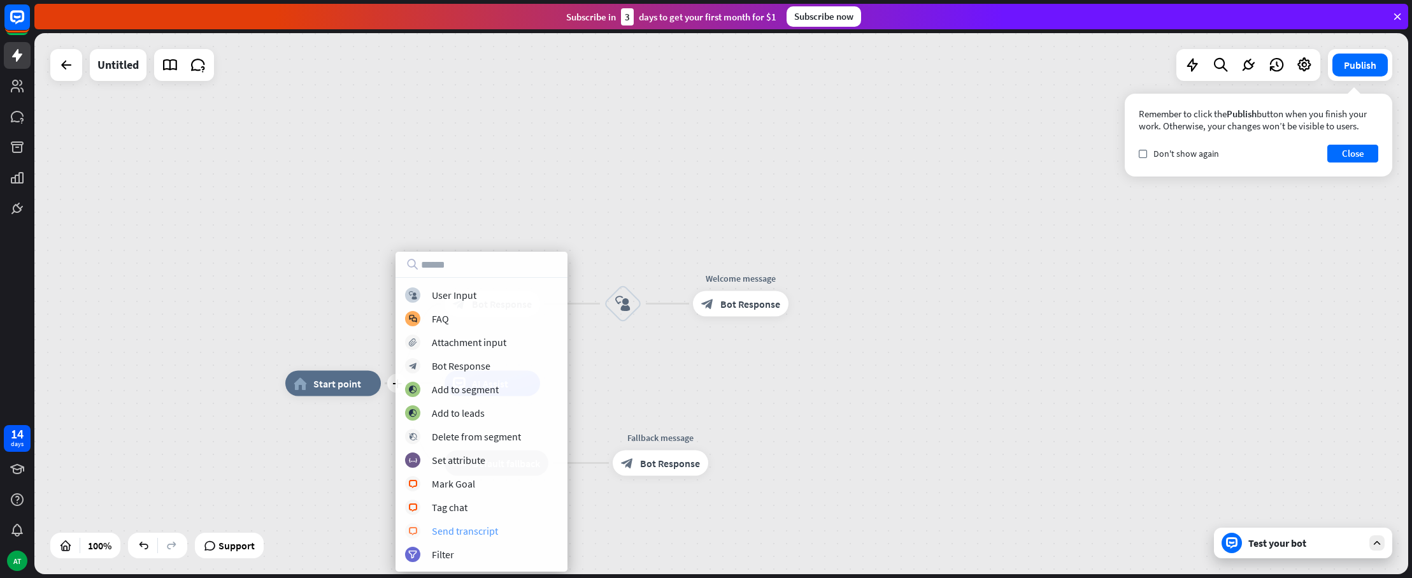
click at [457, 532] on div "Send transcript" at bounding box center [465, 530] width 66 height 13
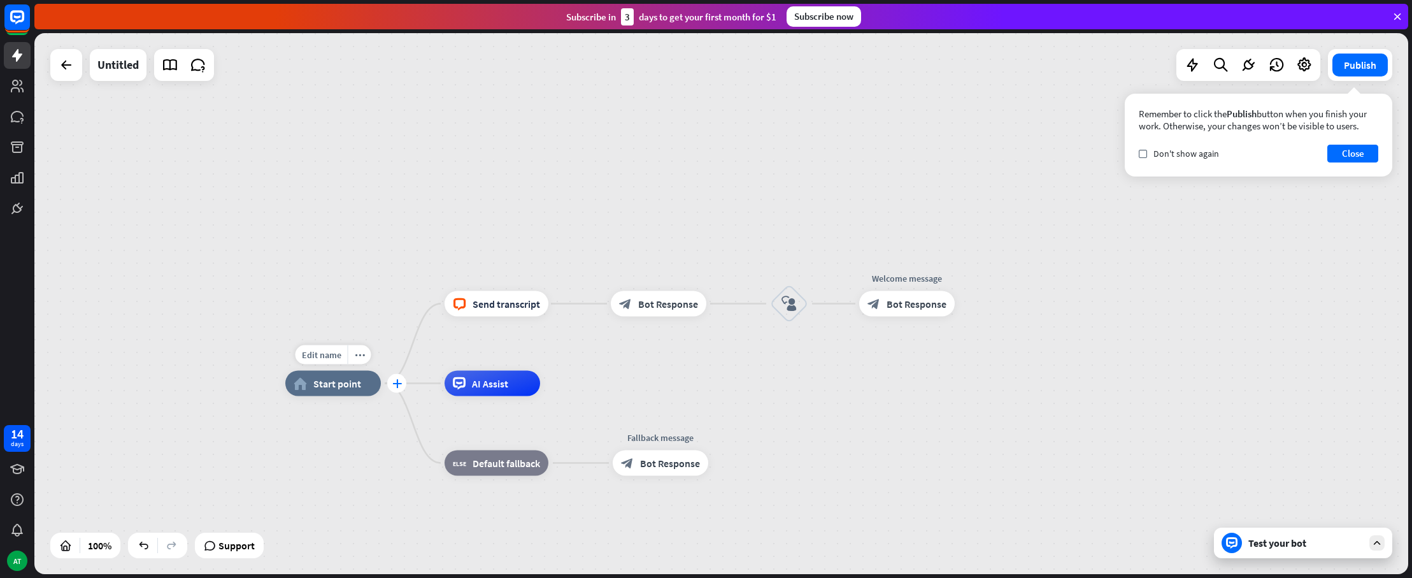
click at [392, 385] on icon "plus" at bounding box center [397, 383] width 10 height 9
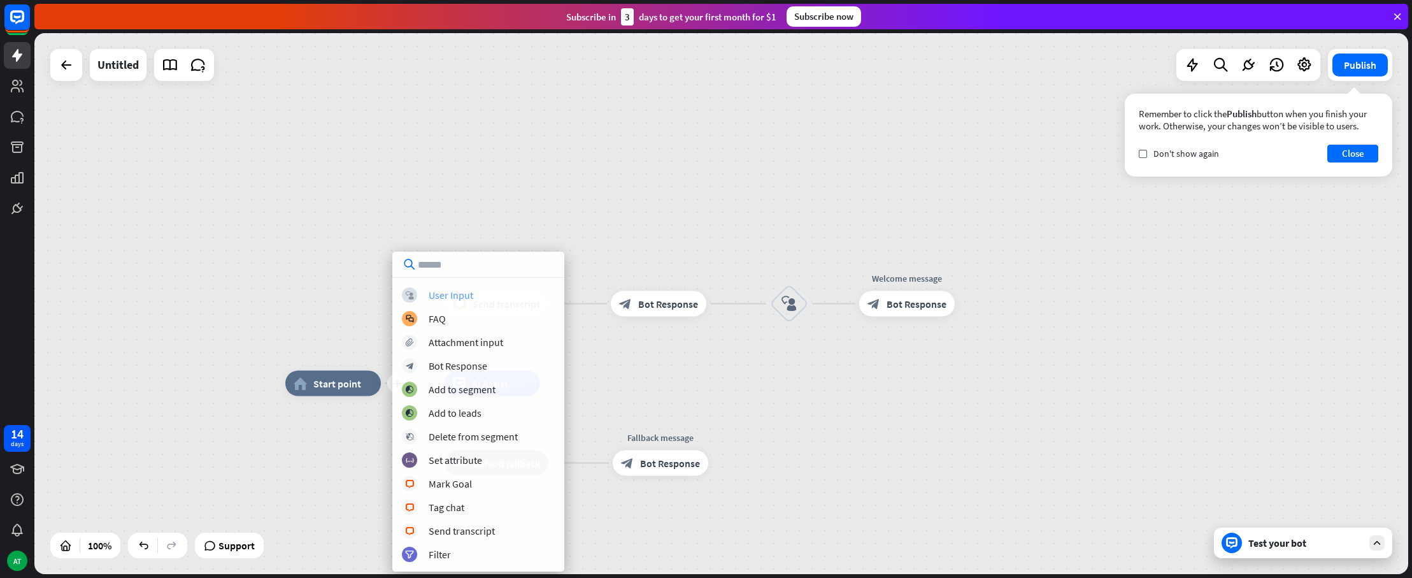
click at [470, 297] on div "User Input" at bounding box center [451, 295] width 45 height 13
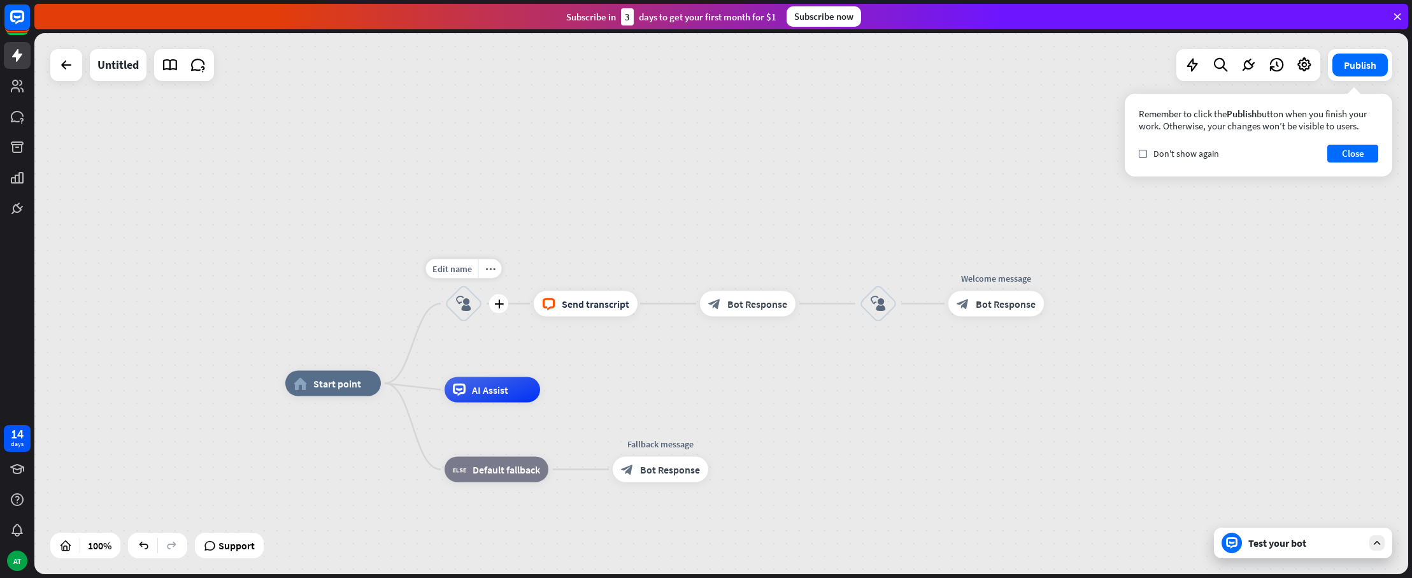
click at [469, 313] on div "block_user_input" at bounding box center [464, 304] width 38 height 38
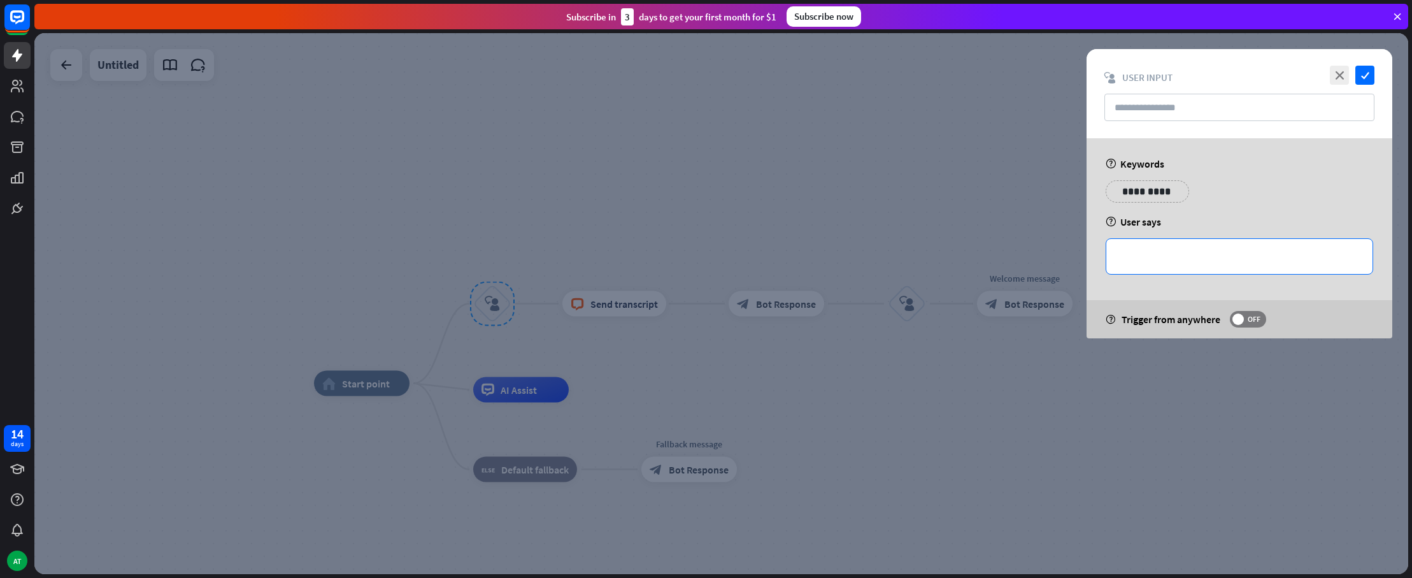
click at [1194, 256] on p "**********" at bounding box center [1239, 256] width 241 height 16
click at [1237, 324] on span at bounding box center [1238, 318] width 11 height 11
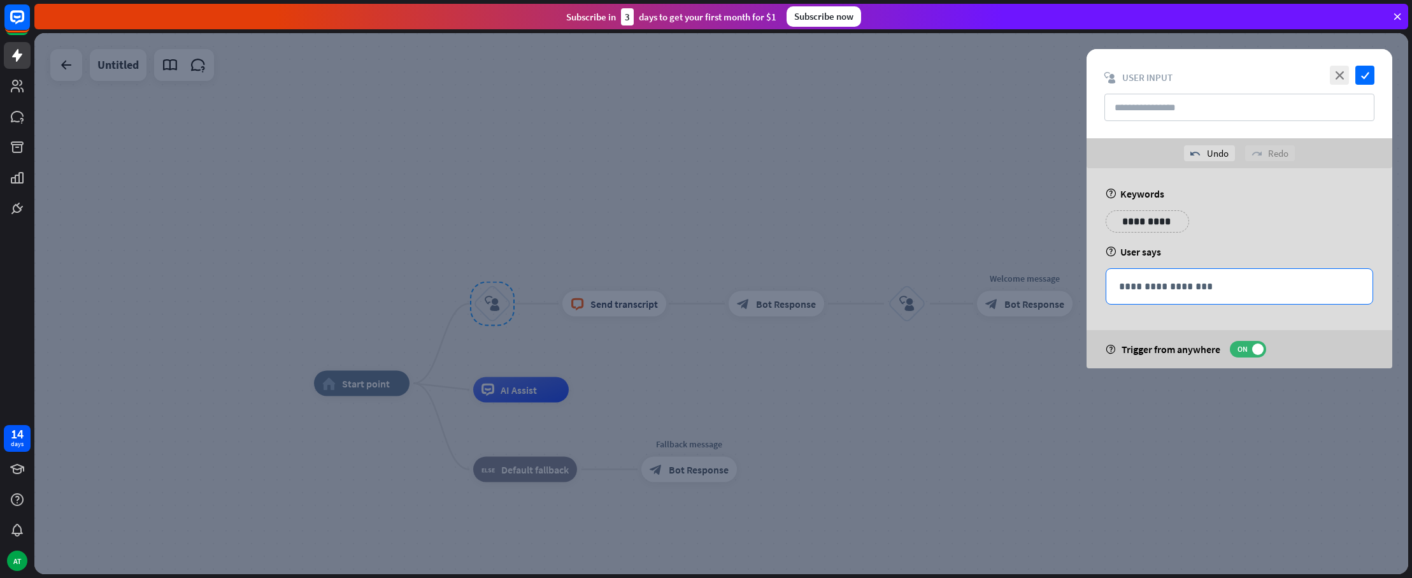
click at [1183, 289] on p "**********" at bounding box center [1239, 286] width 241 height 16
click at [1304, 306] on icon at bounding box center [1306, 305] width 13 height 13
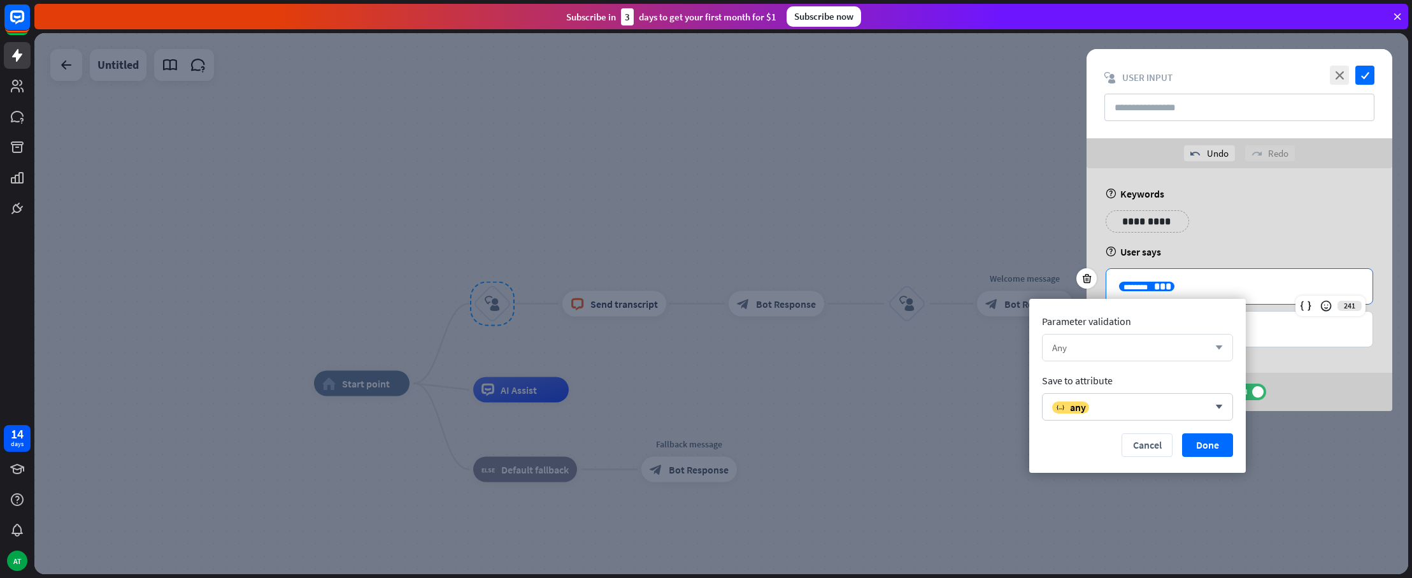
click at [1197, 350] on div "Any" at bounding box center [1130, 347] width 157 height 12
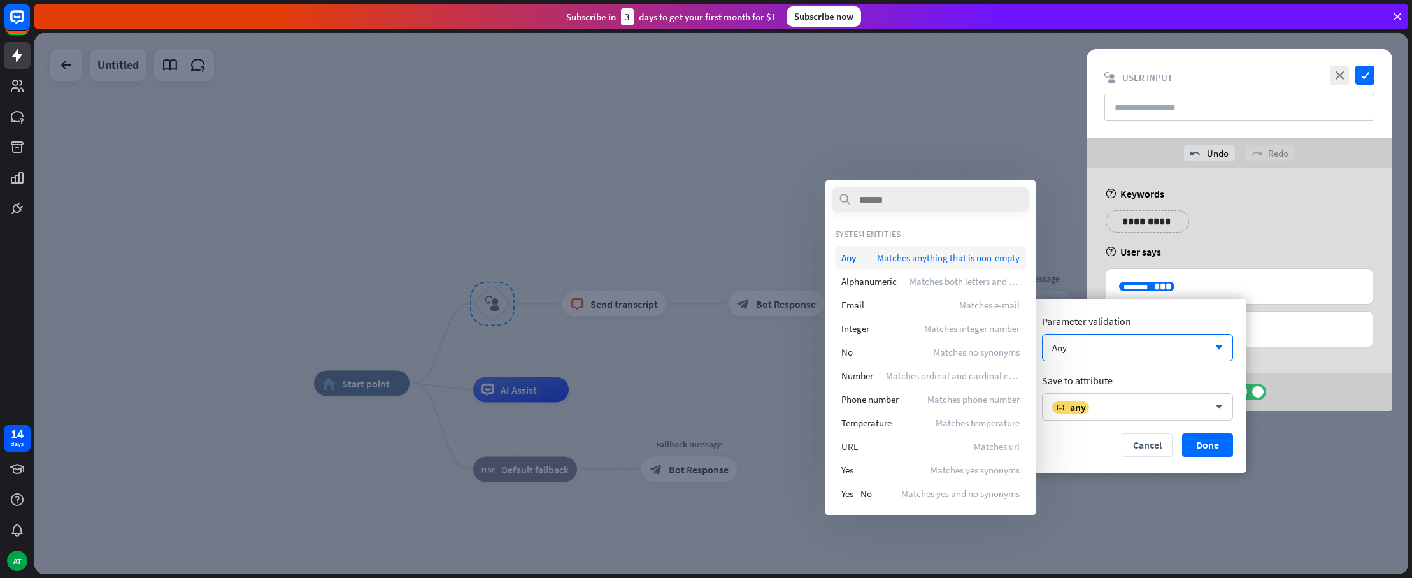
click at [928, 255] on span "Matches anything that is non-empty" at bounding box center [948, 258] width 143 height 12
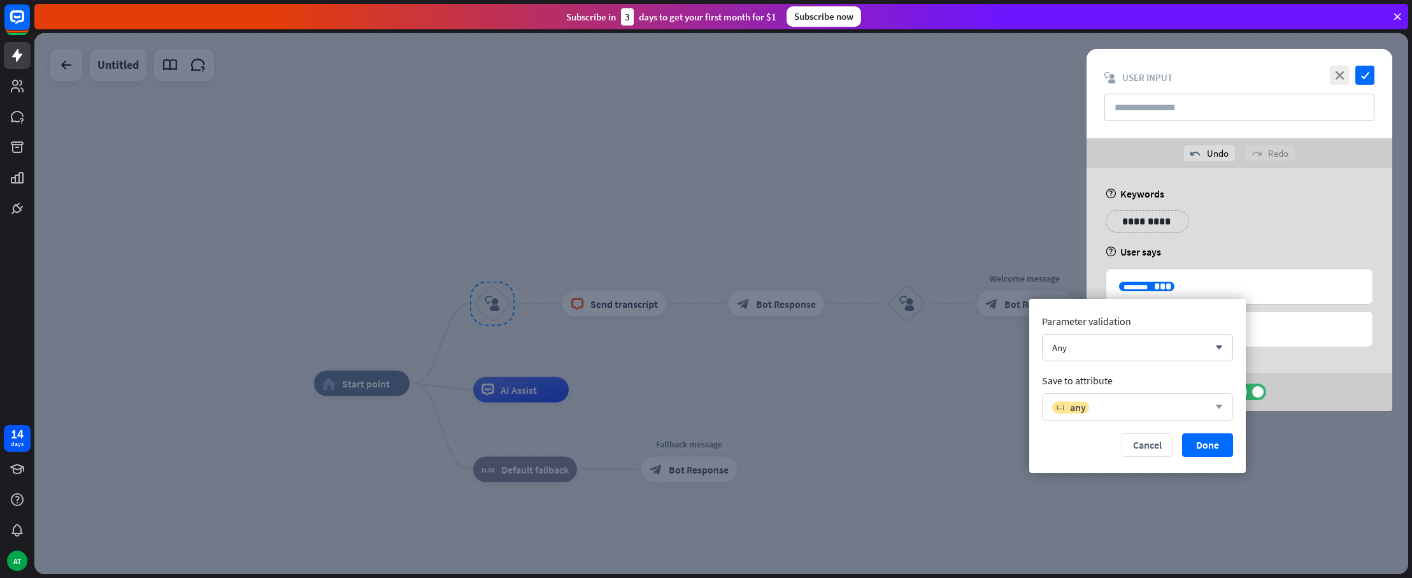
click at [1131, 417] on div "variable any arrow_down" at bounding box center [1137, 406] width 191 height 27
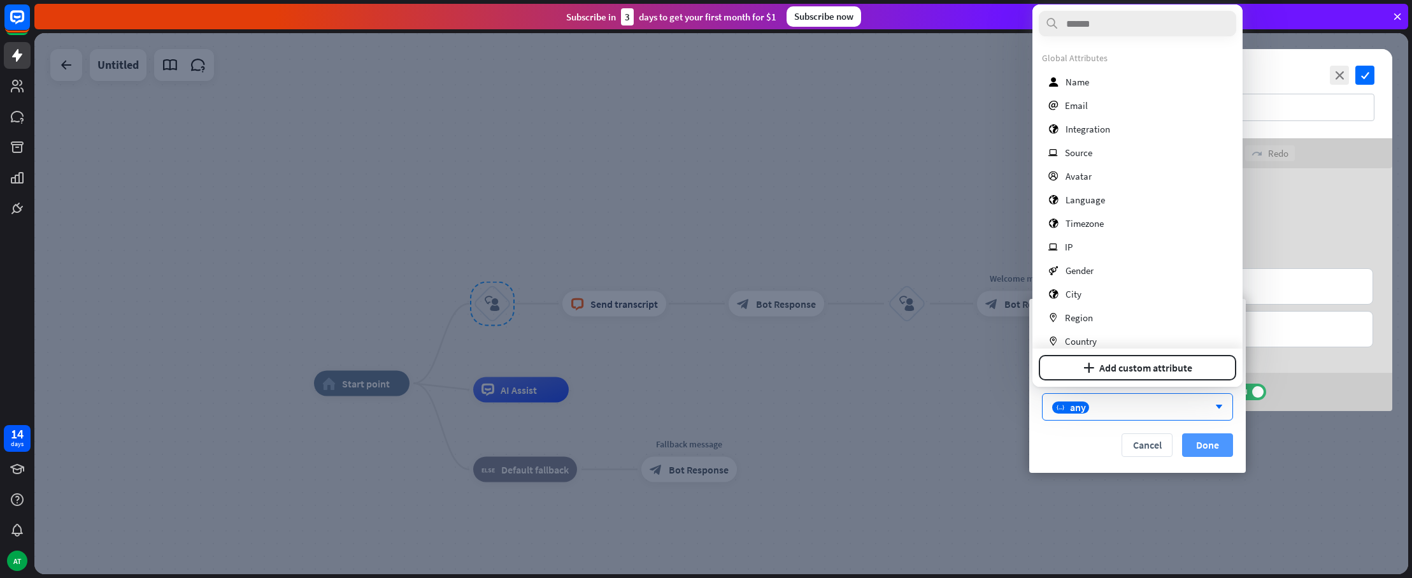
click at [1215, 445] on button "Done" at bounding box center [1207, 445] width 51 height 24
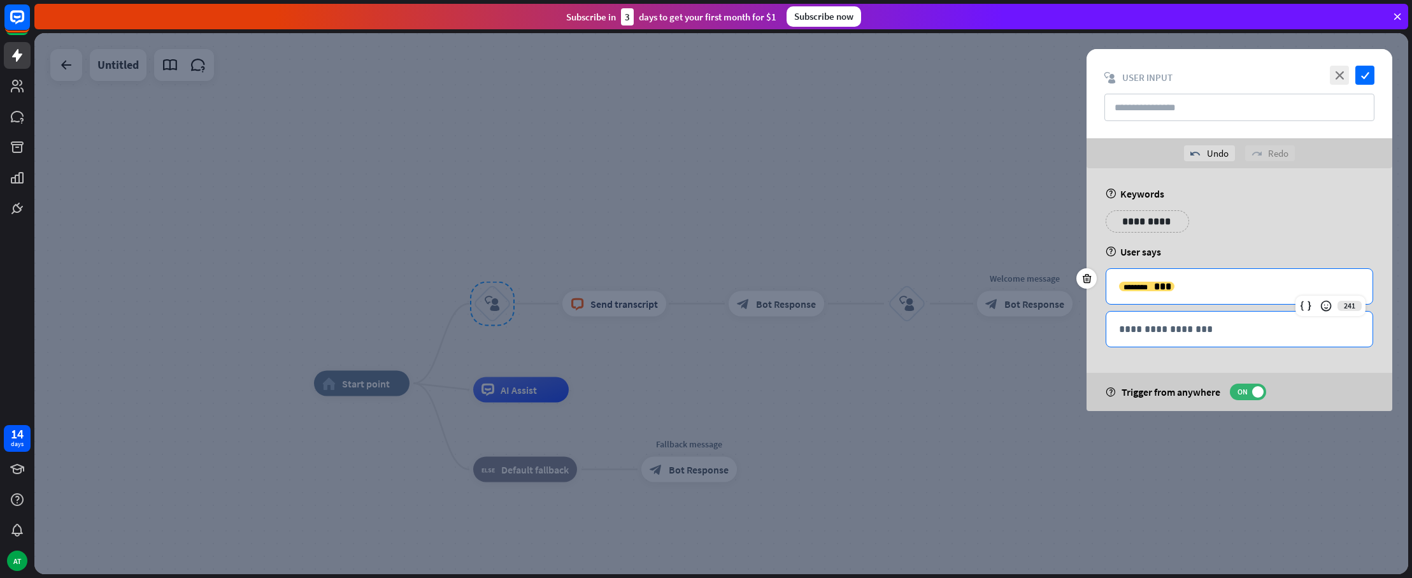
click at [1214, 334] on p "**********" at bounding box center [1239, 329] width 241 height 16
click at [1307, 350] on icon at bounding box center [1306, 348] width 13 height 13
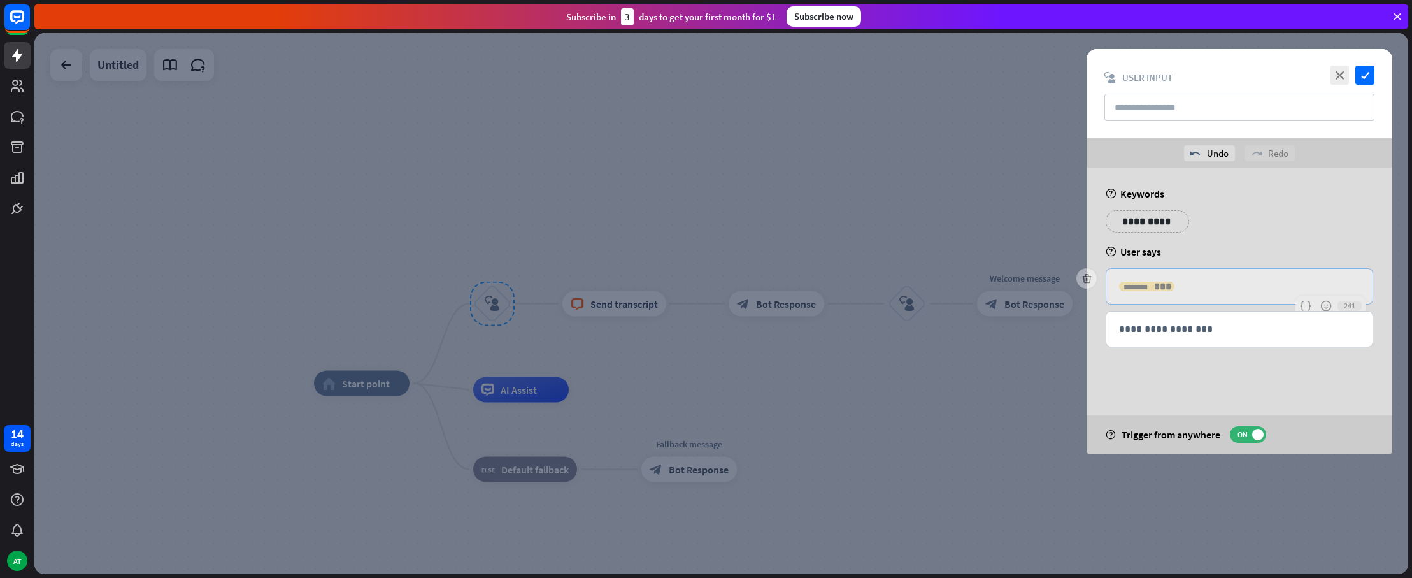
click at [1181, 303] on div "**********" at bounding box center [1239, 286] width 266 height 35
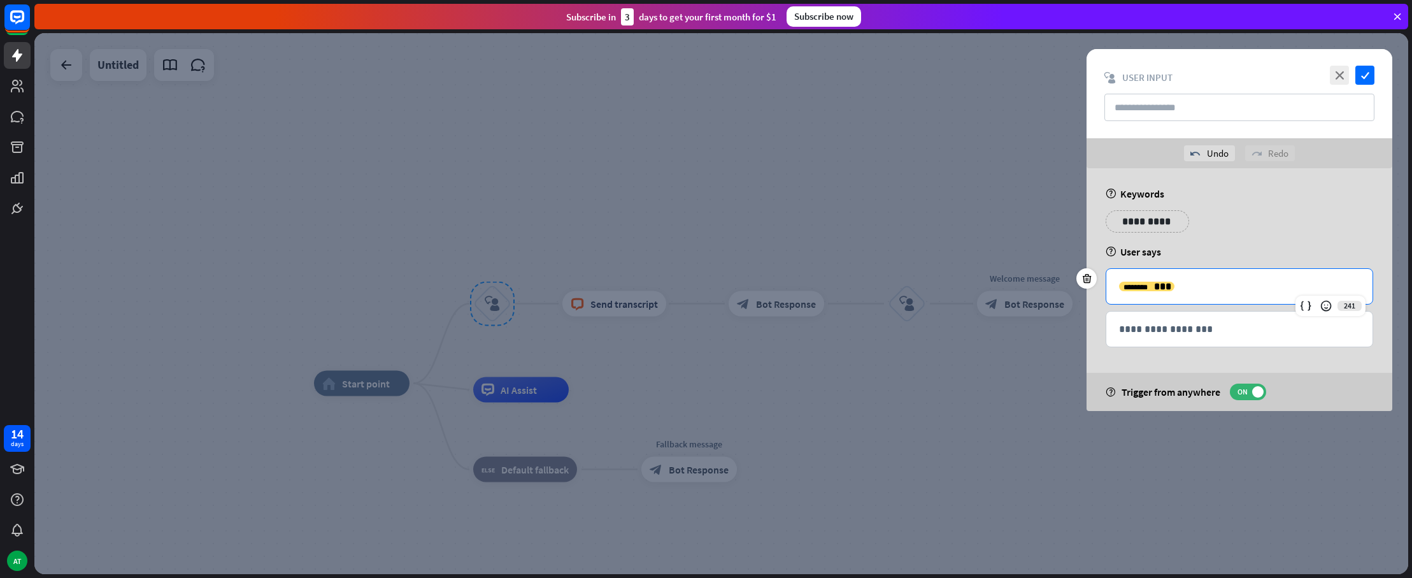
click at [1231, 287] on p "**********" at bounding box center [1239, 286] width 241 height 16
click at [1352, 307] on div "241" at bounding box center [1331, 306] width 70 height 20
click at [1328, 308] on icon at bounding box center [1326, 305] width 13 height 13
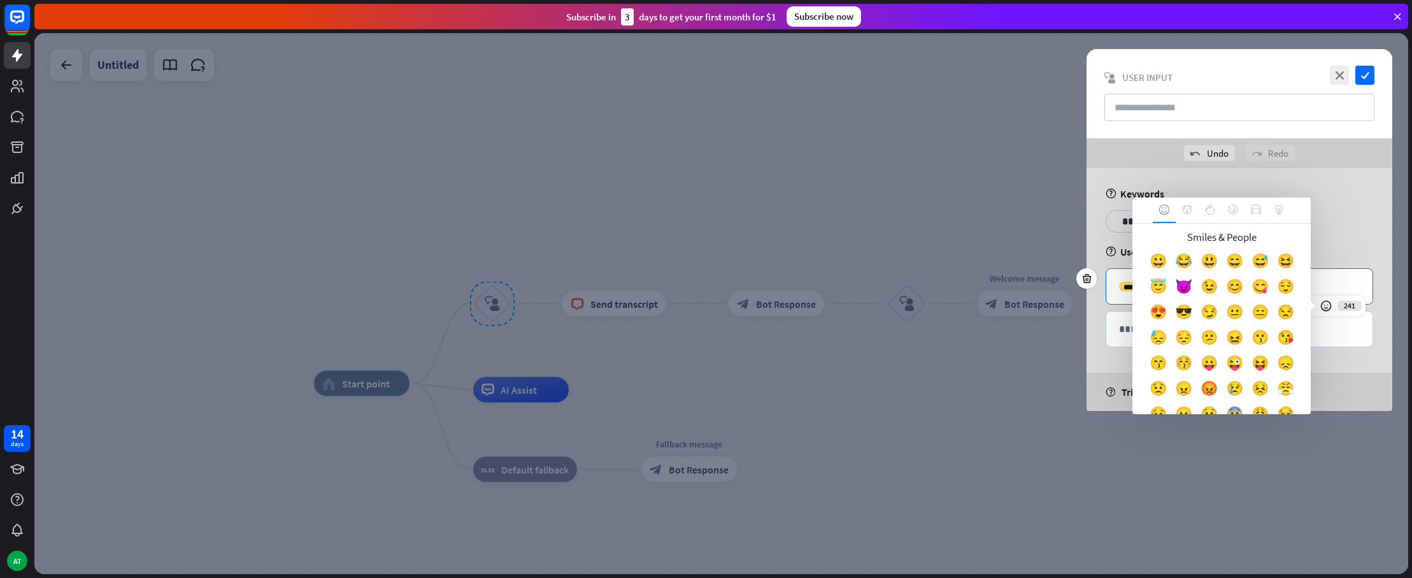
click at [1336, 286] on p "**********" at bounding box center [1239, 286] width 241 height 16
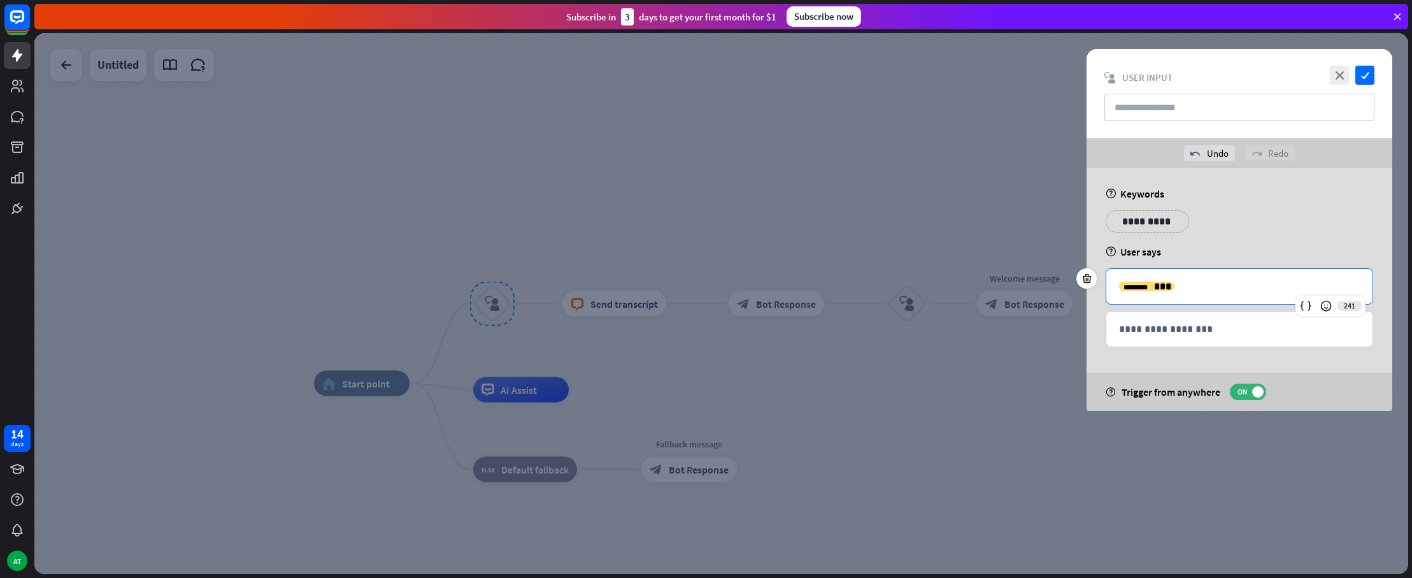
click at [1259, 287] on p "**********" at bounding box center [1239, 286] width 241 height 16
click at [1167, 287] on p "**********" at bounding box center [1239, 286] width 241 height 16
click at [1309, 307] on icon at bounding box center [1306, 305] width 13 height 13
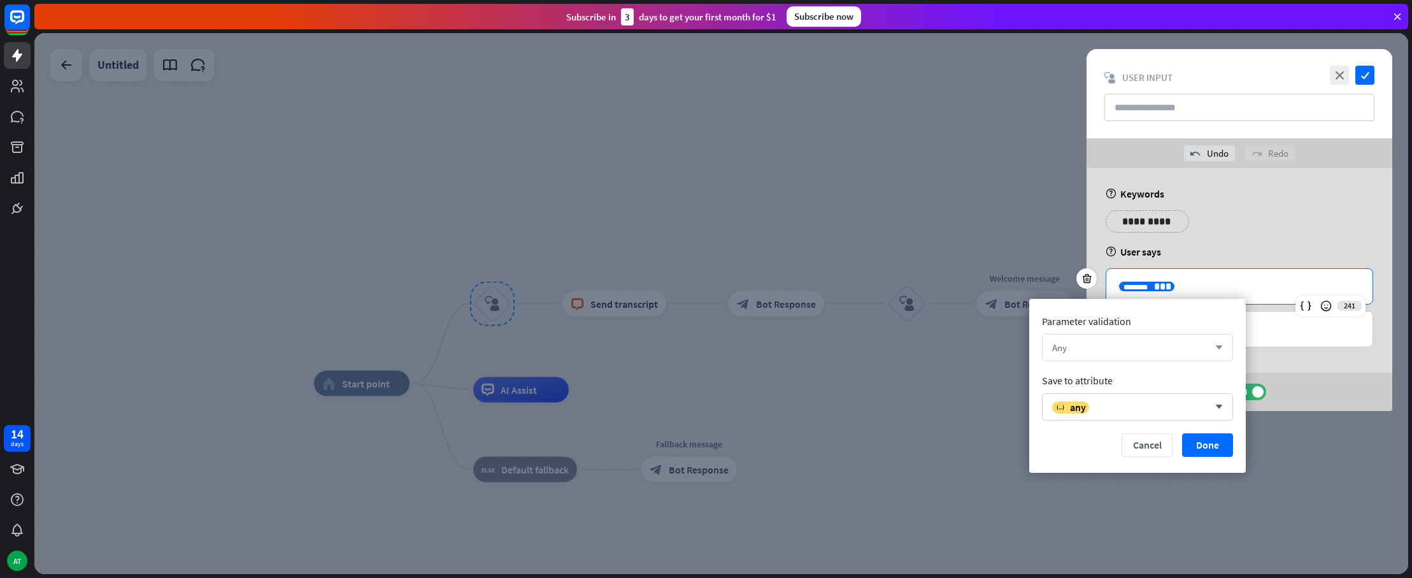
click at [1178, 348] on div "Any" at bounding box center [1130, 347] width 157 height 12
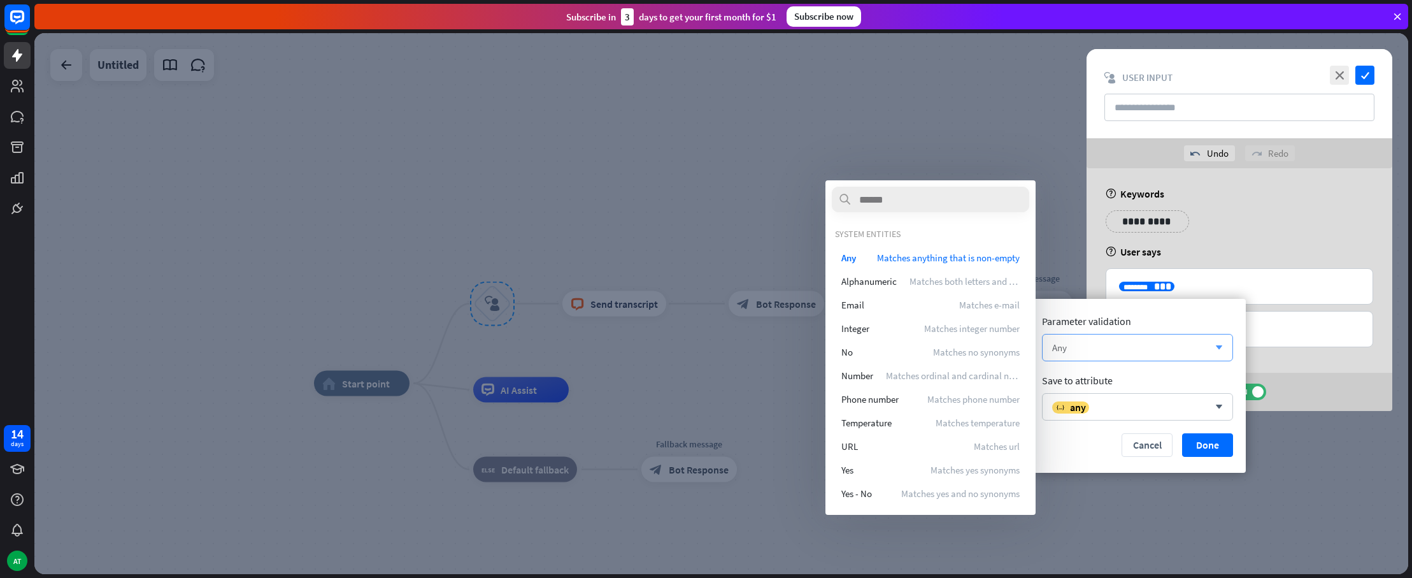
click at [1178, 348] on div "Any" at bounding box center [1130, 347] width 157 height 12
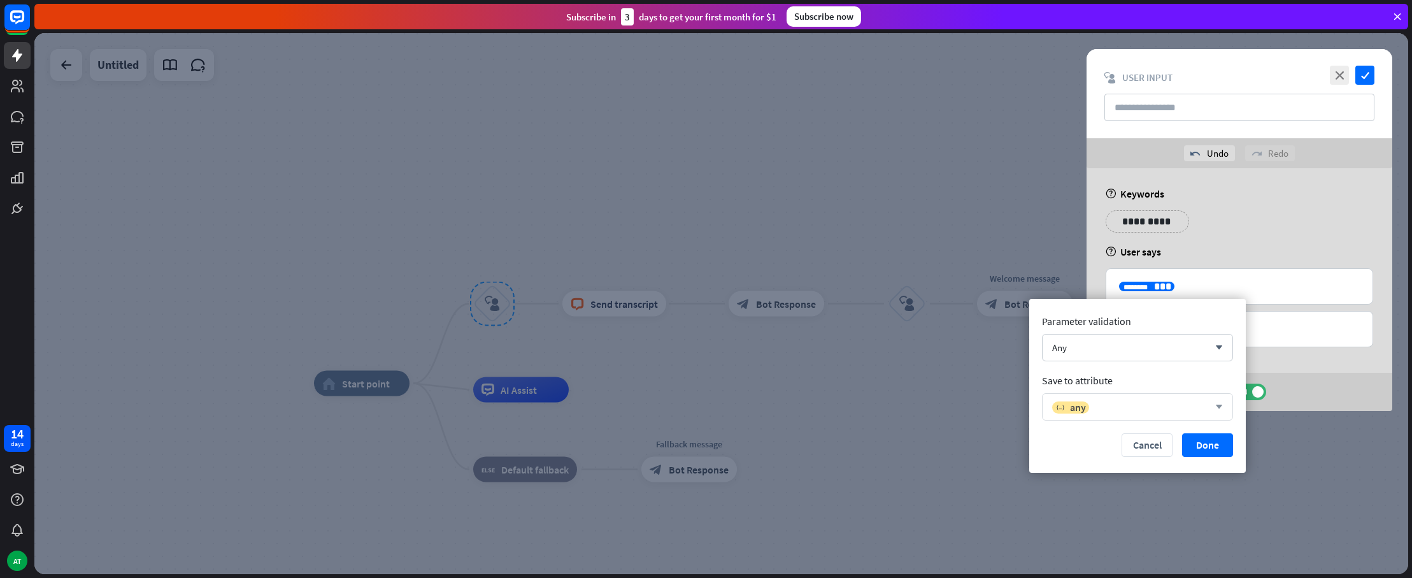
click at [1158, 408] on div "variable any" at bounding box center [1130, 407] width 157 height 13
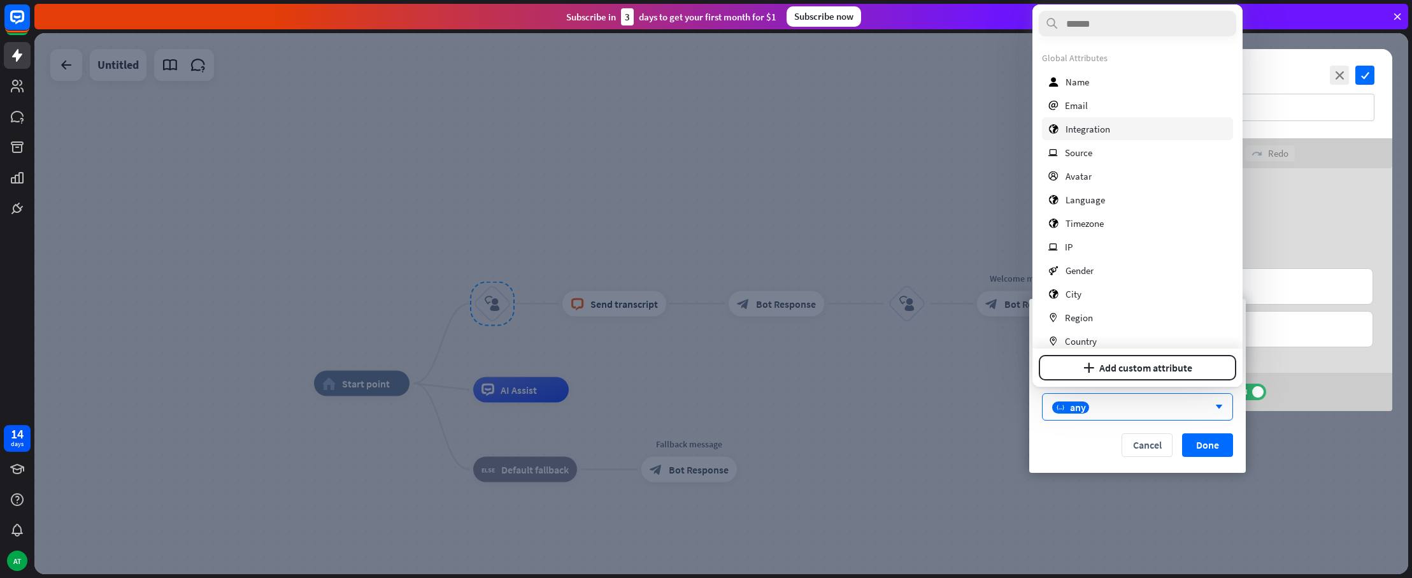
click at [1114, 130] on div "globe Integration" at bounding box center [1137, 128] width 191 height 23
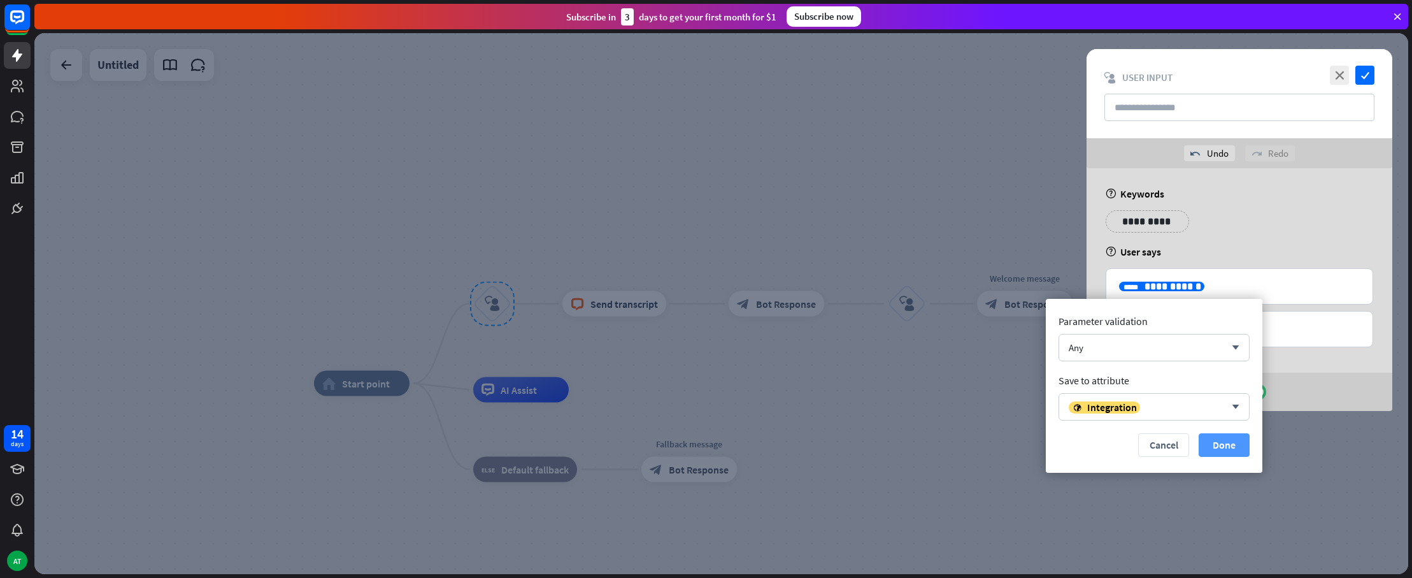
click at [1219, 441] on button "Done" at bounding box center [1224, 445] width 51 height 24
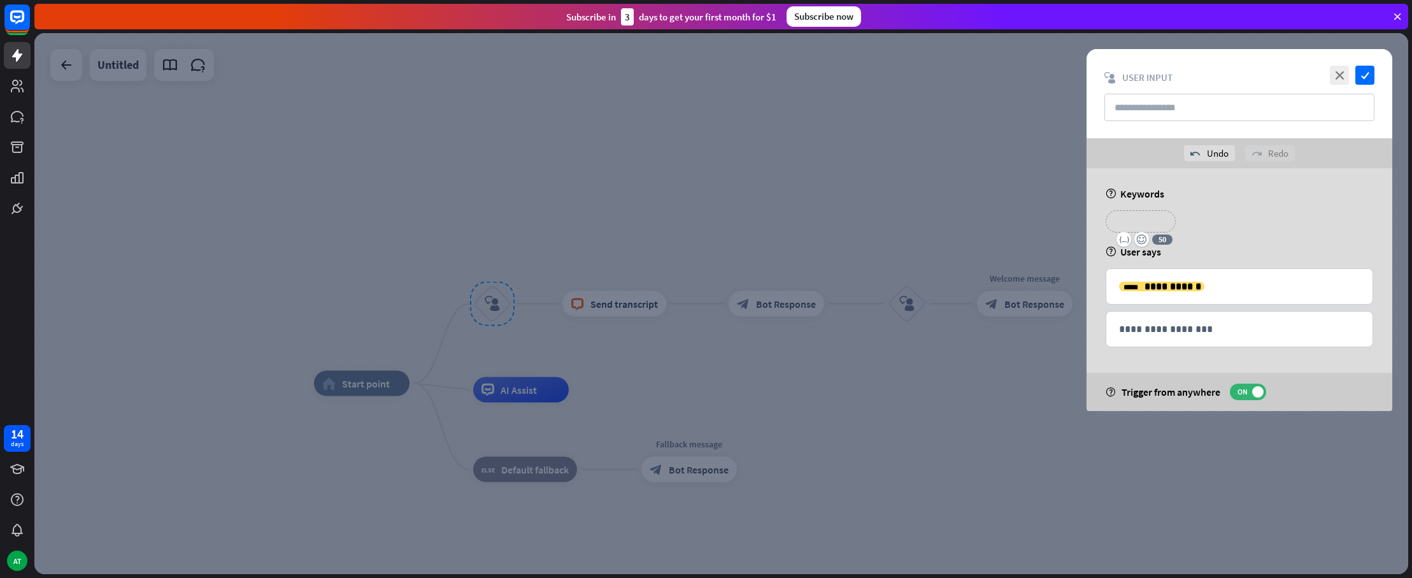
click at [1154, 218] on p "**********" at bounding box center [1140, 221] width 51 height 16
click at [1210, 115] on input "text" at bounding box center [1240, 107] width 270 height 27
click at [1347, 76] on icon "close" at bounding box center [1339, 75] width 19 height 19
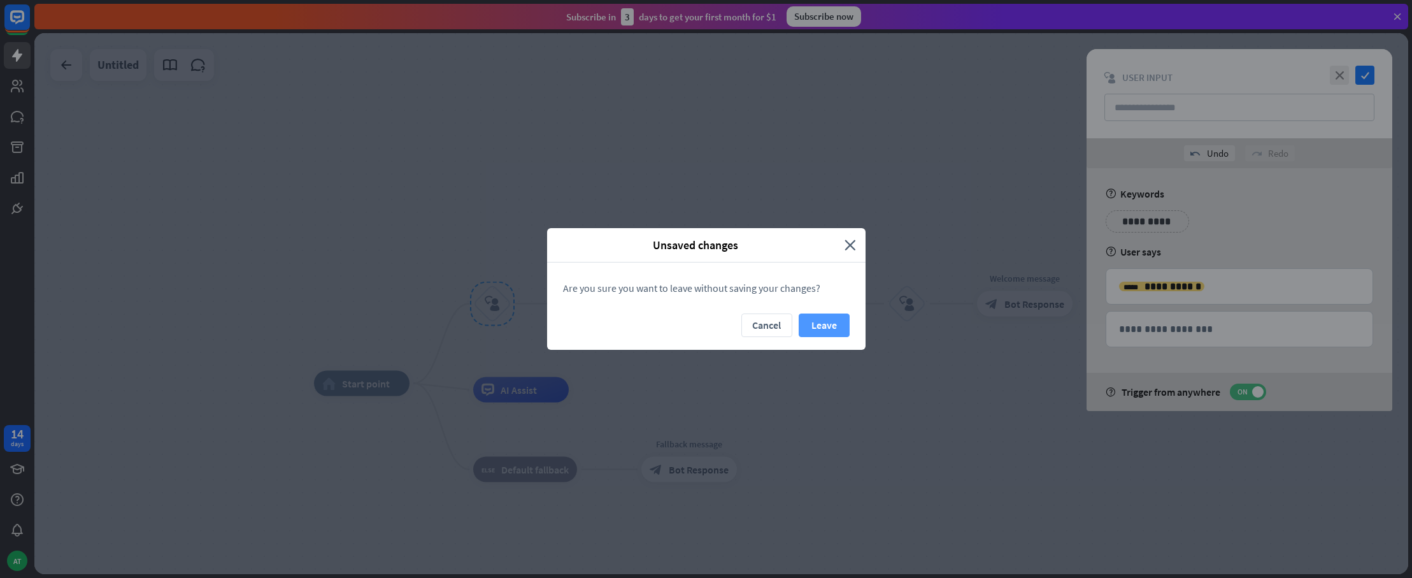
click at [808, 327] on button "Leave" at bounding box center [824, 325] width 51 height 24
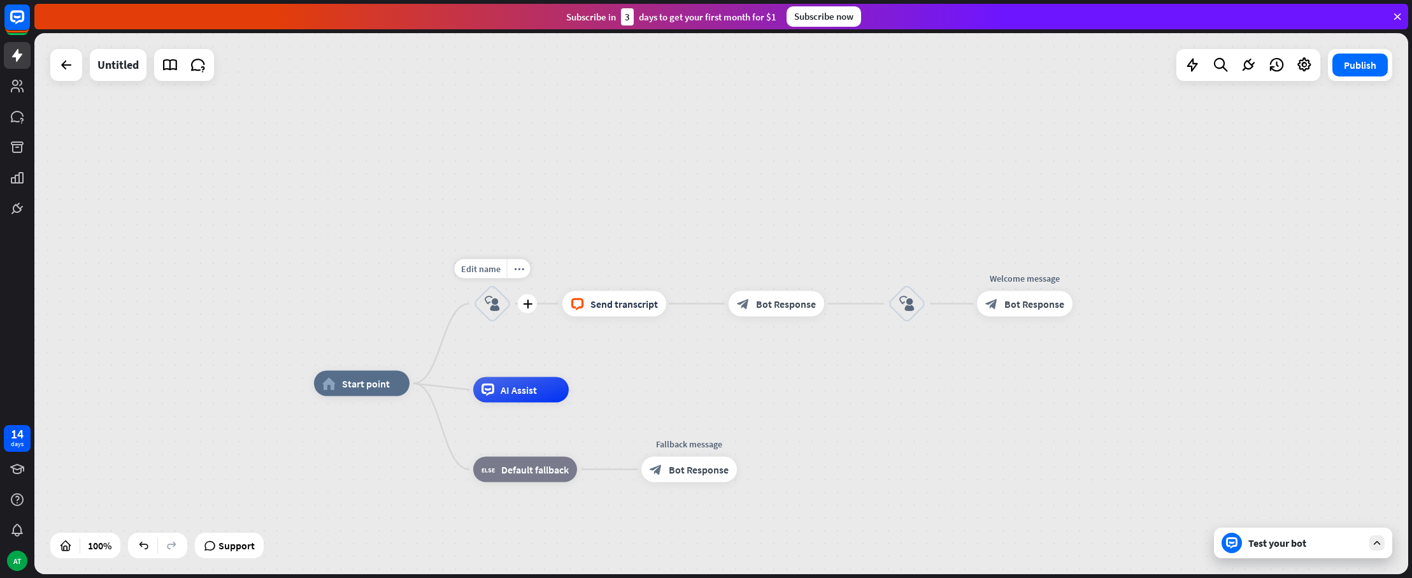
click at [485, 308] on icon "block_user_input" at bounding box center [492, 303] width 15 height 15
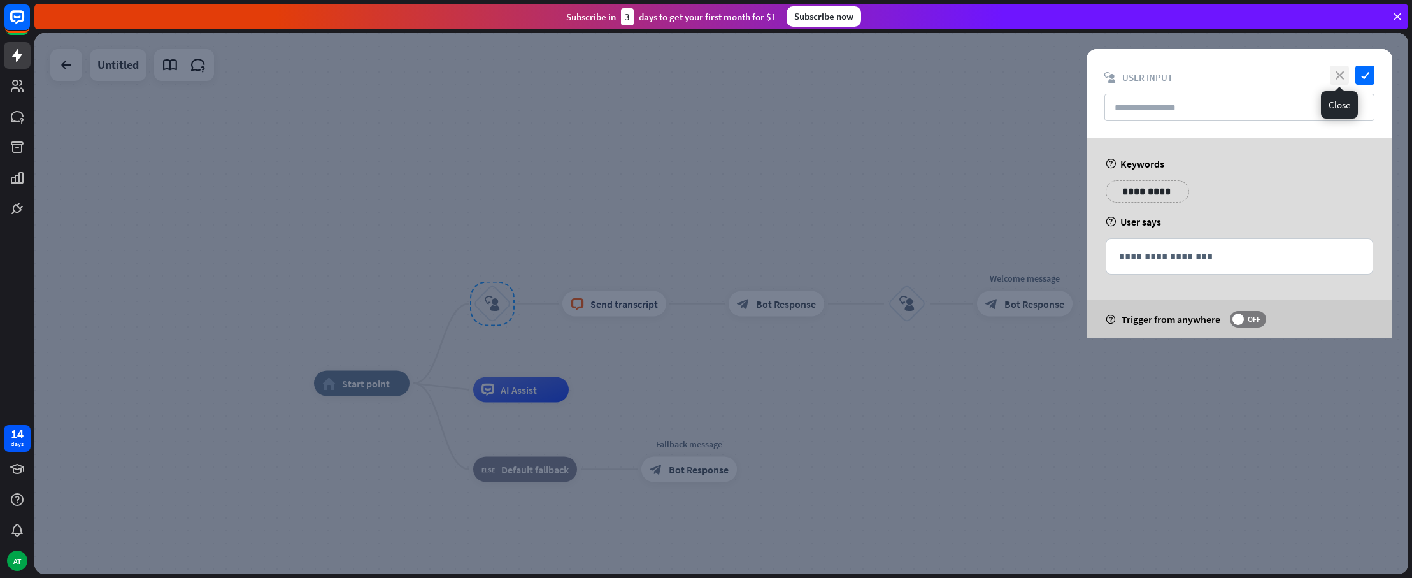
click at [1337, 74] on icon "close" at bounding box center [1339, 75] width 19 height 19
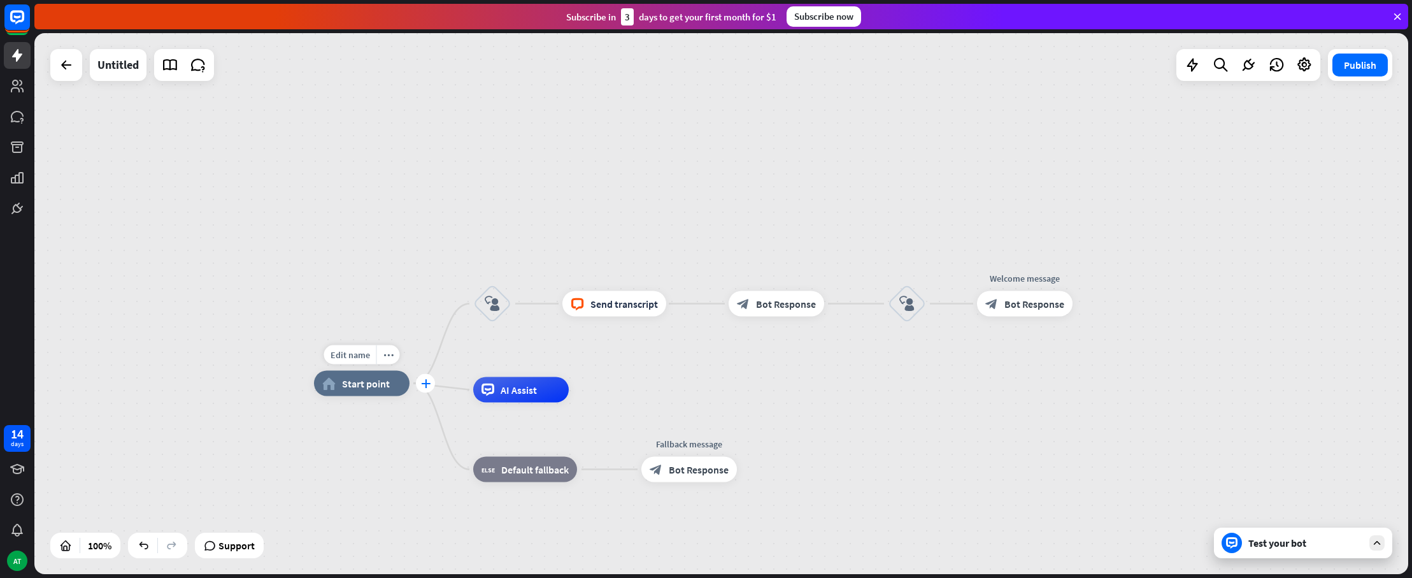
click at [430, 385] on div "plus" at bounding box center [425, 383] width 19 height 19
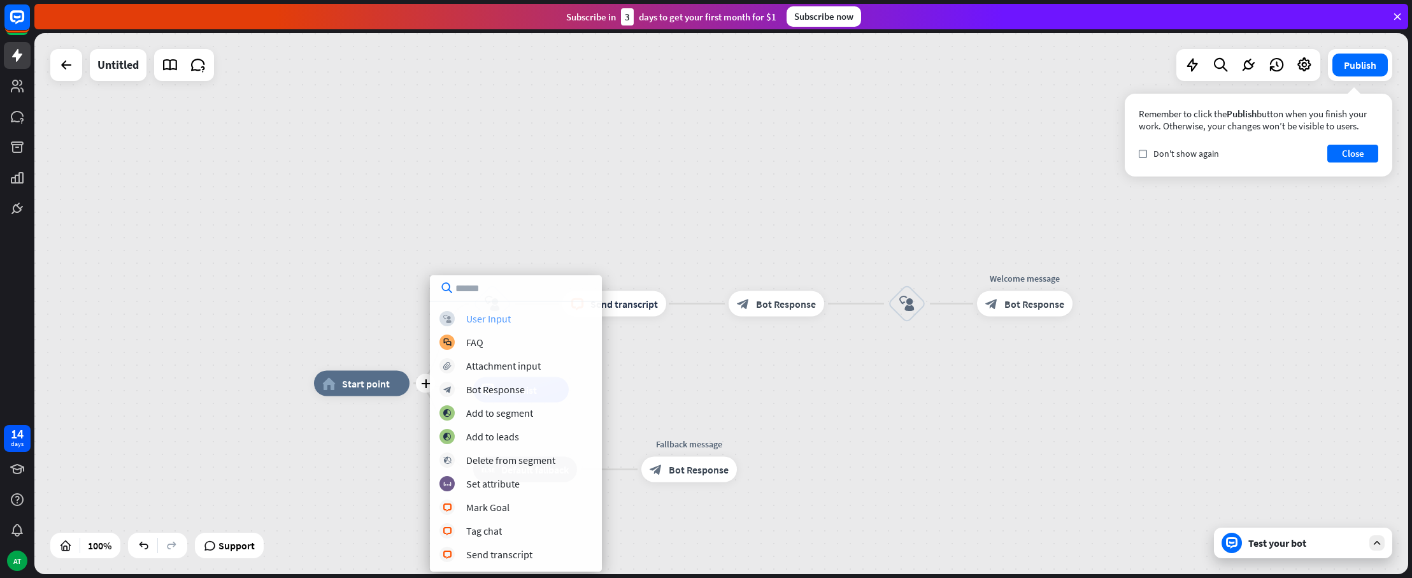
click at [490, 321] on div "User Input" at bounding box center [488, 318] width 45 height 13
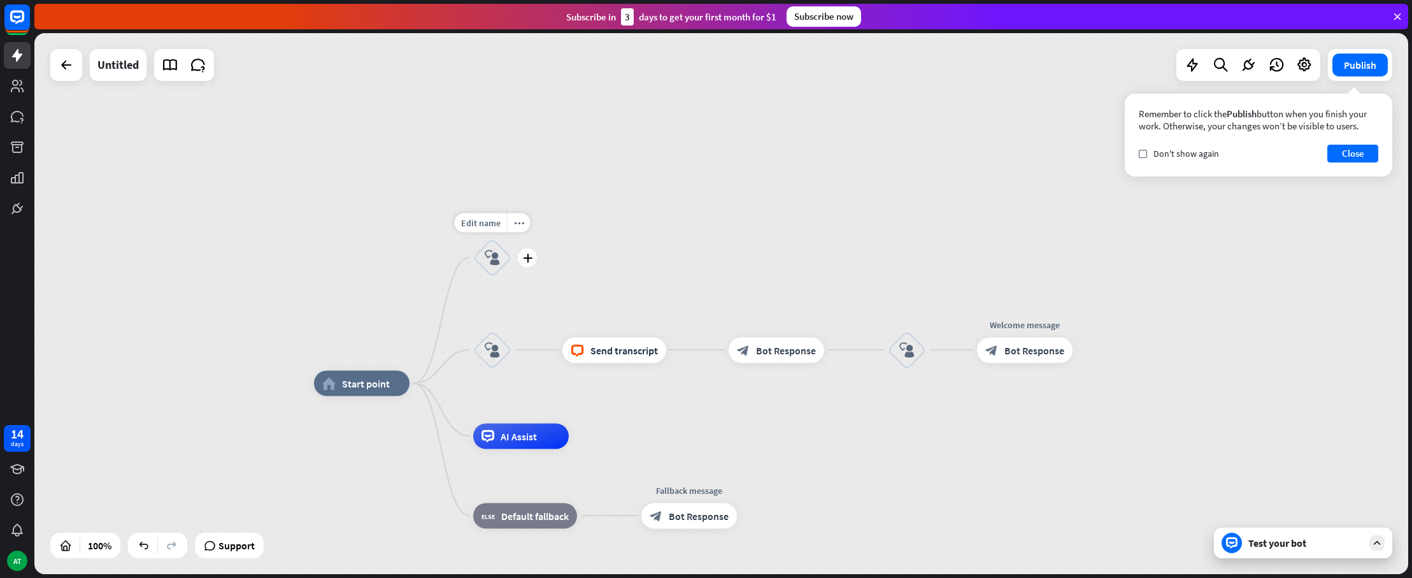
click at [491, 261] on icon "block_user_input" at bounding box center [492, 257] width 15 height 15
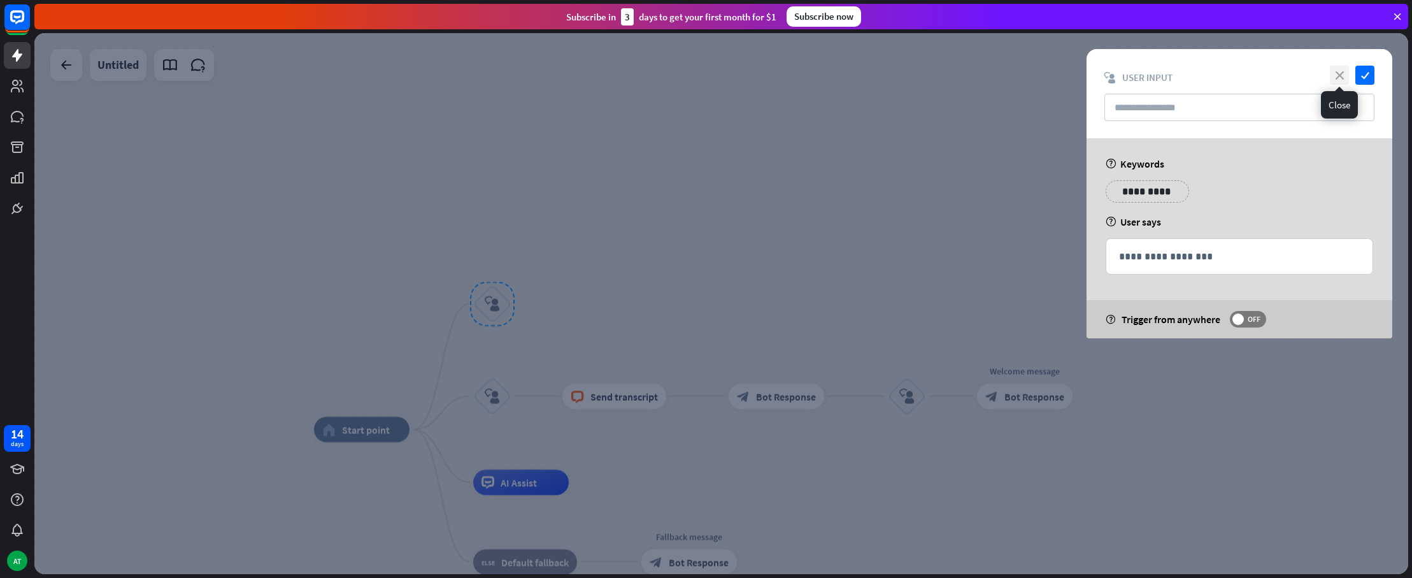
click at [1335, 68] on icon "close" at bounding box center [1339, 75] width 19 height 19
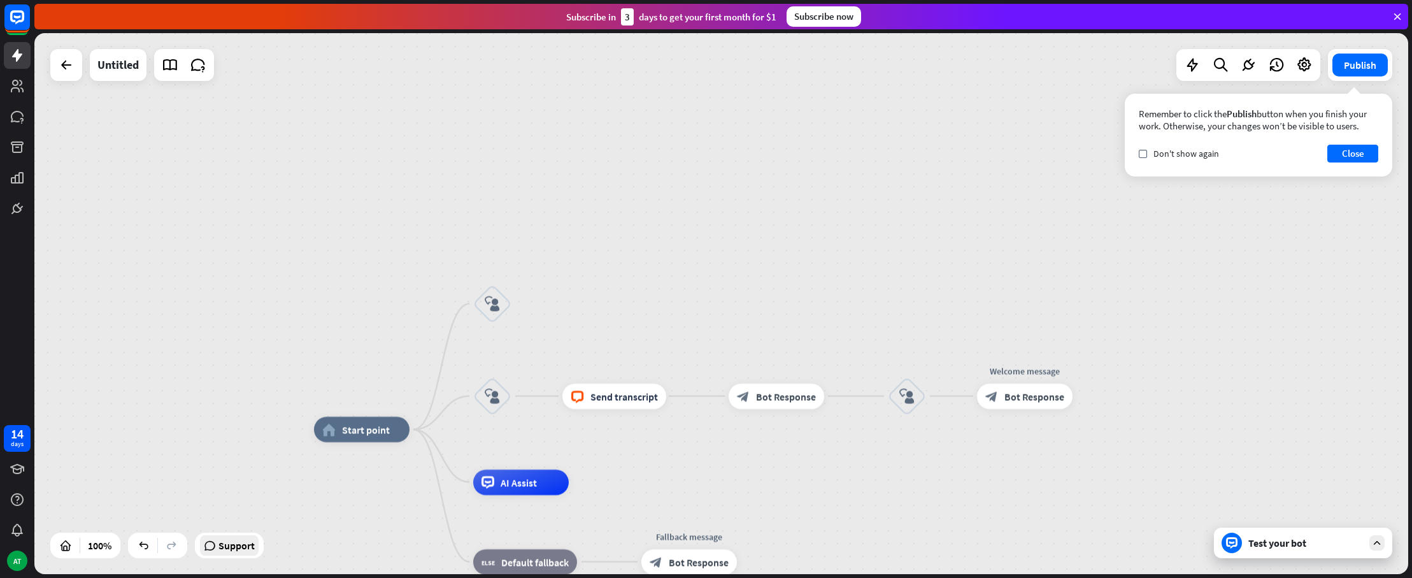
click at [211, 543] on icon at bounding box center [210, 545] width 12 height 13
click at [423, 431] on icon "plus" at bounding box center [426, 429] width 10 height 9
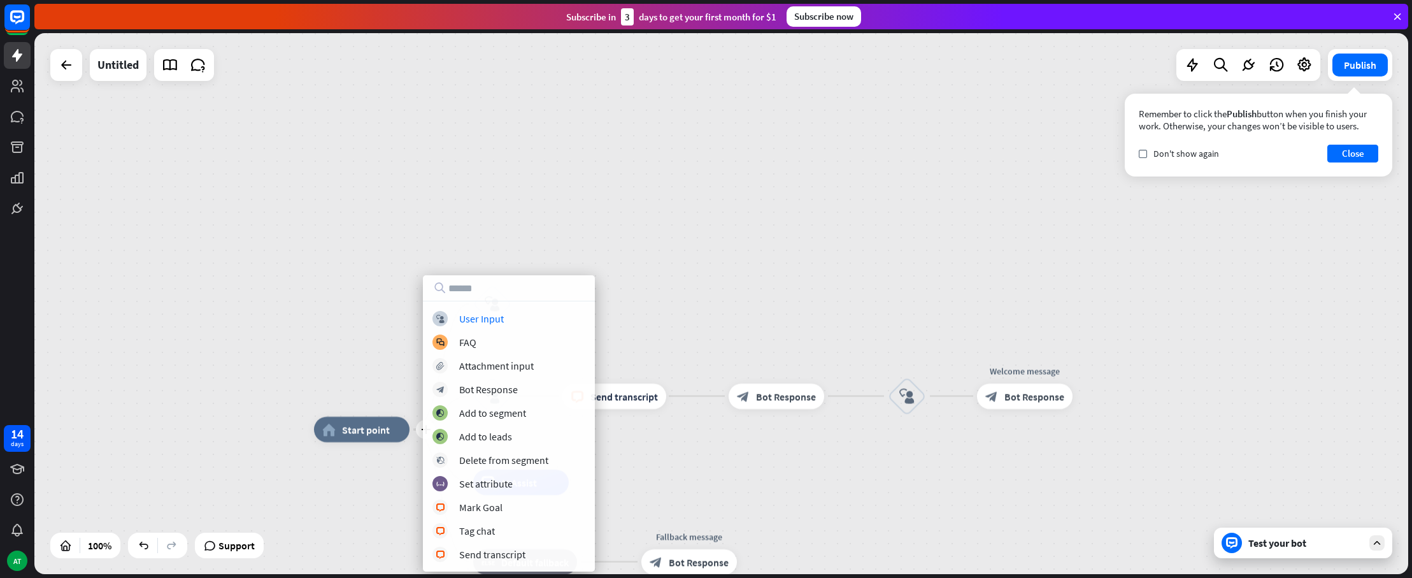
click at [481, 293] on input "text" at bounding box center [509, 287] width 172 height 25
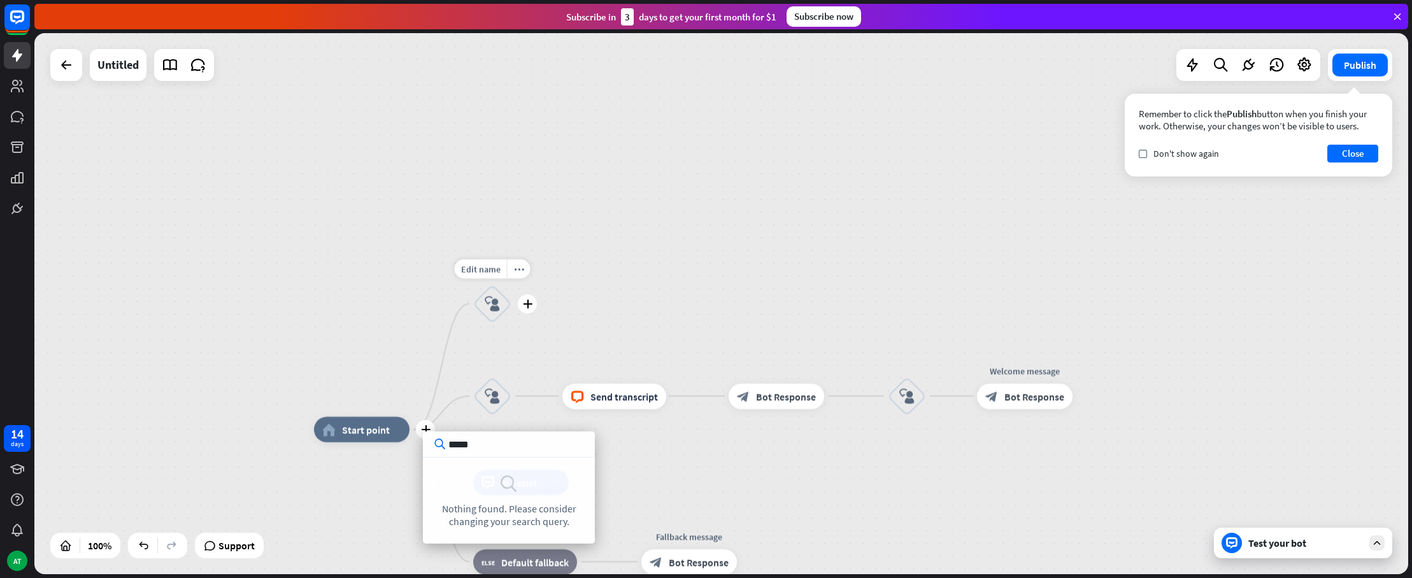
type input "******"
